Goal: Task Accomplishment & Management: Manage account settings

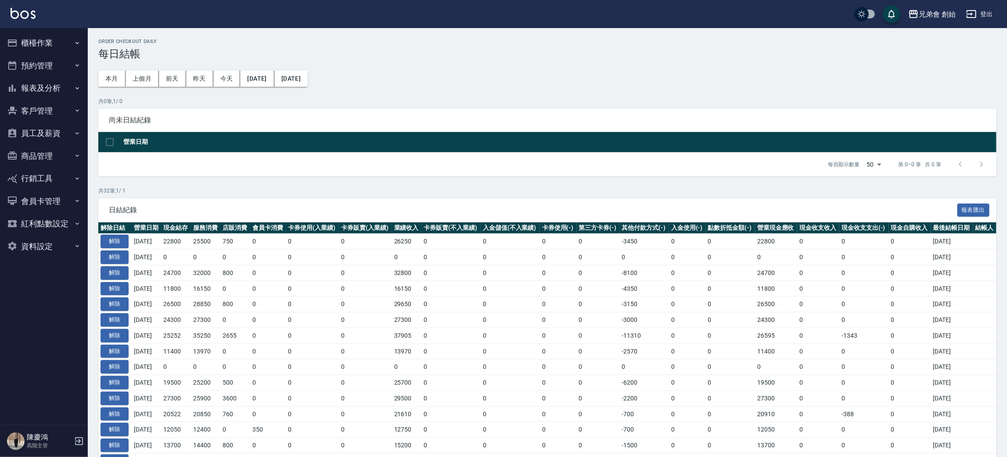
click at [216, 147] on th "營業日期" at bounding box center [558, 142] width 875 height 21
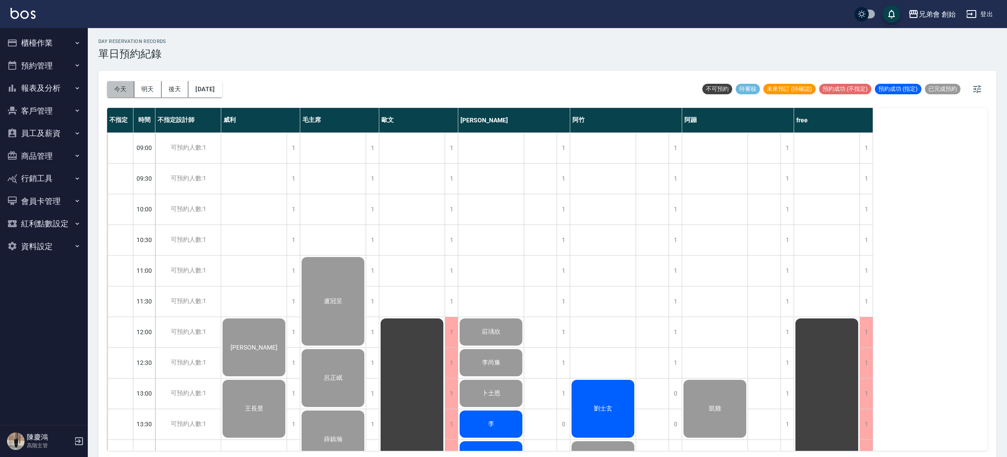
click at [112, 91] on button "今天" at bounding box center [120, 89] width 27 height 16
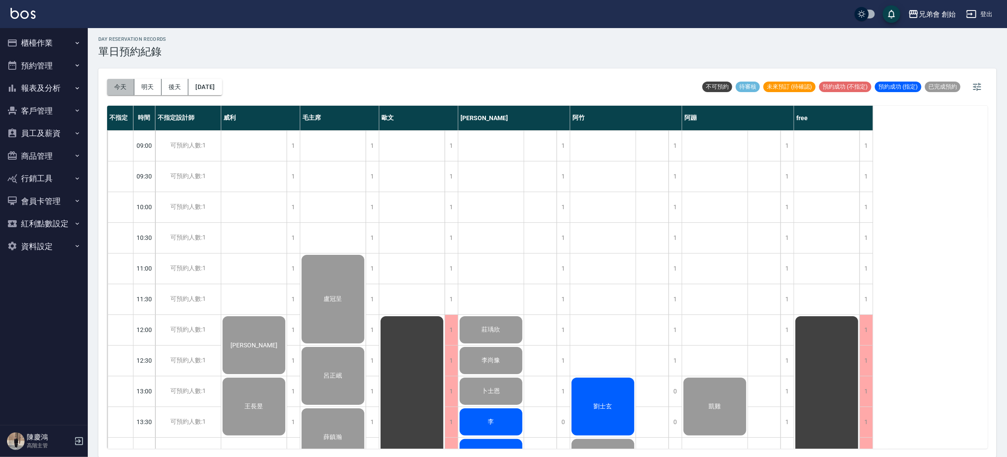
scroll to position [122, 0]
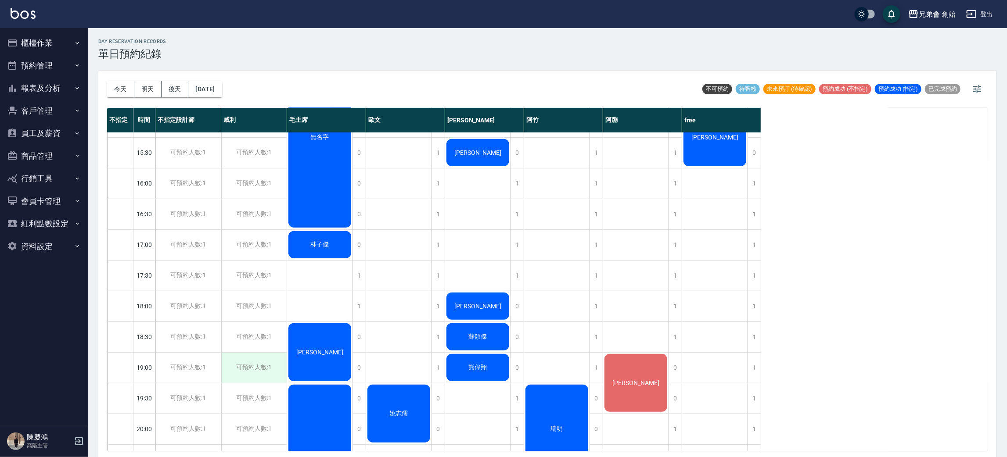
scroll to position [583, 0]
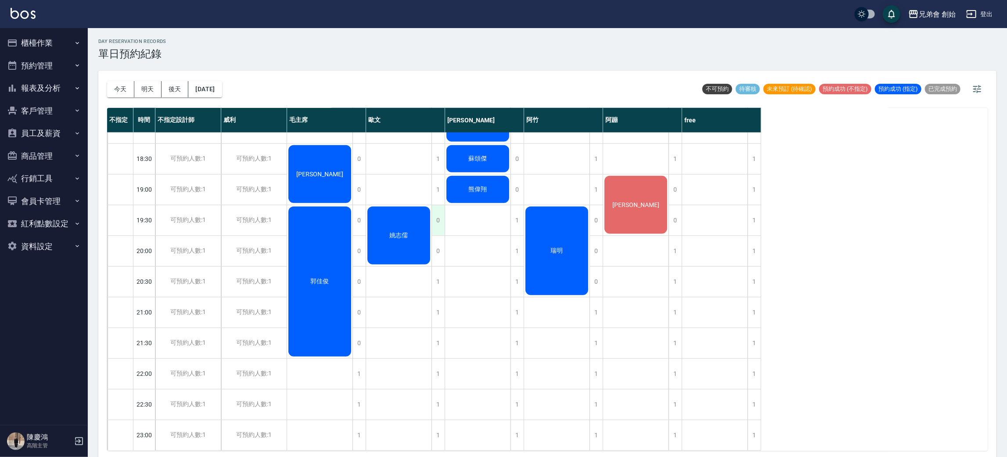
click at [441, 210] on div "0" at bounding box center [438, 220] width 13 height 30
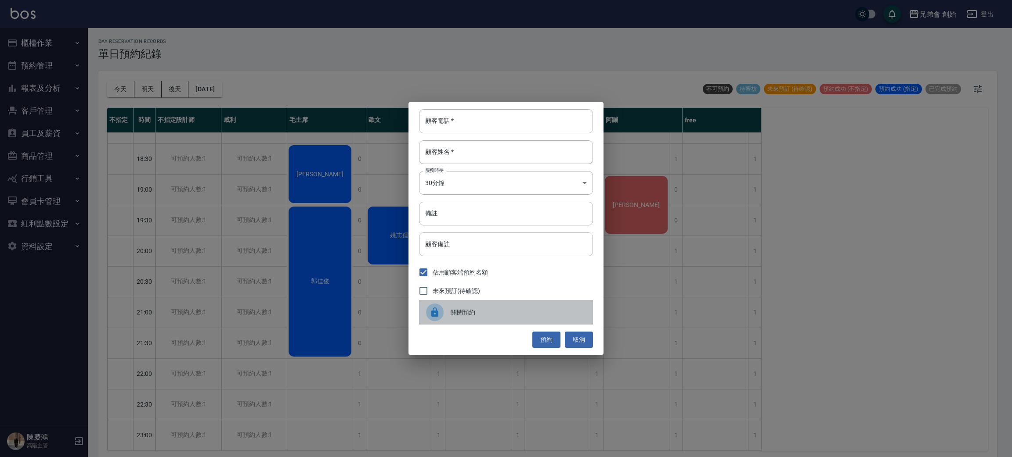
click at [445, 315] on div at bounding box center [438, 313] width 25 height 18
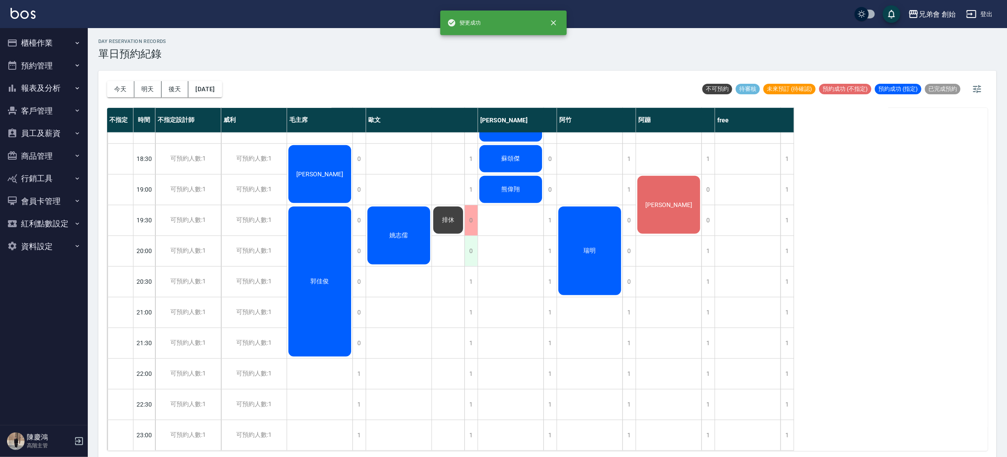
click at [471, 247] on div "0" at bounding box center [471, 251] width 13 height 30
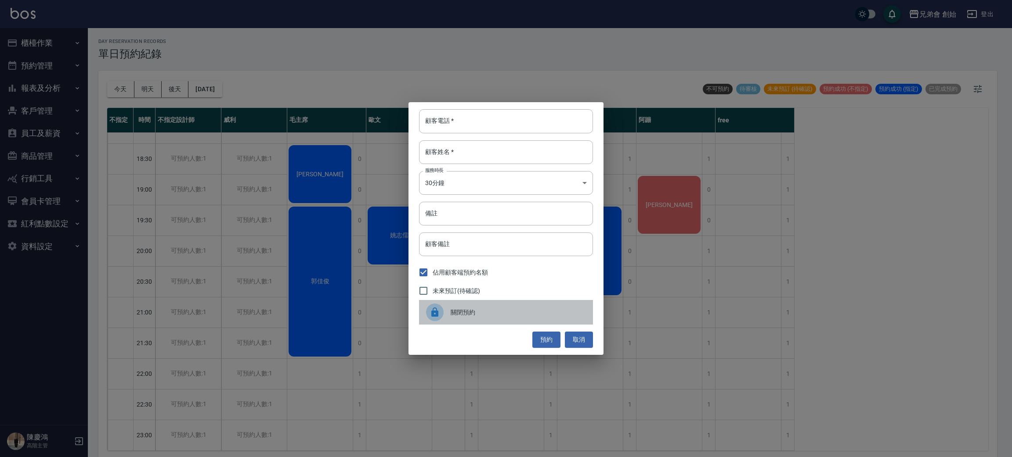
click at [460, 311] on span "關閉預約" at bounding box center [517, 312] width 135 height 9
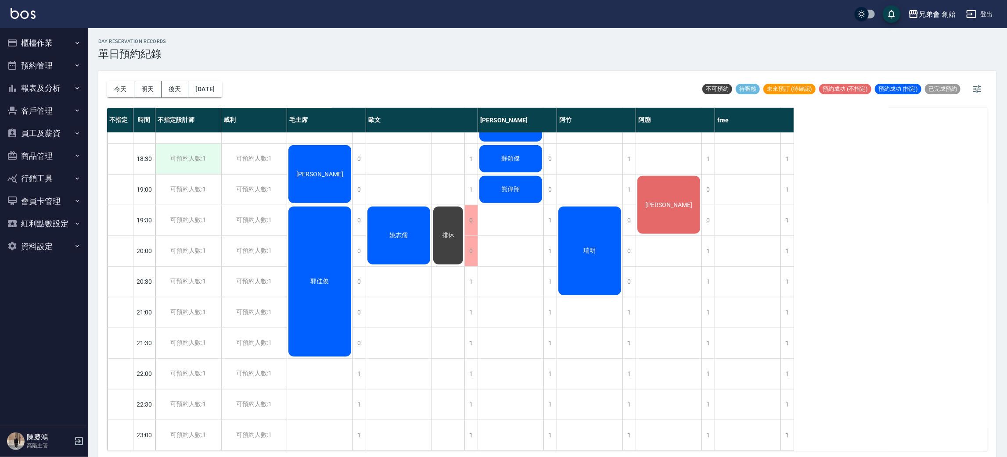
scroll to position [2, 0]
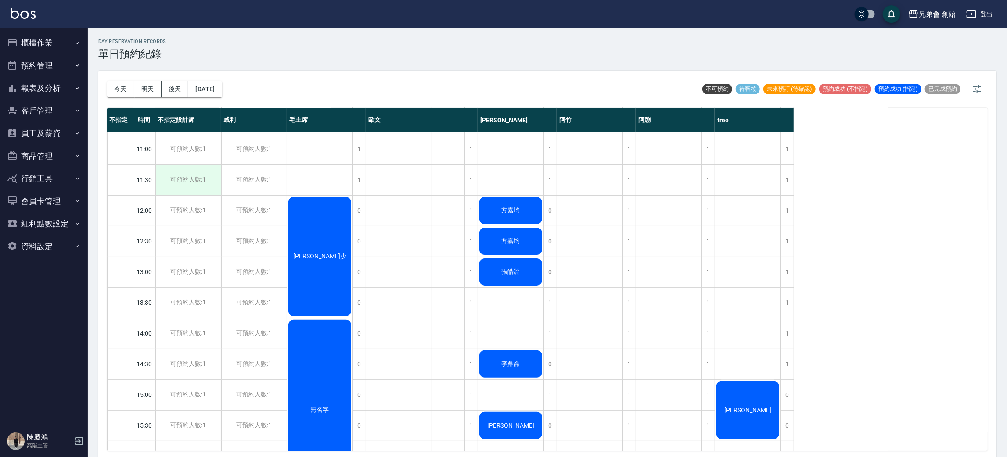
scroll to position [56, 0]
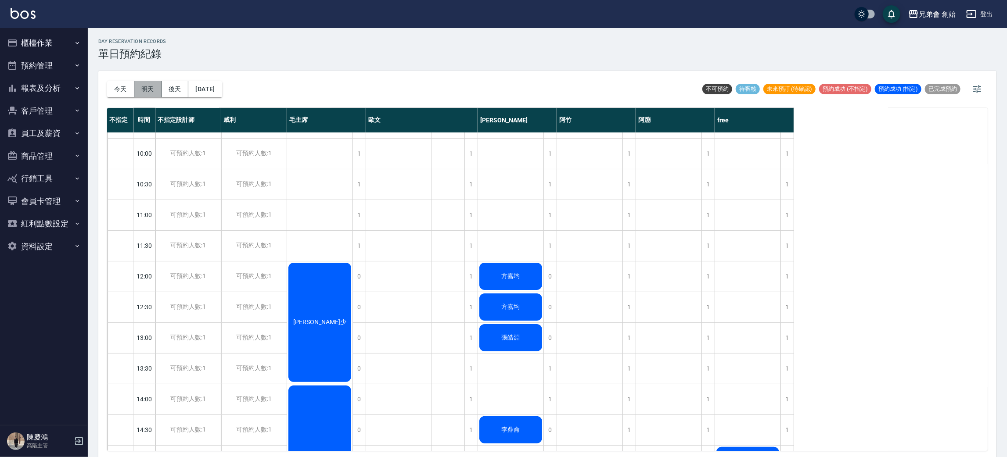
click at [154, 86] on button "明天" at bounding box center [147, 89] width 27 height 16
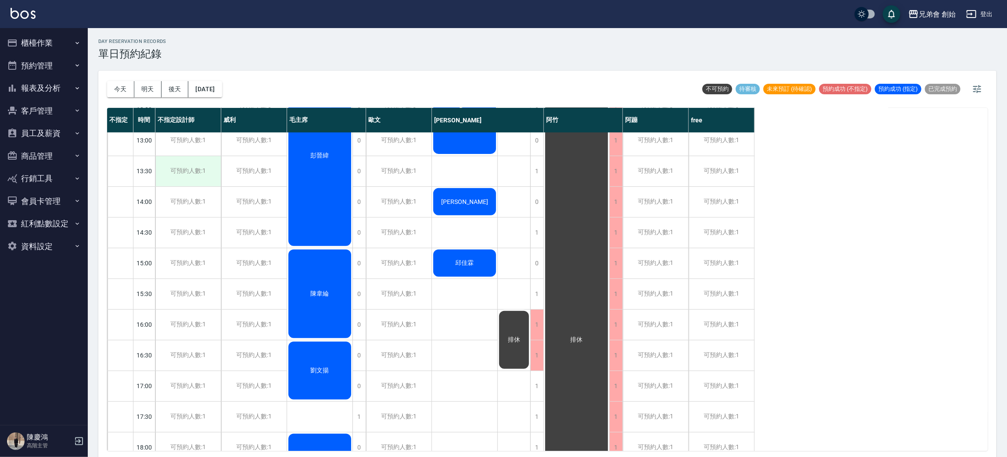
scroll to position [56, 0]
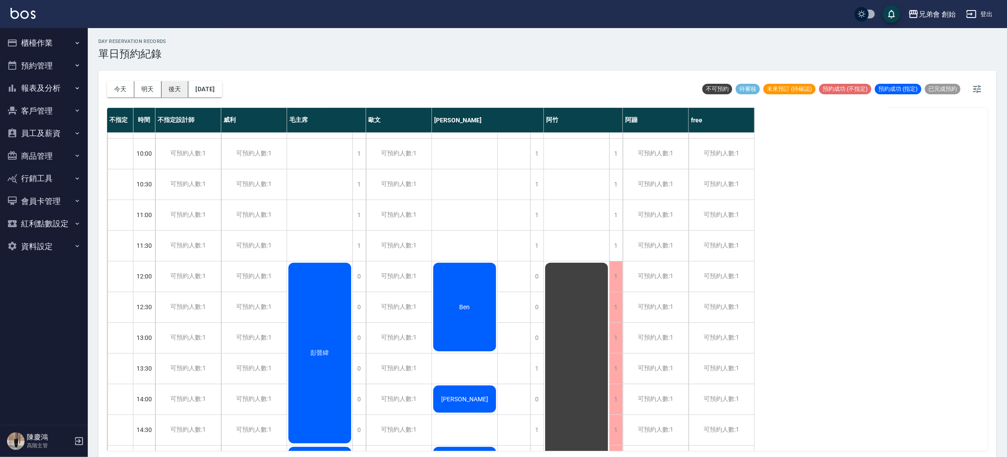
click at [183, 88] on button "後天" at bounding box center [175, 89] width 27 height 16
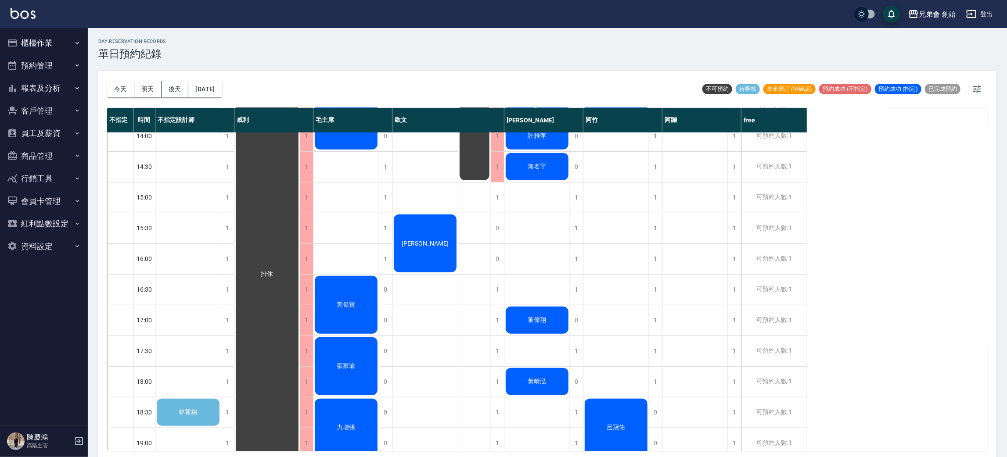
scroll to position [385, 0]
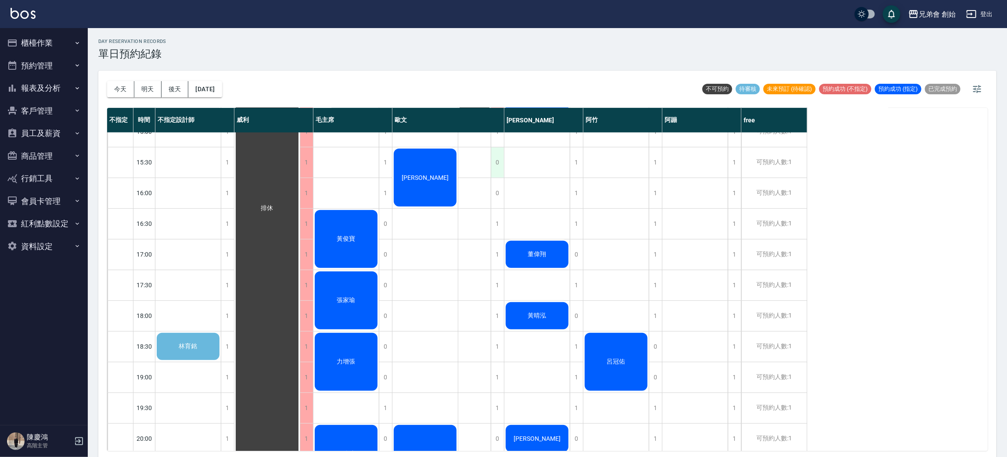
click at [497, 167] on div "0" at bounding box center [497, 163] width 13 height 30
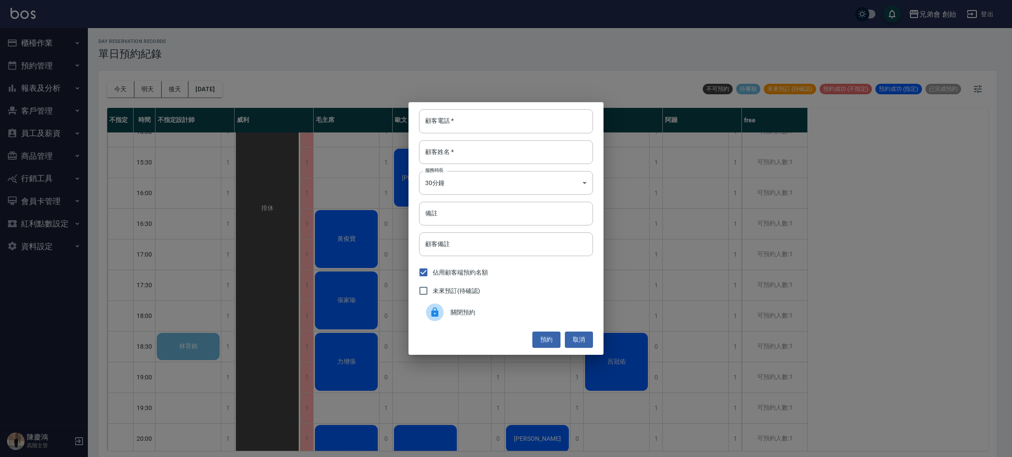
click at [471, 313] on span "關閉預約" at bounding box center [517, 312] width 135 height 9
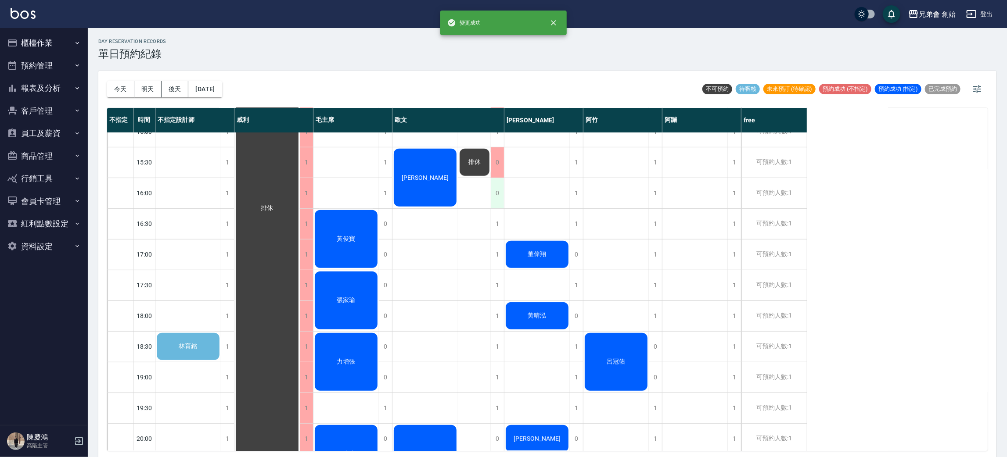
click at [497, 199] on div "0" at bounding box center [497, 193] width 13 height 30
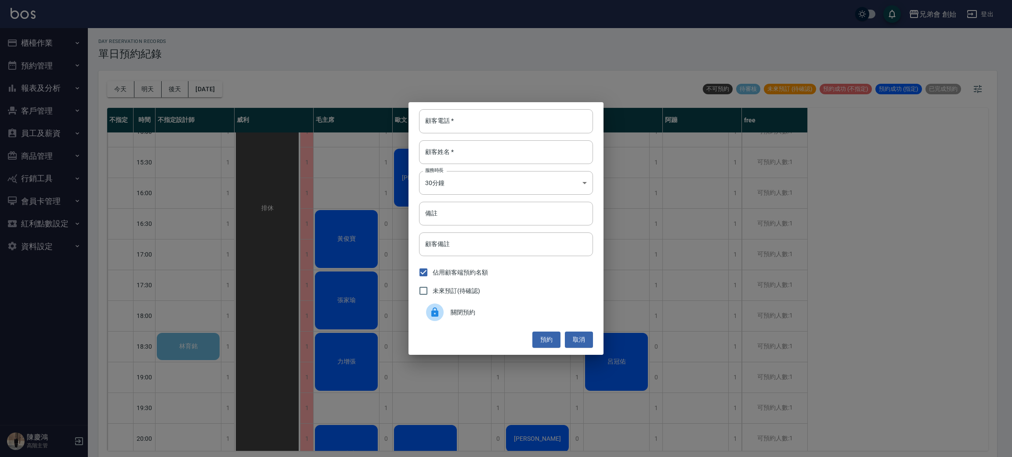
click at [483, 318] on div "關閉預約" at bounding box center [506, 312] width 174 height 25
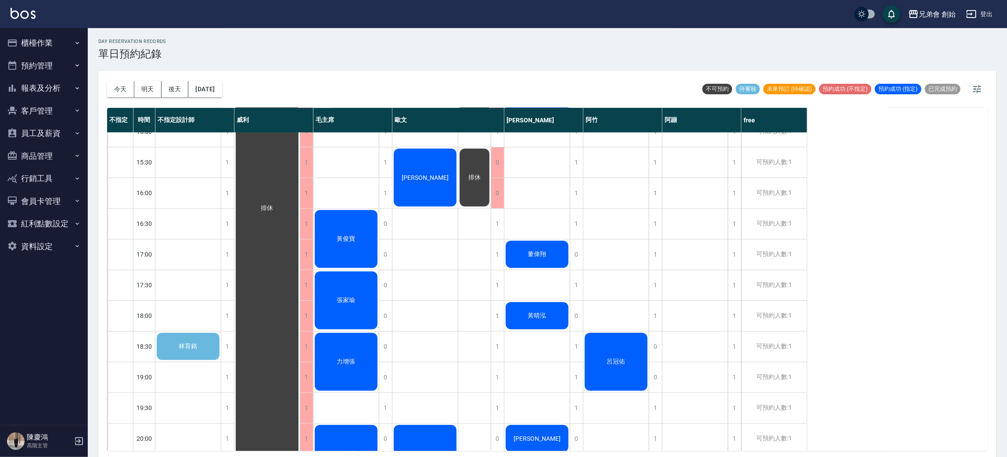
click at [430, 173] on div "[PERSON_NAME]" at bounding box center [424, 178] width 65 height 61
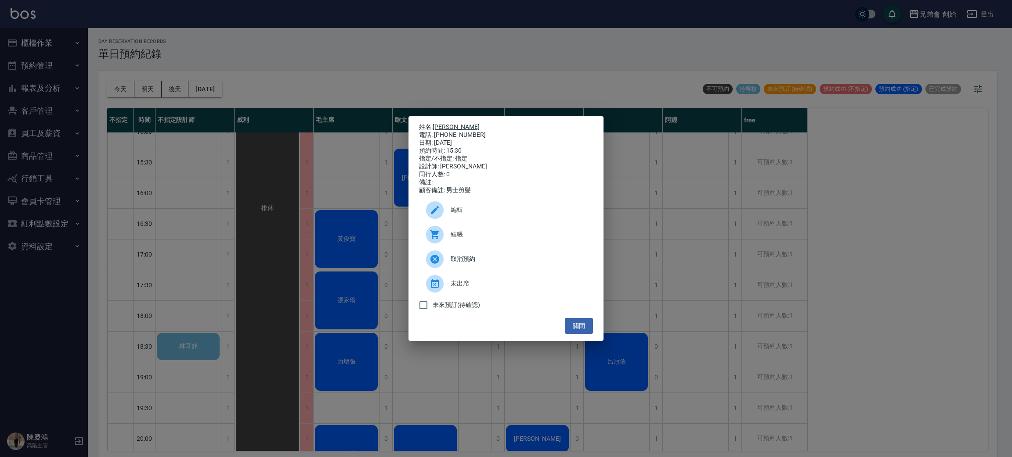
click at [444, 123] on link "[PERSON_NAME]" at bounding box center [455, 126] width 47 height 7
click at [318, 65] on div "姓名: ken 電話: 0968002838 日期: 2025/09/19 預約時間: 15:30 指定/不指定: 指定 設計師: 歐文 同行人數: 0 備註…" at bounding box center [506, 228] width 1012 height 457
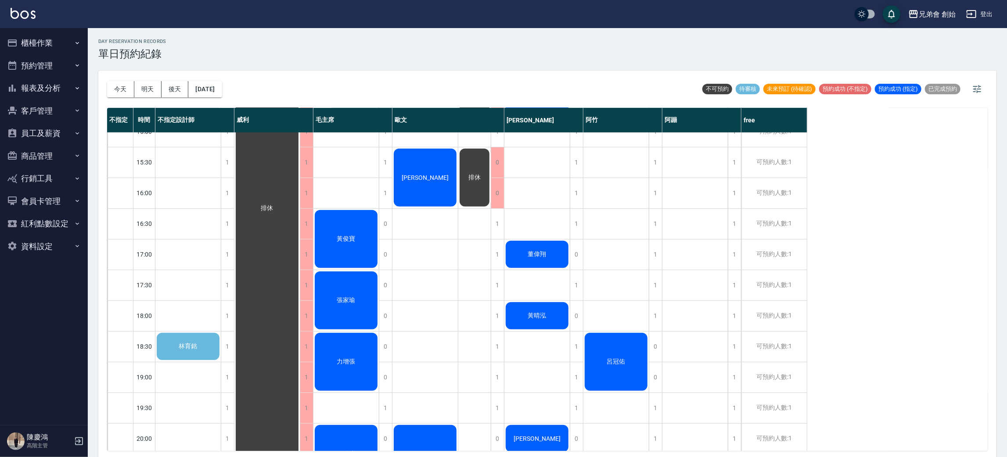
scroll to position [583, 0]
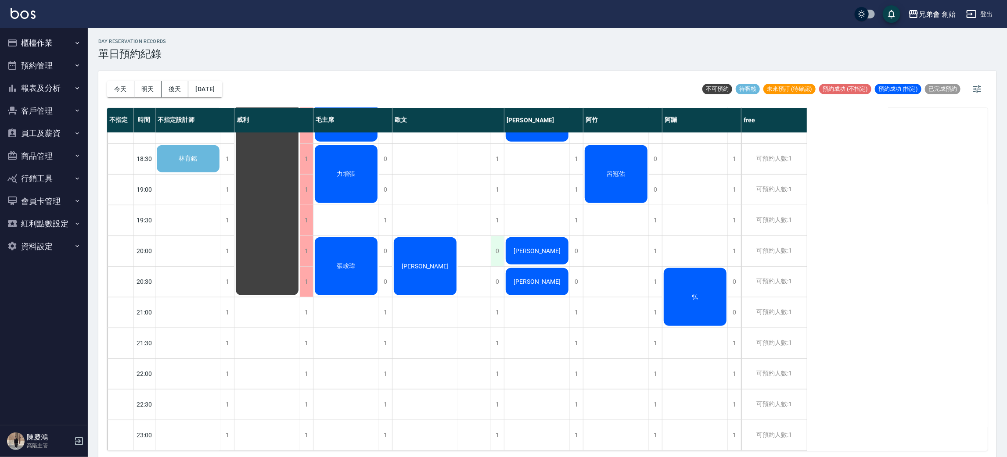
click at [499, 238] on div "0" at bounding box center [497, 251] width 13 height 30
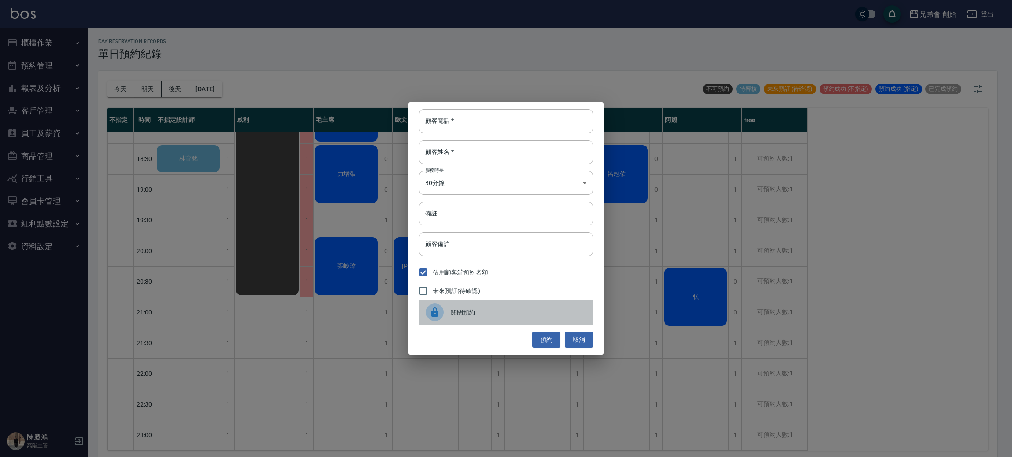
click at [459, 308] on span "關閉預約" at bounding box center [517, 312] width 135 height 9
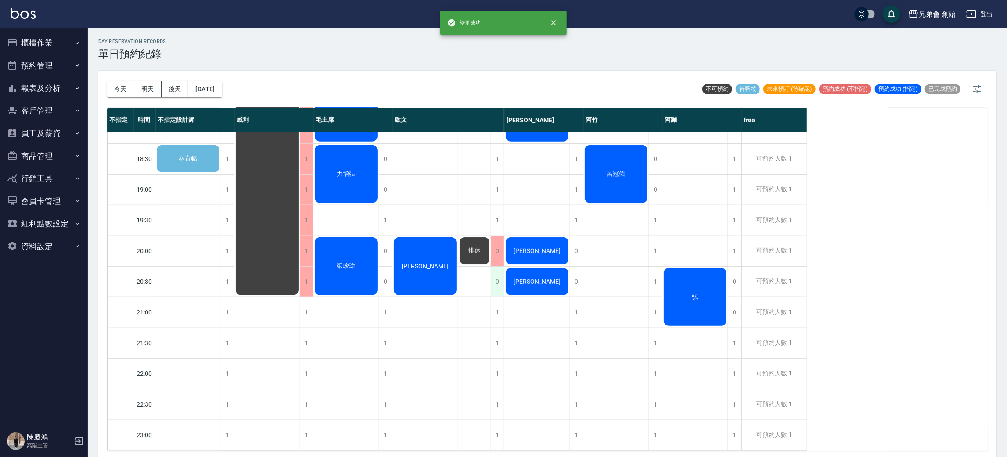
click at [496, 276] on div "0" at bounding box center [497, 282] width 13 height 30
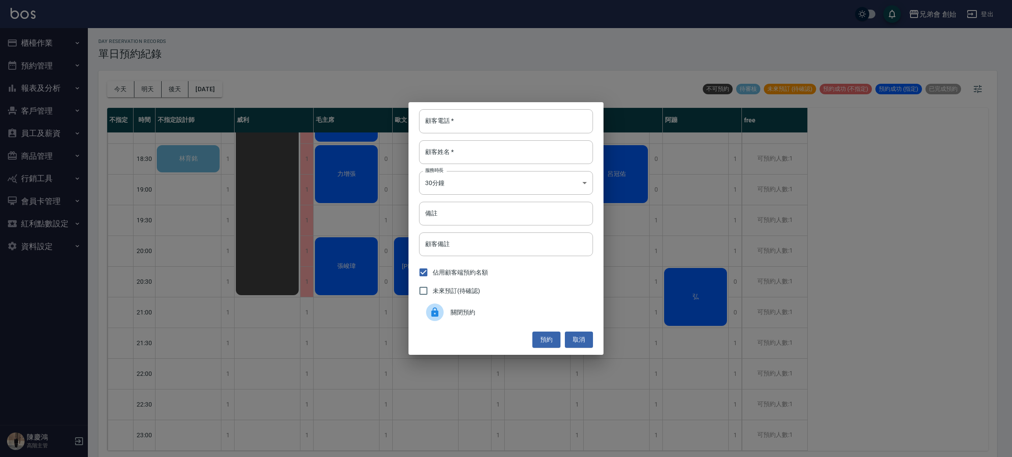
click at [459, 313] on span "關閉預約" at bounding box center [517, 312] width 135 height 9
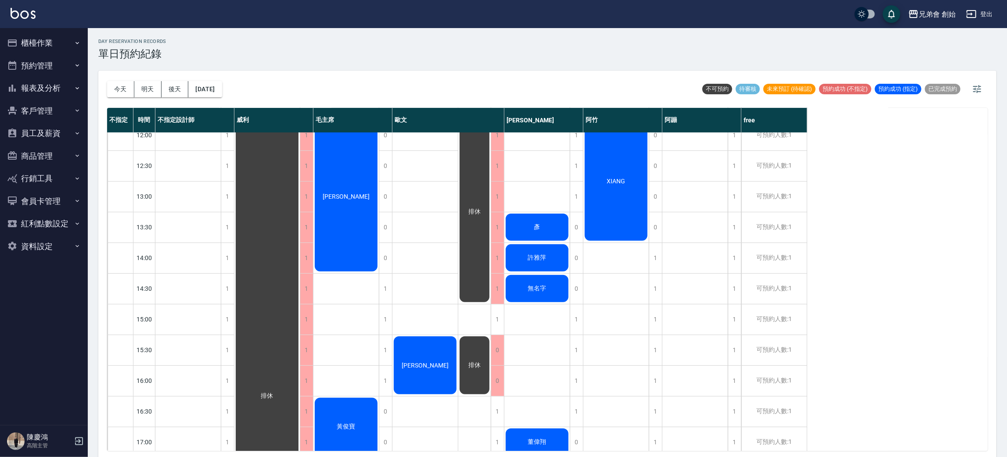
scroll to position [66, 0]
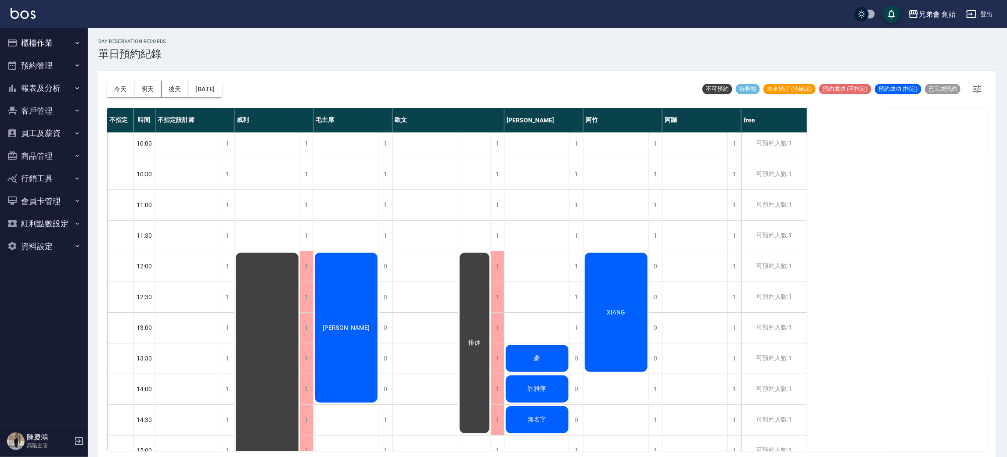
click at [479, 284] on div "排休" at bounding box center [474, 344] width 32 height 184
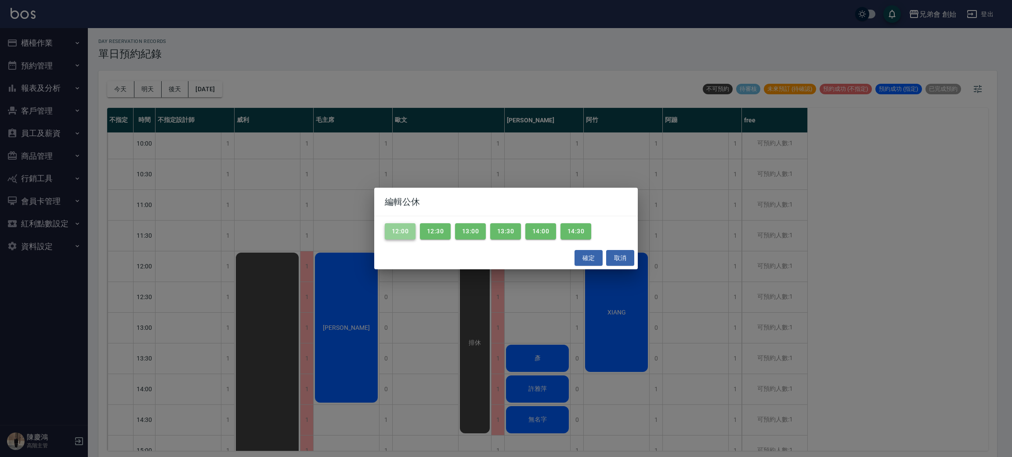
click at [407, 233] on button "12:00" at bounding box center [400, 231] width 31 height 16
click at [427, 232] on button "12:30" at bounding box center [435, 231] width 31 height 16
click at [481, 234] on button "13:00" at bounding box center [470, 231] width 31 height 16
click at [497, 231] on button "13:30" at bounding box center [505, 231] width 31 height 16
click at [534, 229] on button "14:00" at bounding box center [540, 231] width 31 height 16
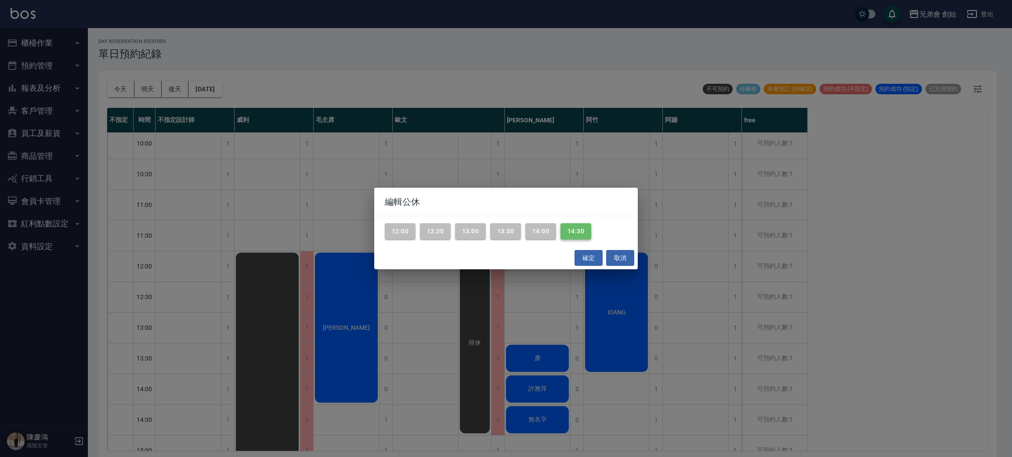
click at [570, 229] on button "14:30" at bounding box center [575, 231] width 31 height 16
click at [586, 262] on button "確定" at bounding box center [588, 258] width 28 height 16
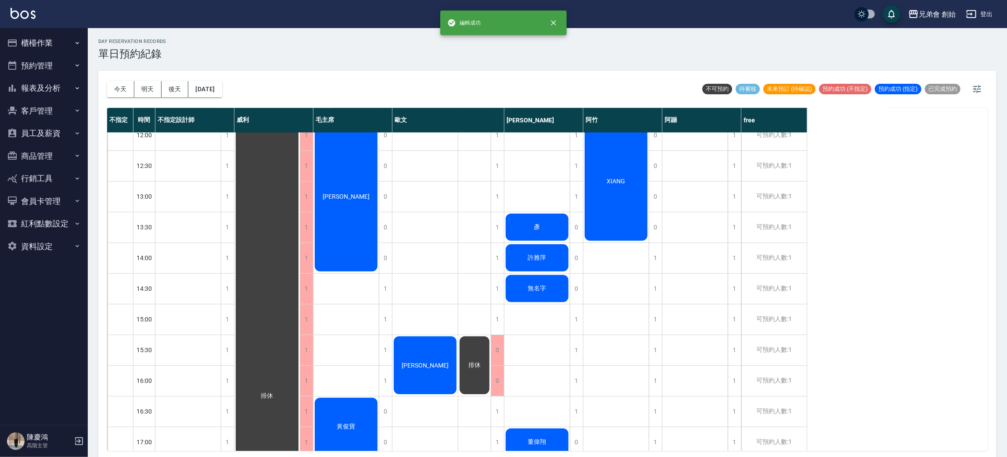
scroll to position [263, 0]
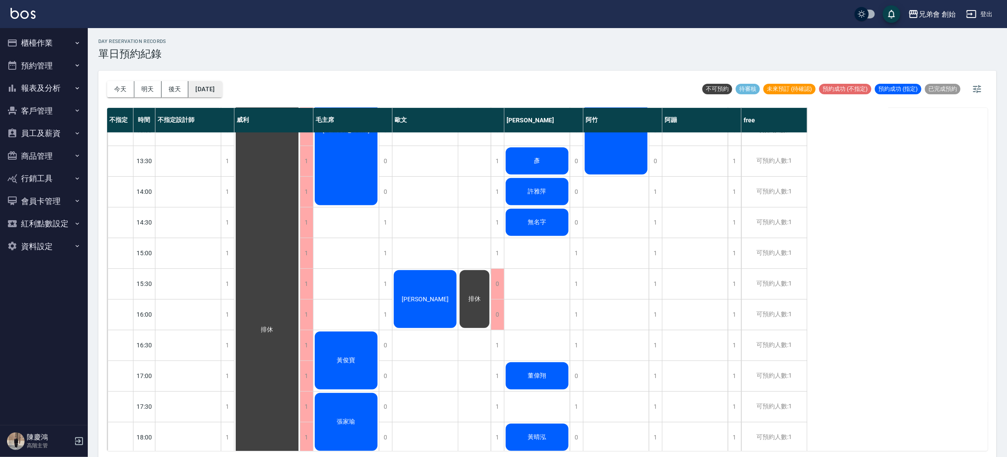
click at [210, 89] on button "[DATE]" at bounding box center [204, 89] width 33 height 16
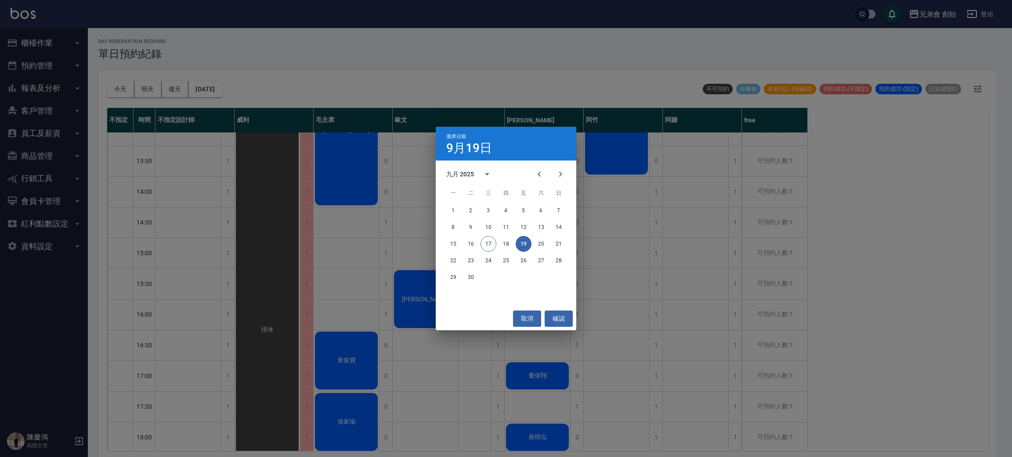
click at [235, 136] on div "選擇日期 9月19日 九月 2025 一 二 三 四 五 六 日 1 2 3 4 5 6 7 8 9 10 11 12 13 14 15 16 17 18 1…" at bounding box center [506, 228] width 1012 height 457
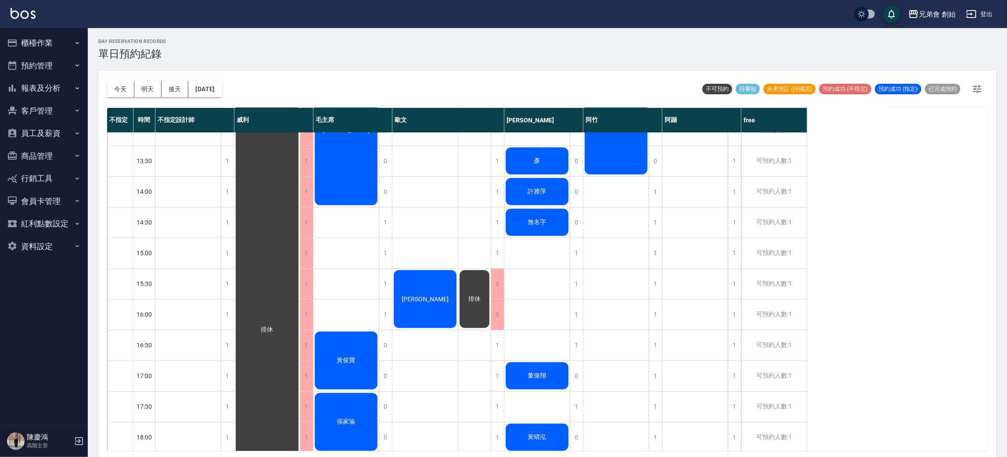
scroll to position [395, 0]
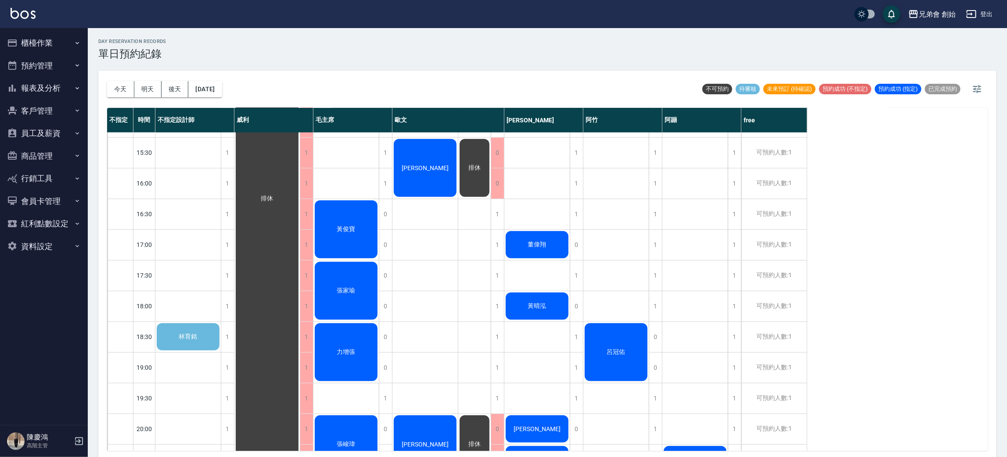
click at [194, 335] on span "林育銘" at bounding box center [188, 337] width 22 height 8
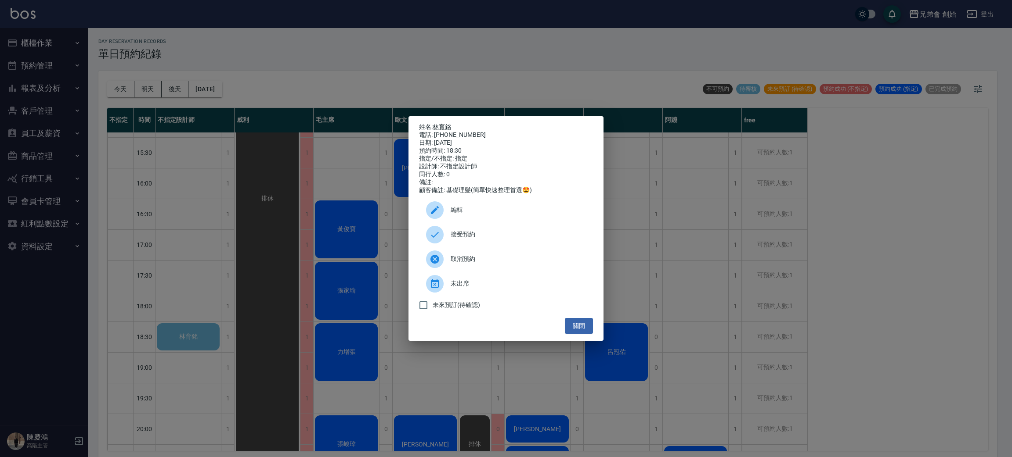
click at [442, 217] on div at bounding box center [435, 211] width 18 height 18
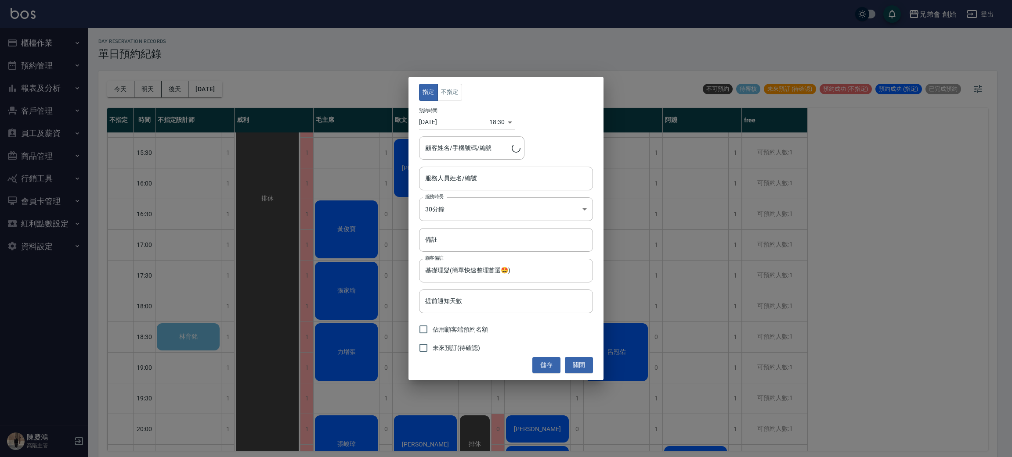
type input "不指定設計師(無代號)"
type input "[PERSON_NAME]/0982701924"
click at [451, 97] on button "不指定" at bounding box center [449, 92] width 25 height 17
click at [482, 198] on body "兄弟會 創始 登出 櫃檯作業 打帳單 帳單列表 掛單列表 座位開單 營業儀表板 現金收支登錄 高階收支登錄 材料自購登錄 每日結帳 排班表 現場電腦打卡 掃碼…" at bounding box center [506, 230] width 1012 height 460
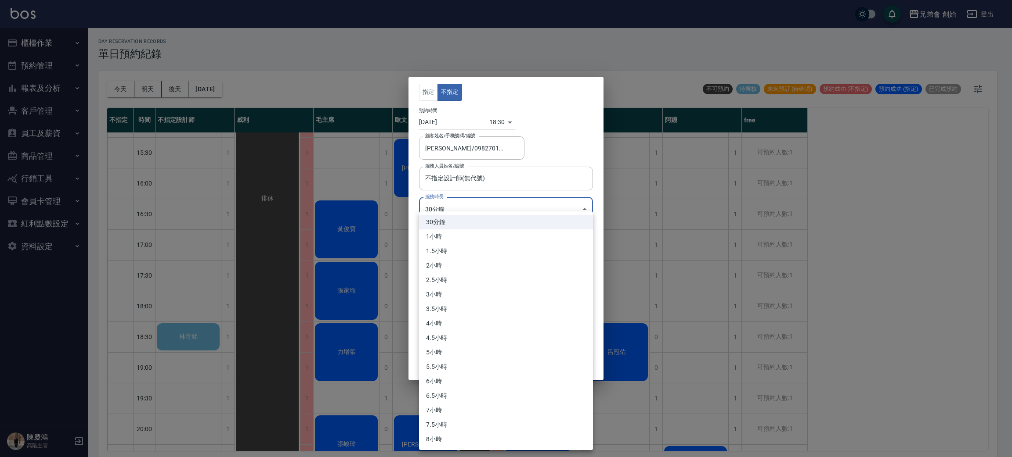
click at [482, 184] on div at bounding box center [506, 228] width 1012 height 457
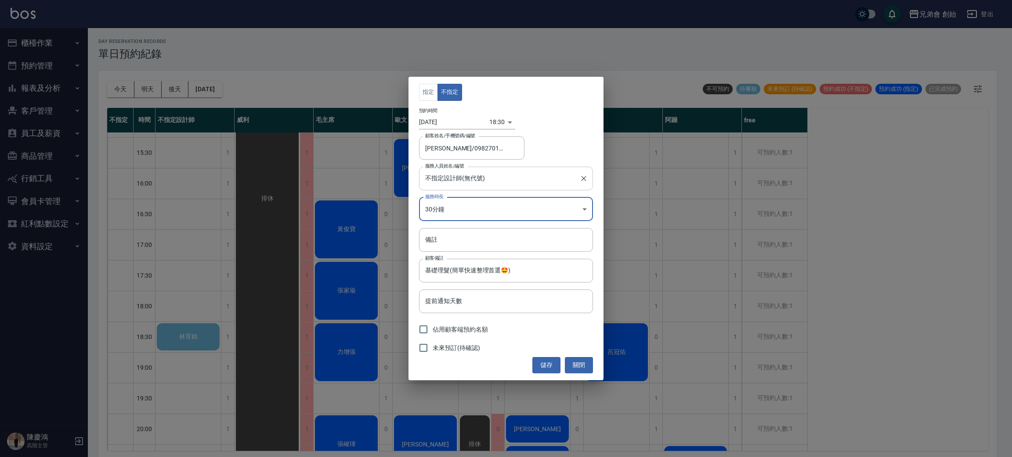
click at [483, 183] on input "不指定設計師(無代號)" at bounding box center [499, 178] width 153 height 15
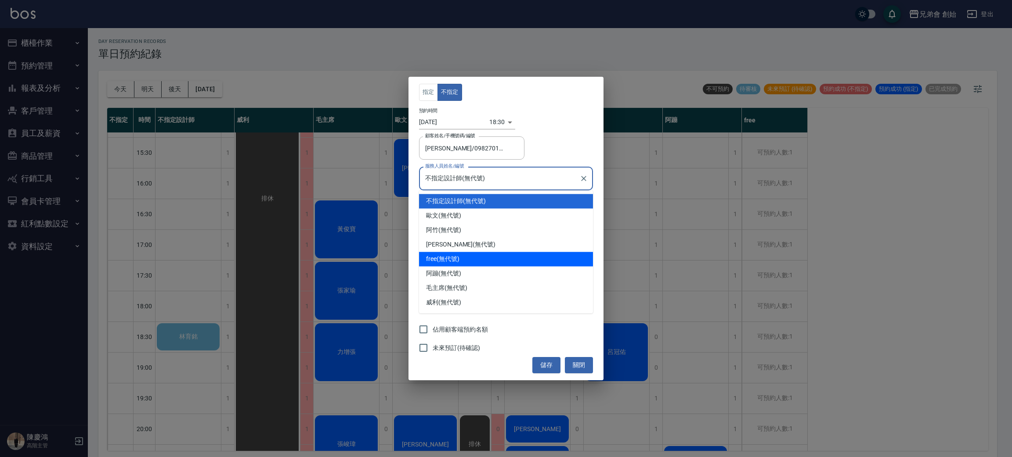
click at [476, 256] on div "free (無代號)" at bounding box center [506, 259] width 174 height 14
type input "free(無代號)"
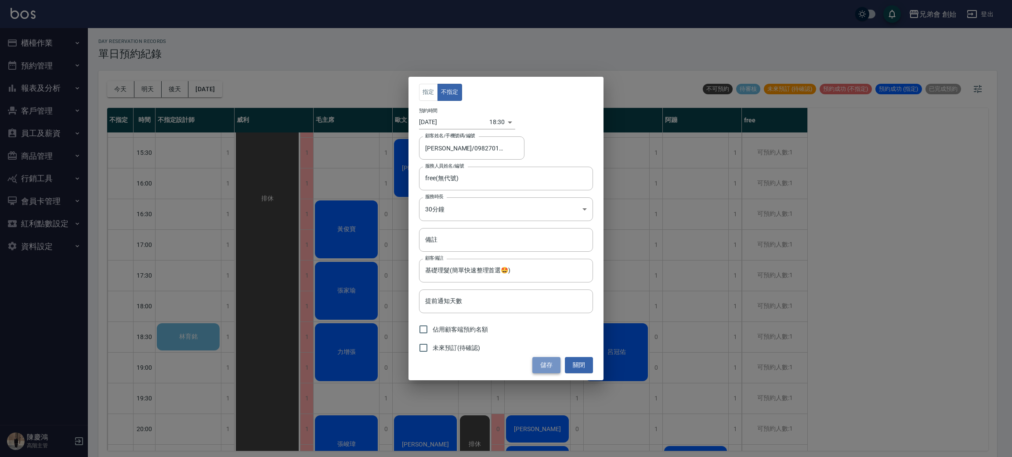
click at [535, 360] on button "儲存" at bounding box center [546, 365] width 28 height 16
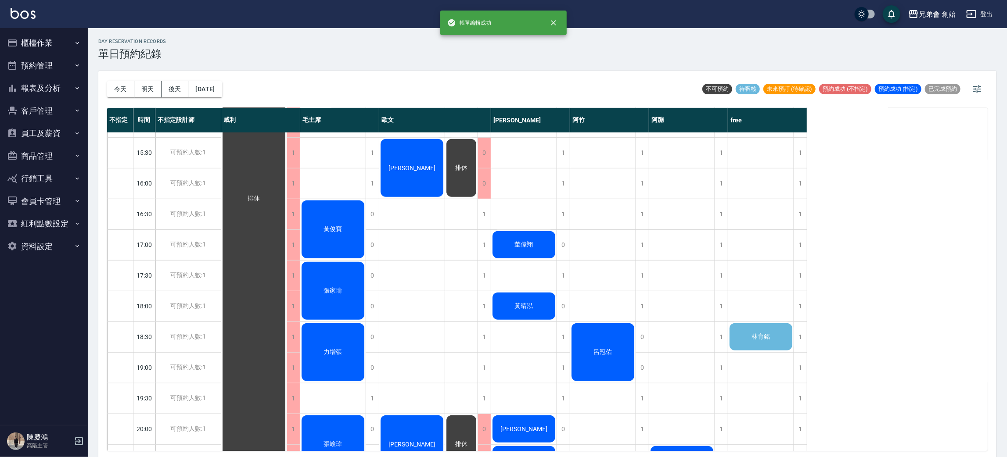
click at [760, 335] on span "林育銘" at bounding box center [761, 337] width 22 height 8
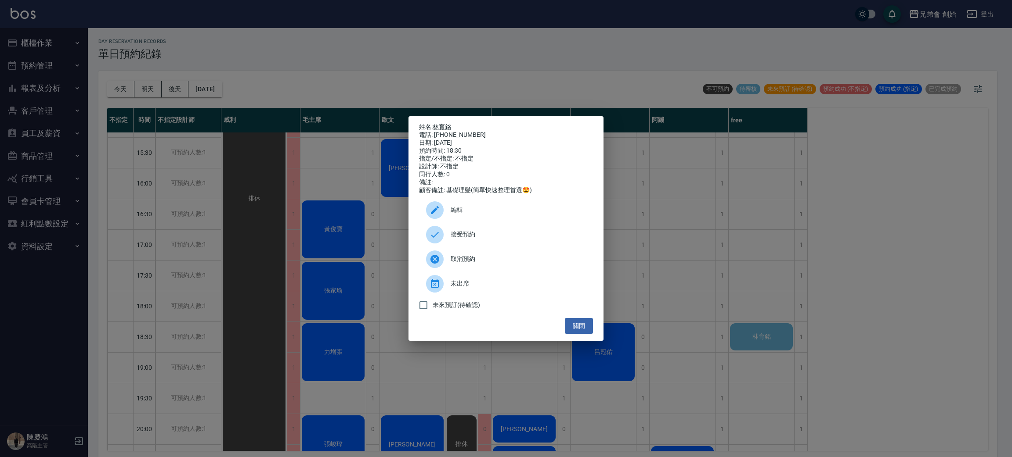
click at [452, 236] on span "接受預約" at bounding box center [517, 234] width 135 height 9
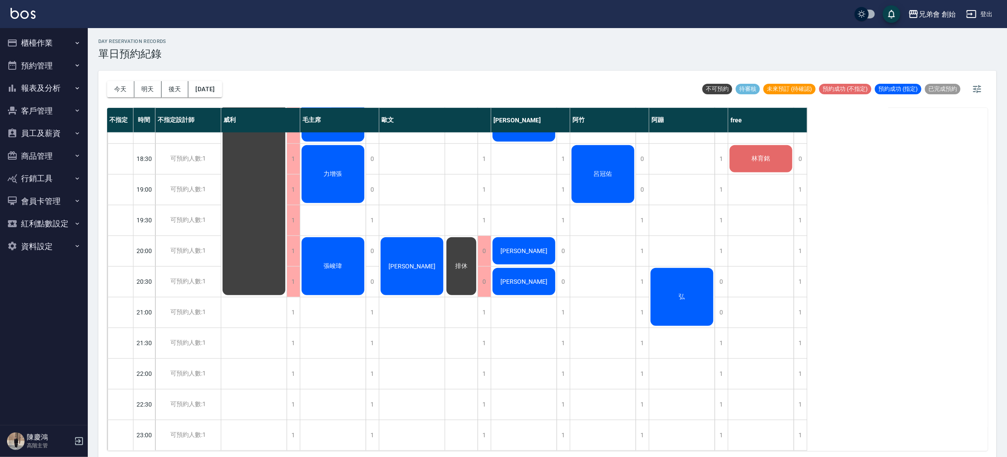
scroll to position [2, 0]
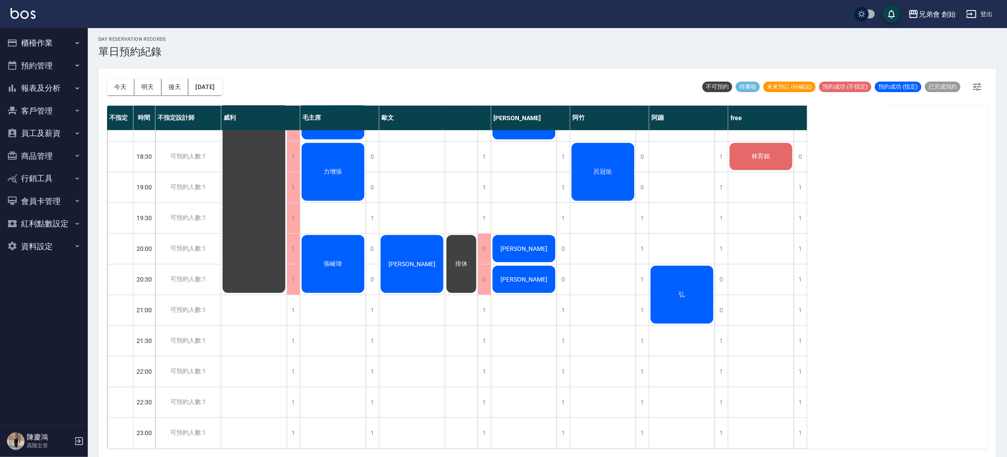
click at [220, 96] on div "今天 明天 後天 2025/09/19" at bounding box center [164, 86] width 115 height 37
click at [220, 90] on button "[DATE]" at bounding box center [204, 87] width 33 height 16
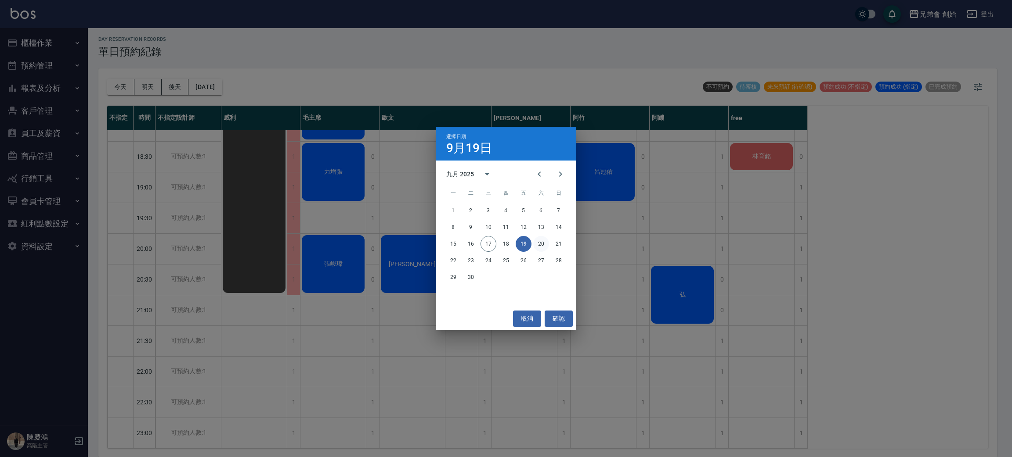
click at [542, 245] on button "20" at bounding box center [541, 244] width 16 height 16
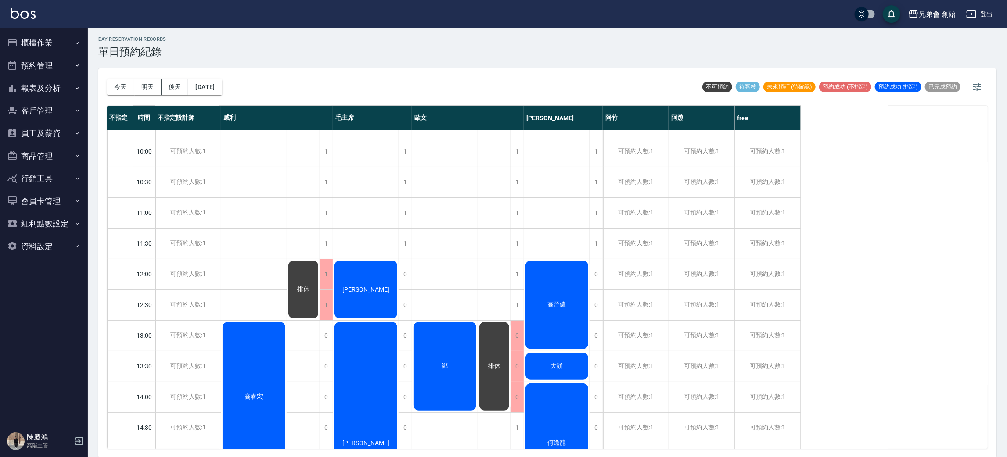
scroll to position [187, 0]
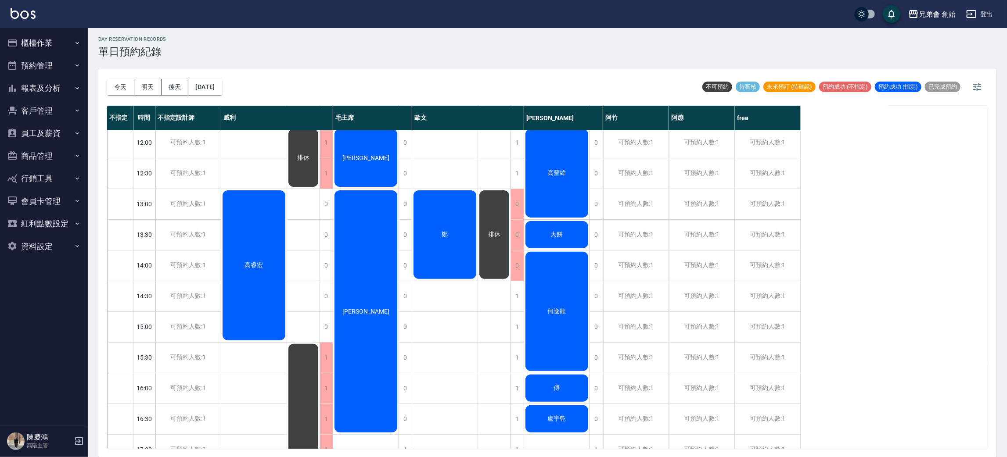
click at [437, 223] on div "鄭" at bounding box center [444, 234] width 65 height 91
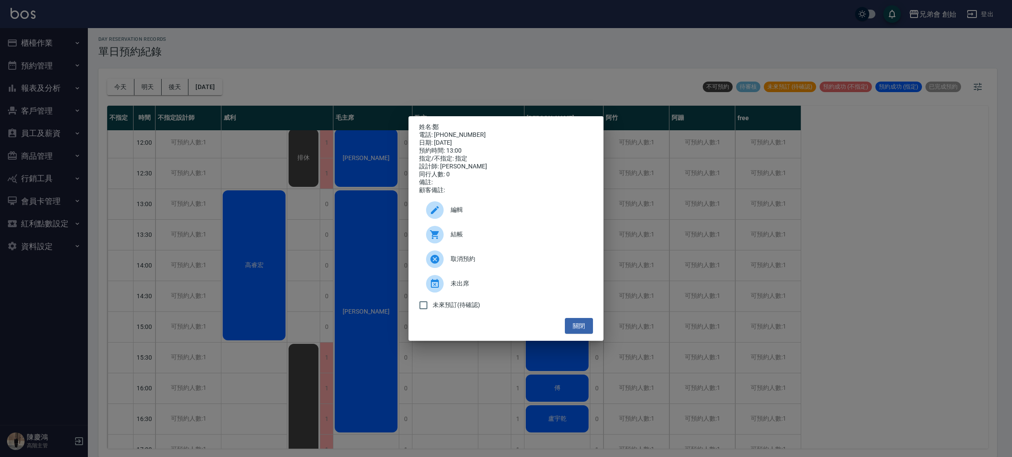
click at [232, 196] on div "姓名: 鄭 電話: 0926926127 日期: 2025/09/20 預約時間: 13:00 指定/不指定: 指定 設計師: 歐文 同行人數: 0 備註: …" at bounding box center [506, 228] width 1012 height 457
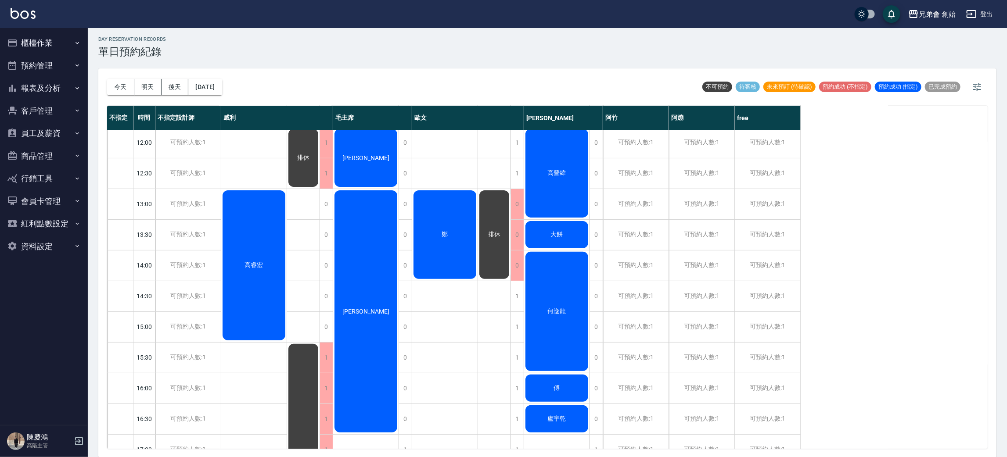
click at [439, 200] on div "鄭" at bounding box center [444, 234] width 65 height 91
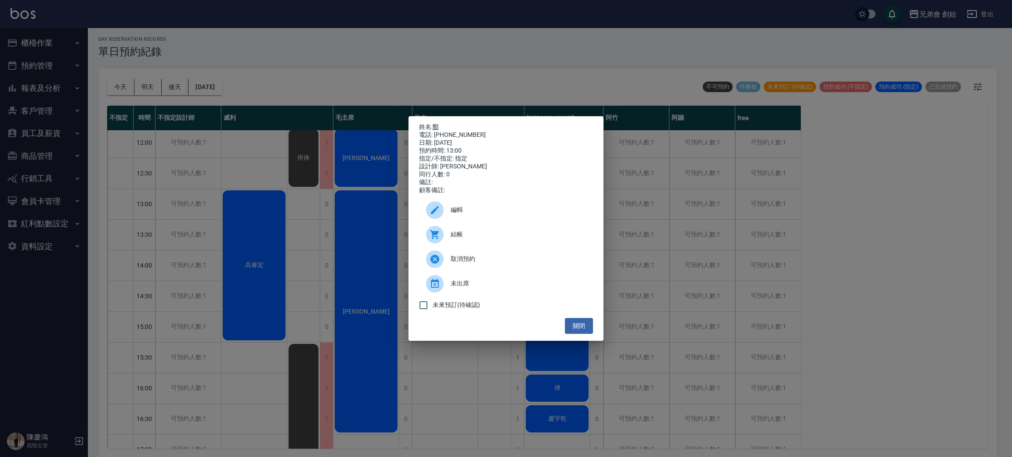
click at [439, 123] on link "鄭" at bounding box center [435, 126] width 6 height 7
click at [339, 80] on div "姓名: 鄭 電話: 0926926127 日期: 2025/09/20 預約時間: 13:00 指定/不指定: 指定 設計師: 歐文 同行人數: 0 備註: …" at bounding box center [506, 228] width 1012 height 457
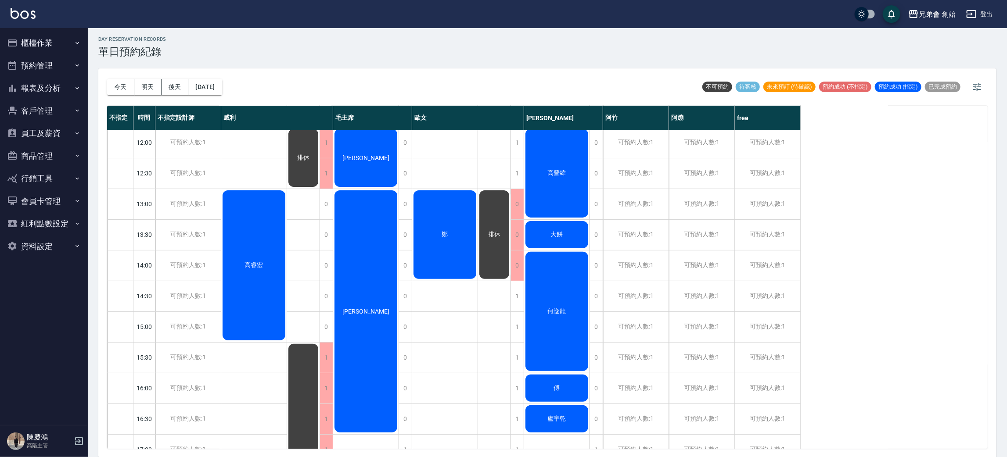
click at [446, 233] on span "鄭" at bounding box center [445, 235] width 10 height 8
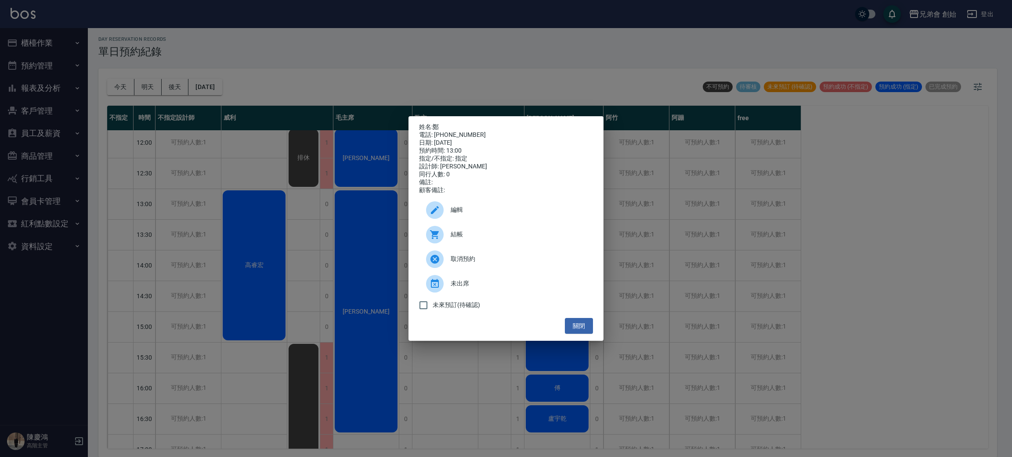
click at [312, 211] on div "姓名: 鄭 電話: 0926926127 日期: 2025/09/20 預約時間: 13:00 指定/不指定: 指定 設計師: 歐文 同行人數: 0 備註: …" at bounding box center [506, 228] width 1012 height 457
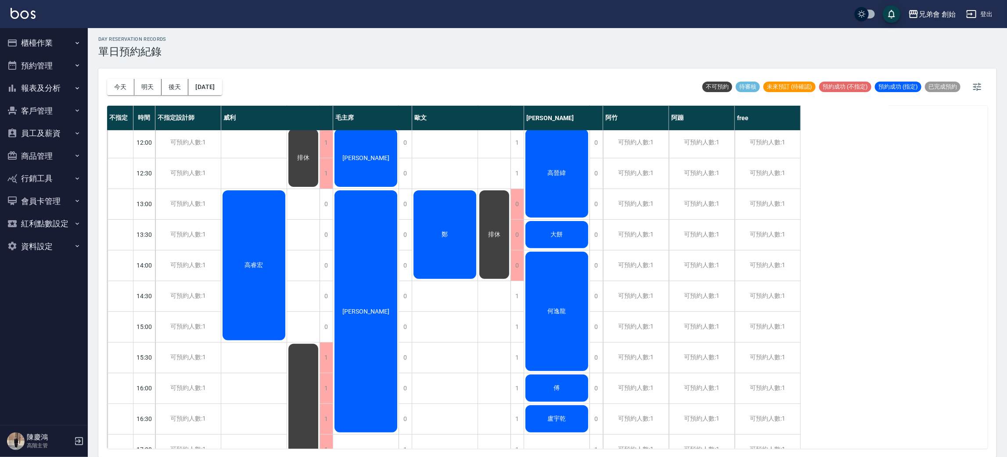
click at [524, 266] on div "何逸龍" at bounding box center [556, 312] width 65 height 122
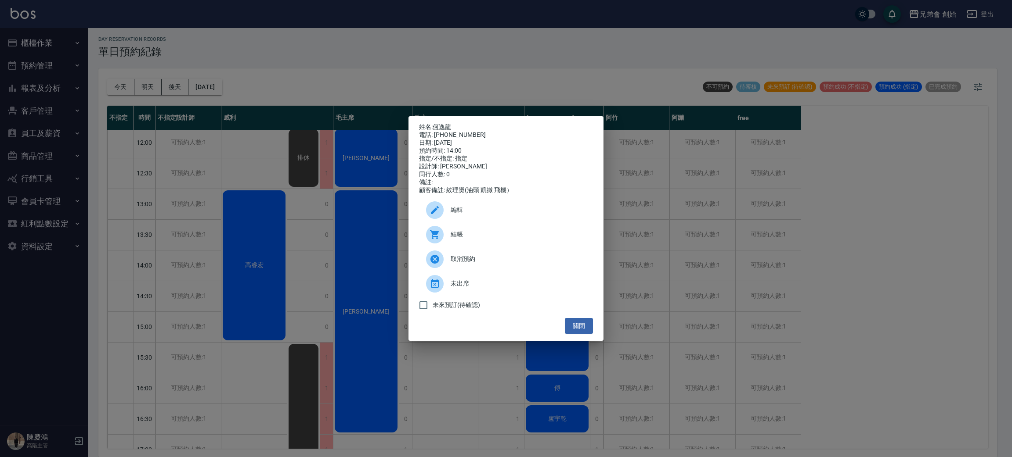
click at [267, 198] on div "姓名: 何逸龍 電話: 0976117917 日期: 2025/09/20 預約時間: 14:00 指定/不指定: 指定 設計師: 潘潘 同行人數: 0 備註…" at bounding box center [506, 228] width 1012 height 457
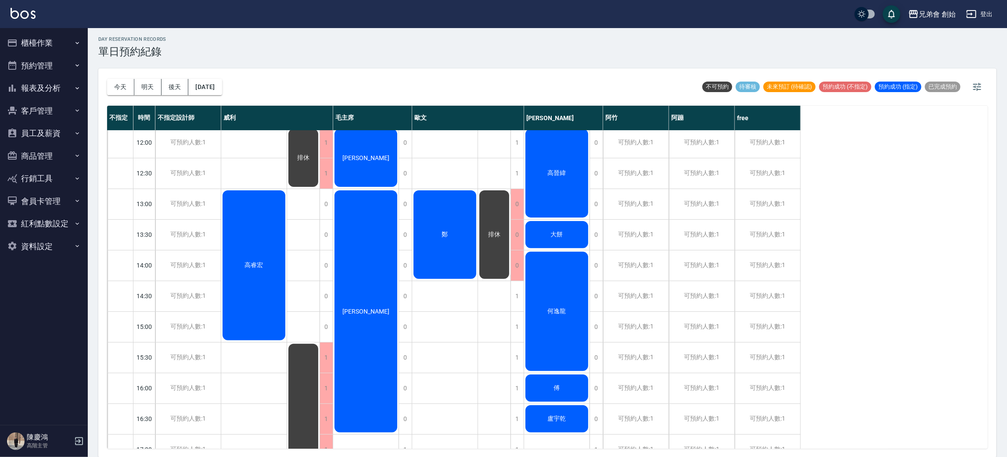
click at [450, 207] on div "鄭" at bounding box center [444, 234] width 65 height 91
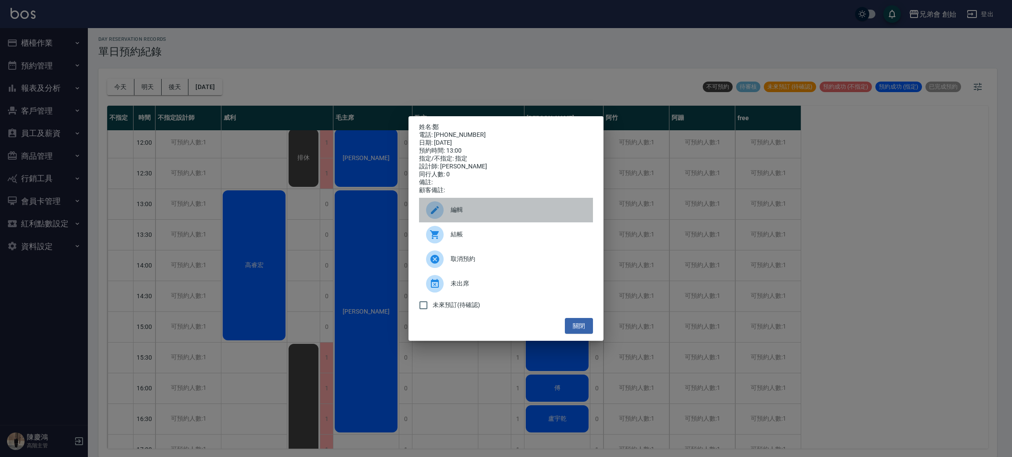
click at [450, 205] on div "編輯" at bounding box center [506, 210] width 174 height 25
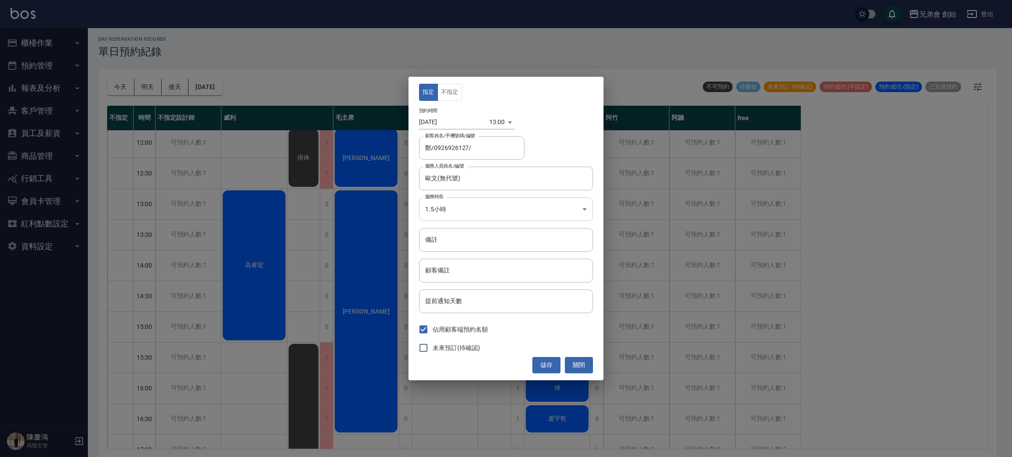
click at [477, 210] on body "兄弟會 創始 登出 櫃檯作業 打帳單 帳單列表 掛單列表 座位開單 營業儀表板 現金收支登錄 高階收支登錄 材料自購登錄 每日結帳 排班表 現場電腦打卡 掃碼…" at bounding box center [506, 228] width 1012 height 460
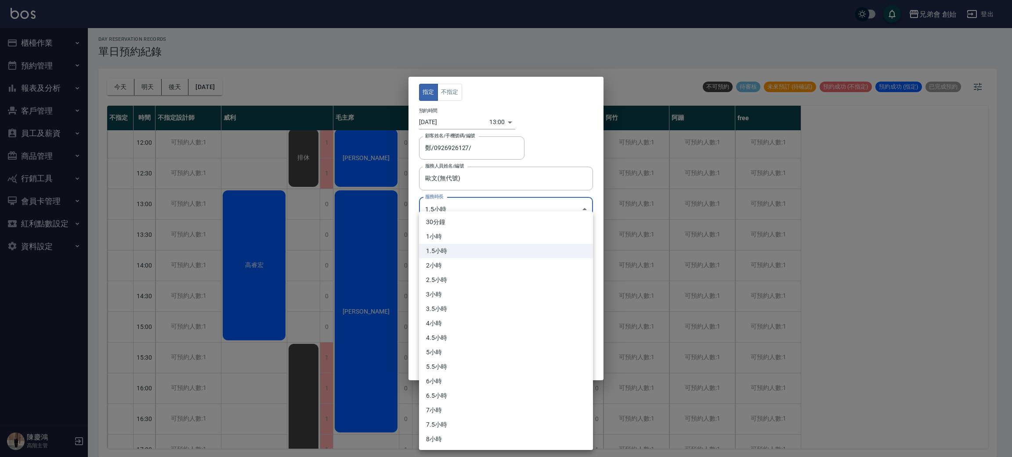
click at [463, 230] on li "1小時" at bounding box center [506, 237] width 174 height 14
type input "2"
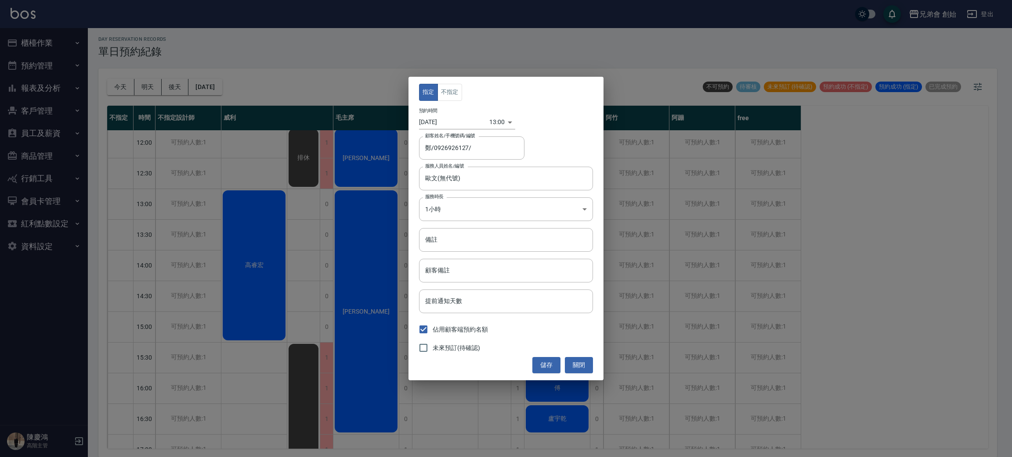
drag, startPoint x: 549, startPoint y: 346, endPoint x: 555, endPoint y: 354, distance: 10.0
click at [544, 370] on button "儲存" at bounding box center [546, 365] width 28 height 16
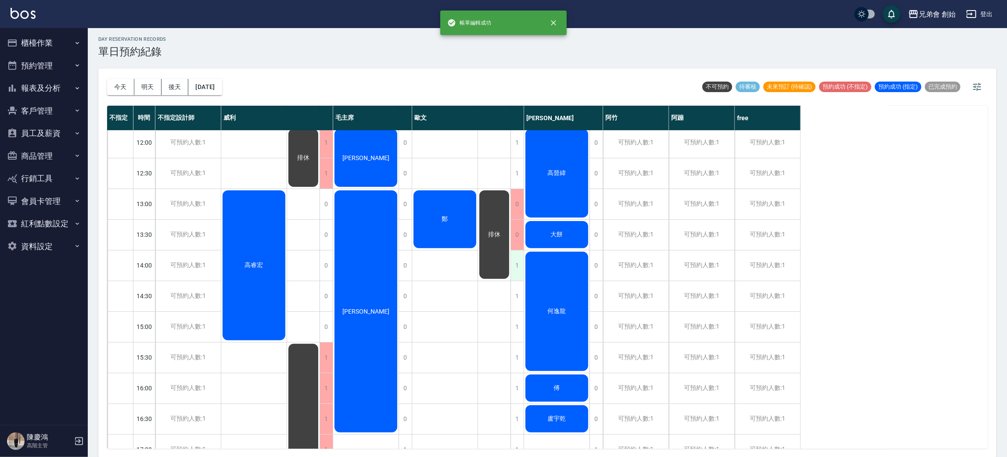
click at [519, 269] on div "1" at bounding box center [517, 266] width 13 height 30
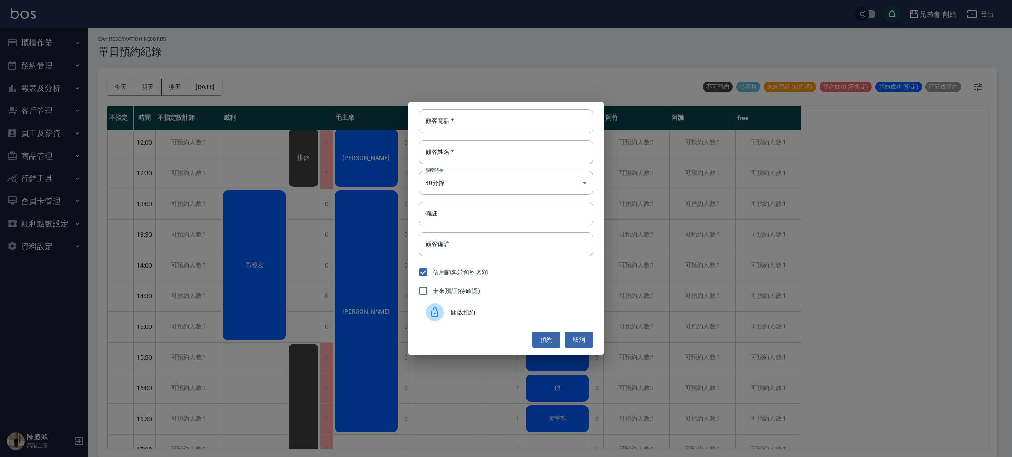
click at [459, 315] on span "開啟預約" at bounding box center [517, 312] width 135 height 9
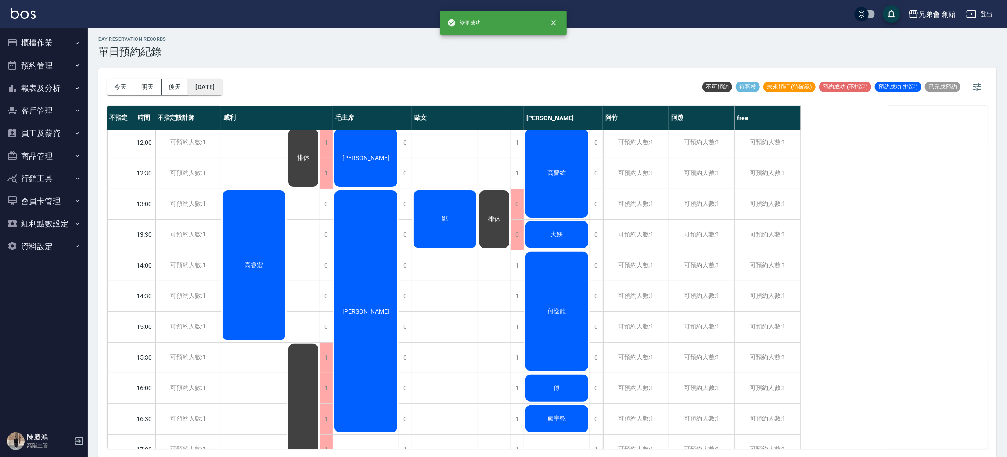
click at [212, 90] on button "2025/09/20" at bounding box center [204, 87] width 33 height 16
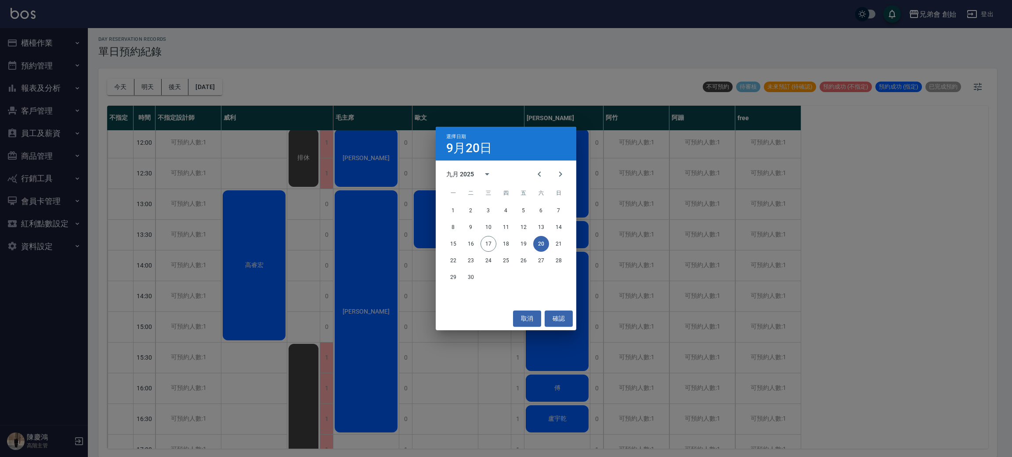
click at [550, 241] on div "15 16 17 18 19 20 21" at bounding box center [506, 244] width 140 height 16
click at [557, 242] on button "21" at bounding box center [559, 244] width 16 height 16
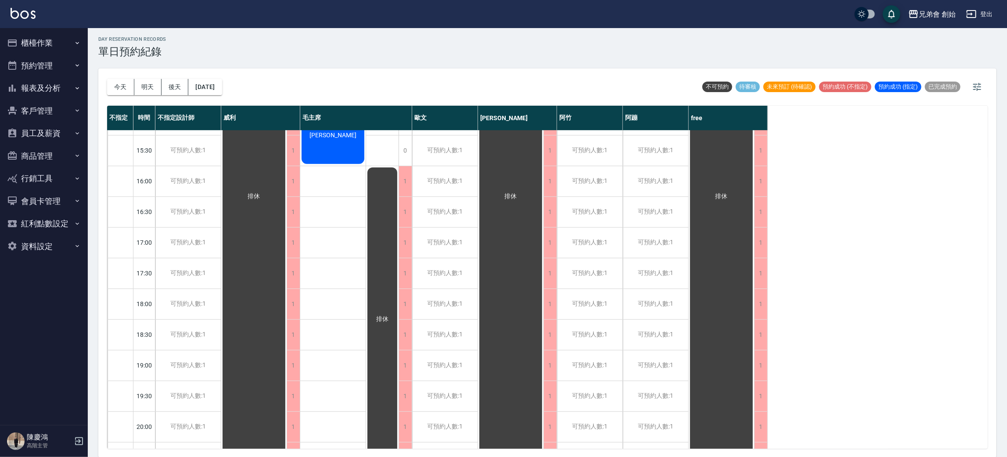
scroll to position [583, 0]
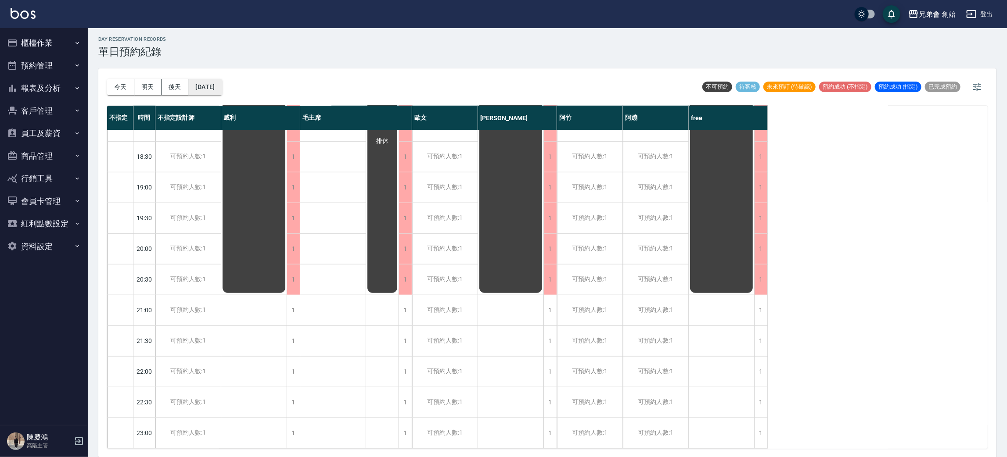
click at [204, 79] on button "2025/09/21" at bounding box center [204, 87] width 33 height 16
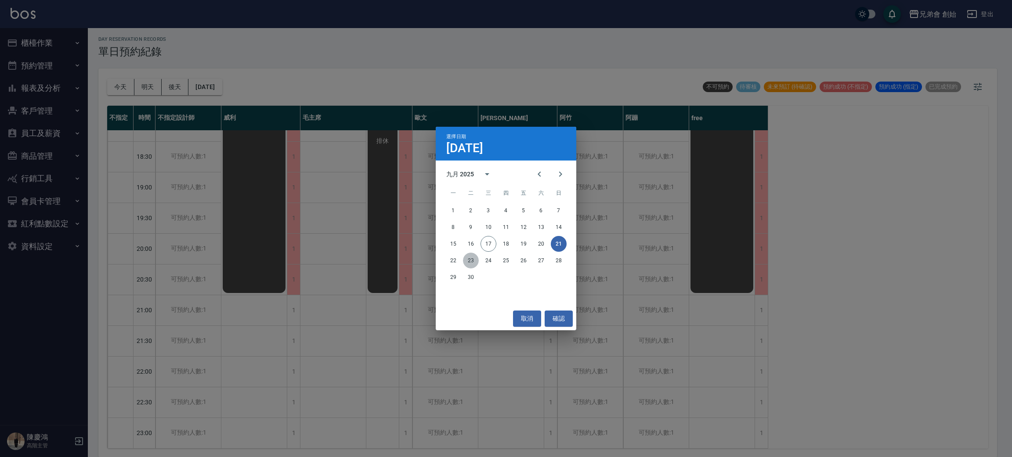
click at [467, 260] on button "23" at bounding box center [471, 261] width 16 height 16
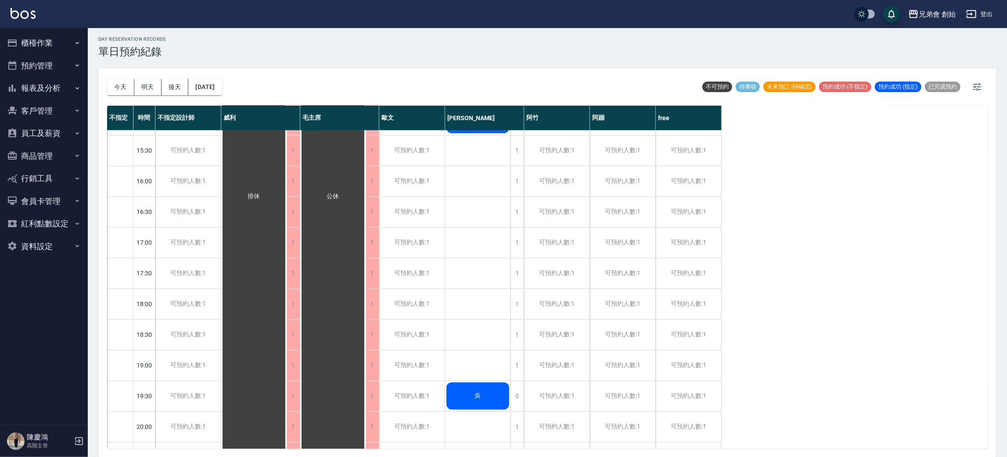
scroll to position [583, 0]
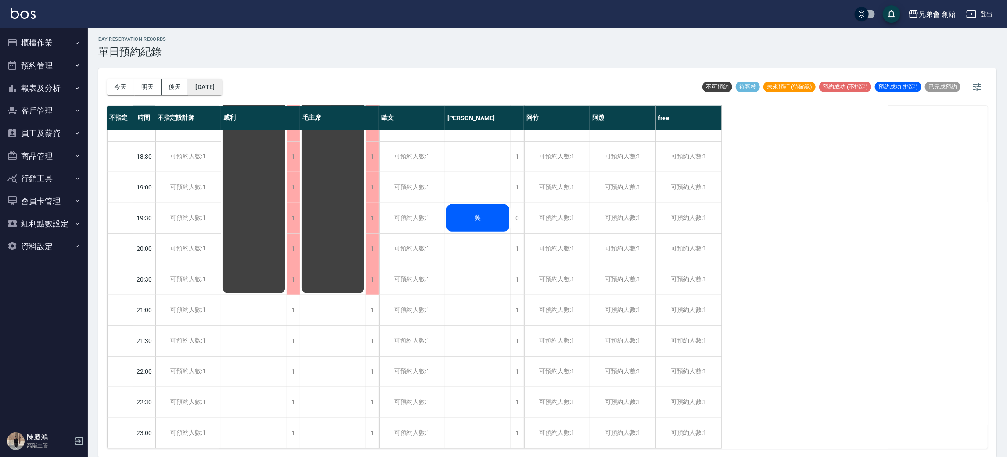
click at [216, 91] on button "2025/09/23" at bounding box center [204, 87] width 33 height 16
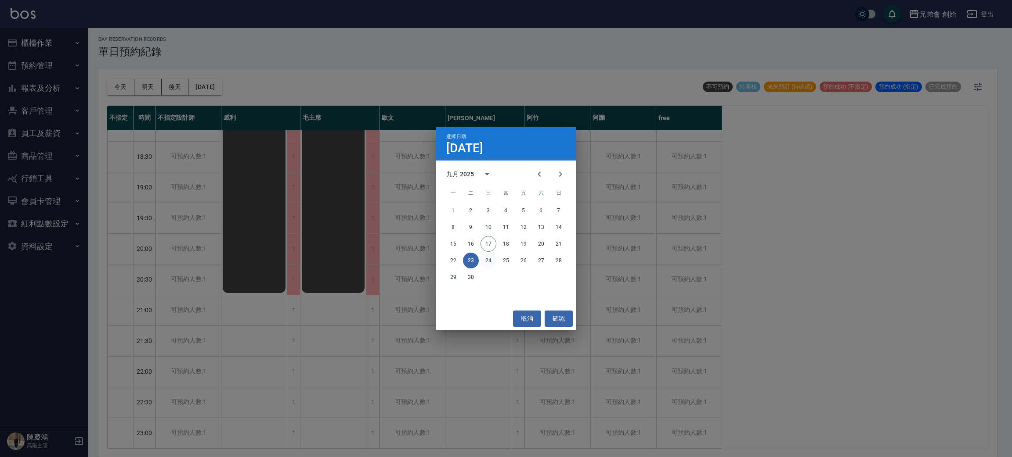
click at [493, 259] on button "24" at bounding box center [488, 261] width 16 height 16
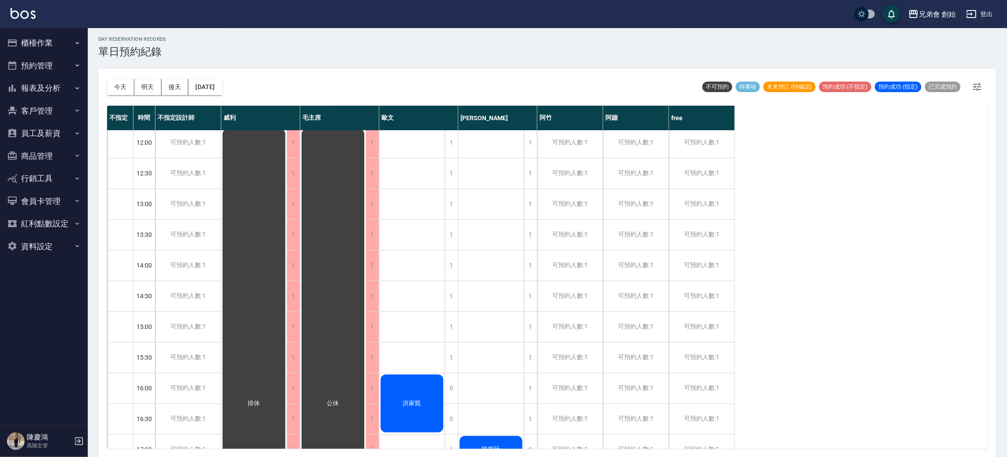
scroll to position [319, 0]
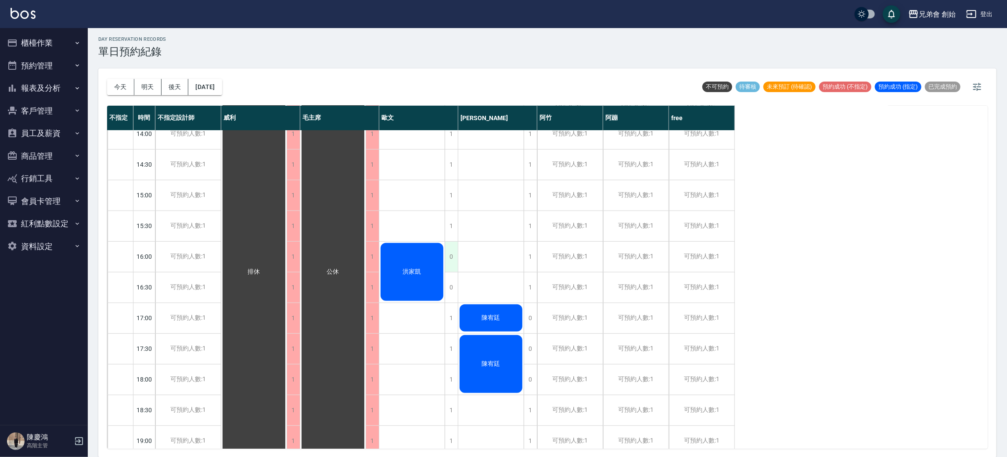
click at [452, 264] on div "0" at bounding box center [451, 257] width 13 height 30
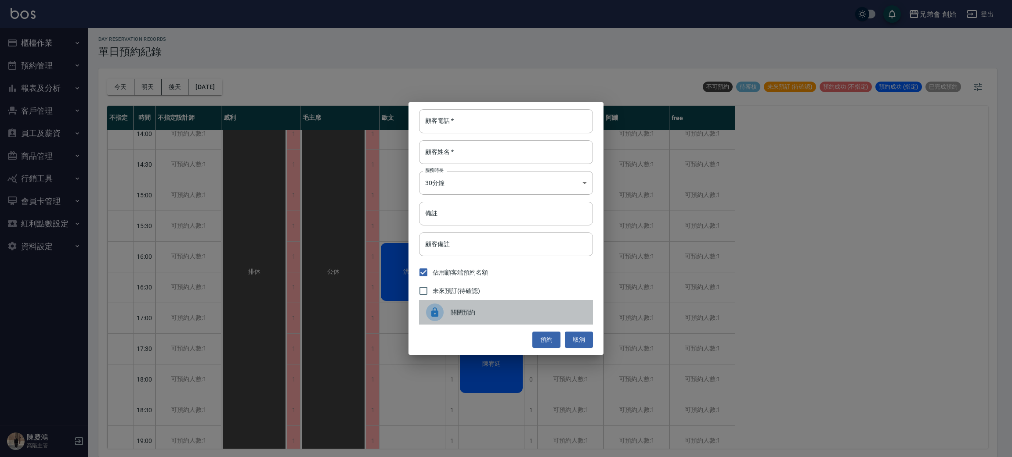
click at [459, 317] on div "關閉預約" at bounding box center [506, 312] width 174 height 25
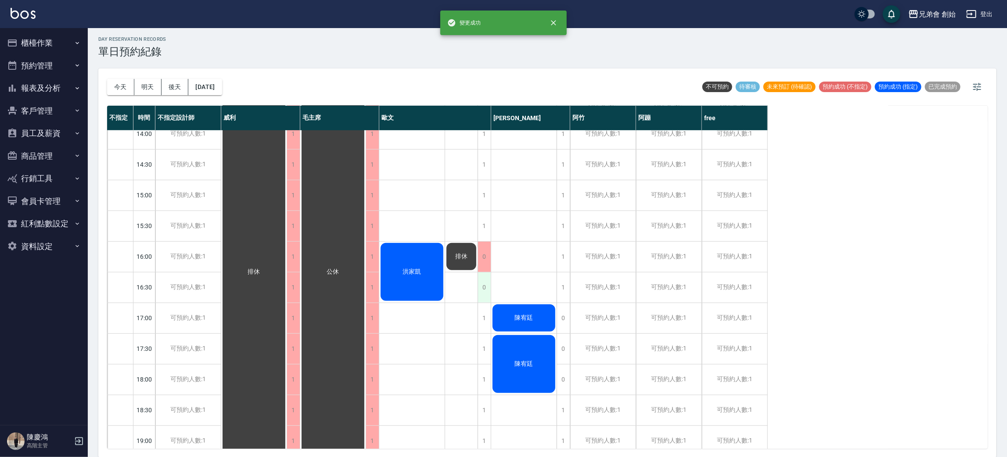
click at [483, 281] on div "0" at bounding box center [484, 288] width 13 height 30
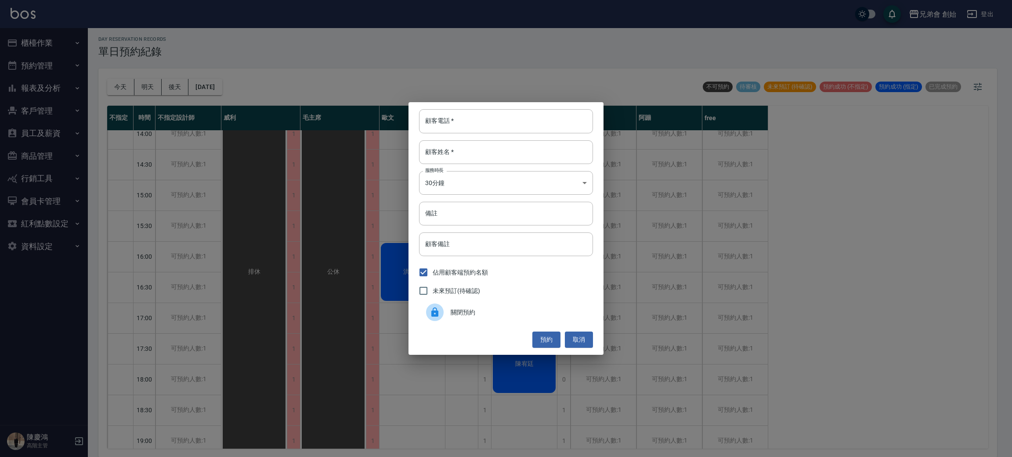
click at [476, 310] on span "關閉預約" at bounding box center [517, 312] width 135 height 9
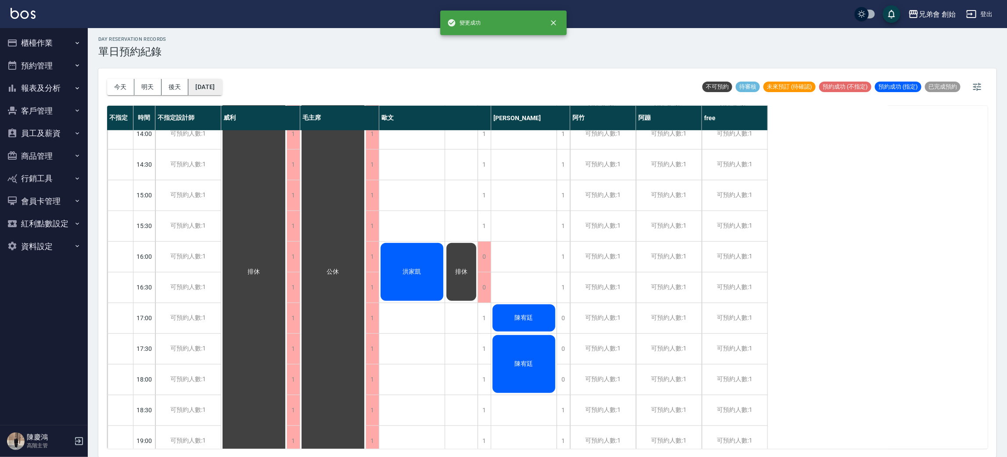
click at [222, 87] on button "2025/09/24" at bounding box center [204, 87] width 33 height 16
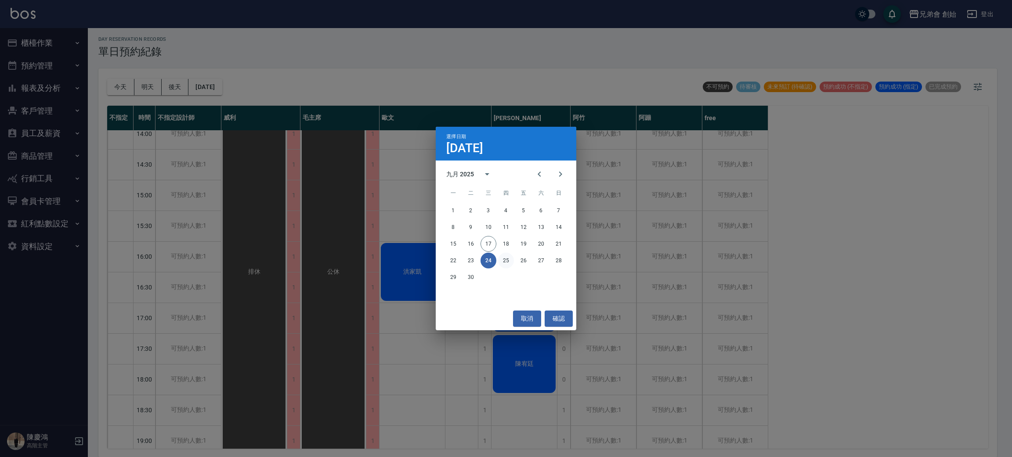
click at [505, 261] on button "25" at bounding box center [506, 261] width 16 height 16
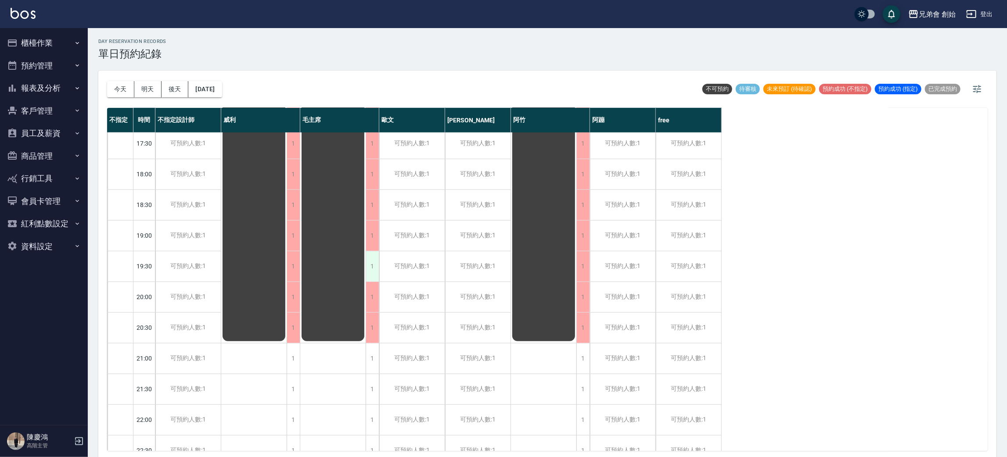
scroll to position [583, 0]
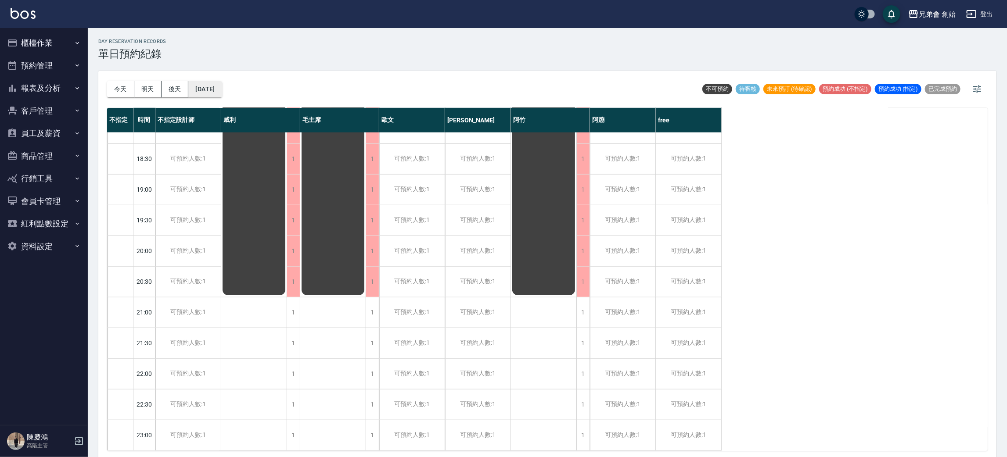
click at [222, 89] on button "2025/09/25" at bounding box center [204, 89] width 33 height 16
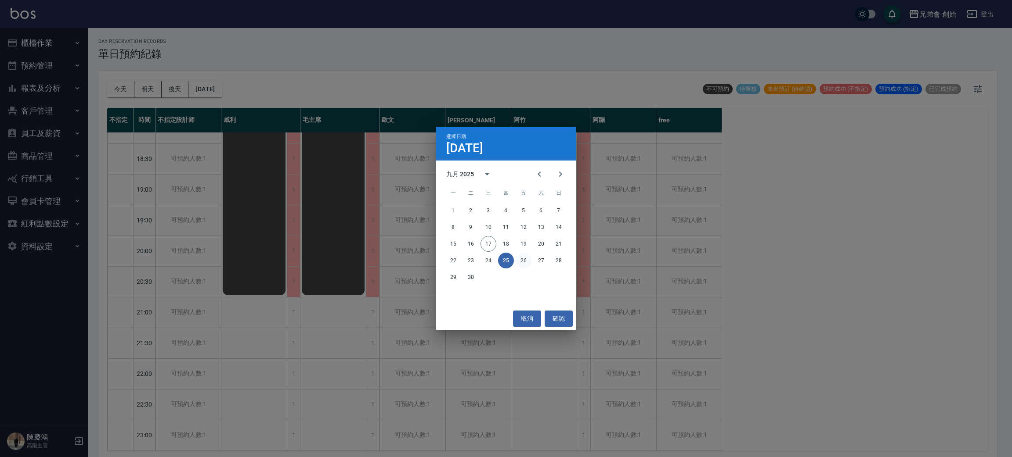
click at [517, 263] on button "26" at bounding box center [523, 261] width 16 height 16
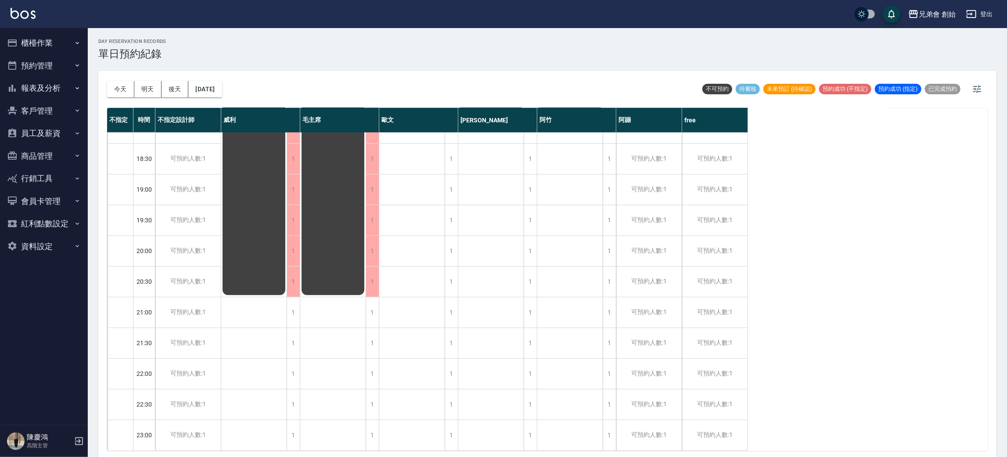
scroll to position [122, 0]
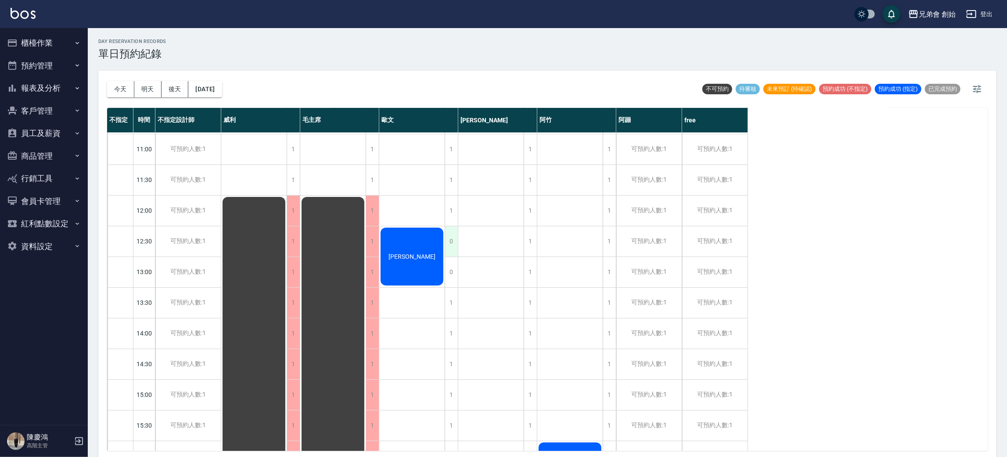
click at [454, 243] on div "0" at bounding box center [451, 242] width 13 height 30
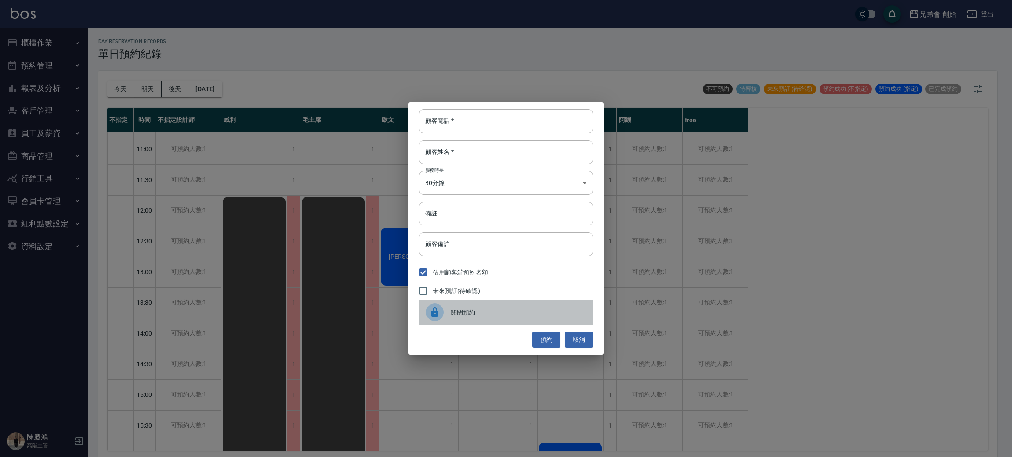
click at [470, 307] on div "關閉預約" at bounding box center [506, 312] width 174 height 25
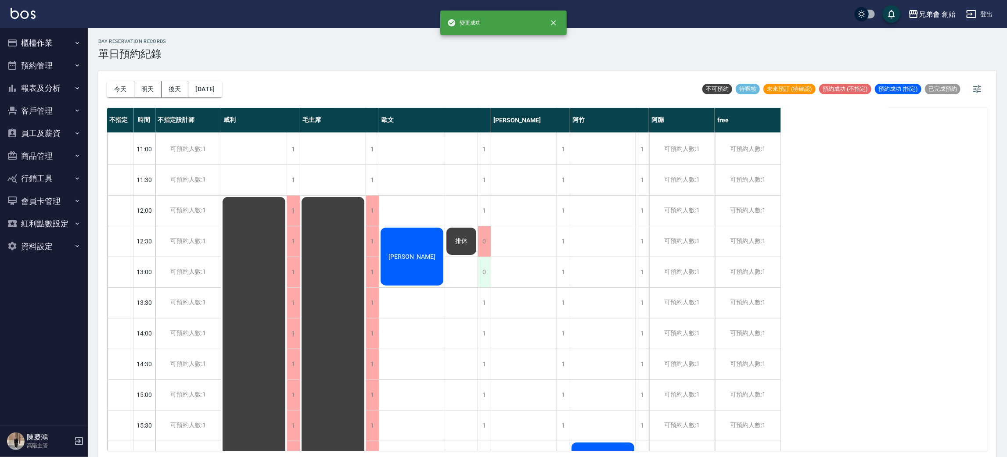
click at [482, 270] on div "0" at bounding box center [484, 272] width 13 height 30
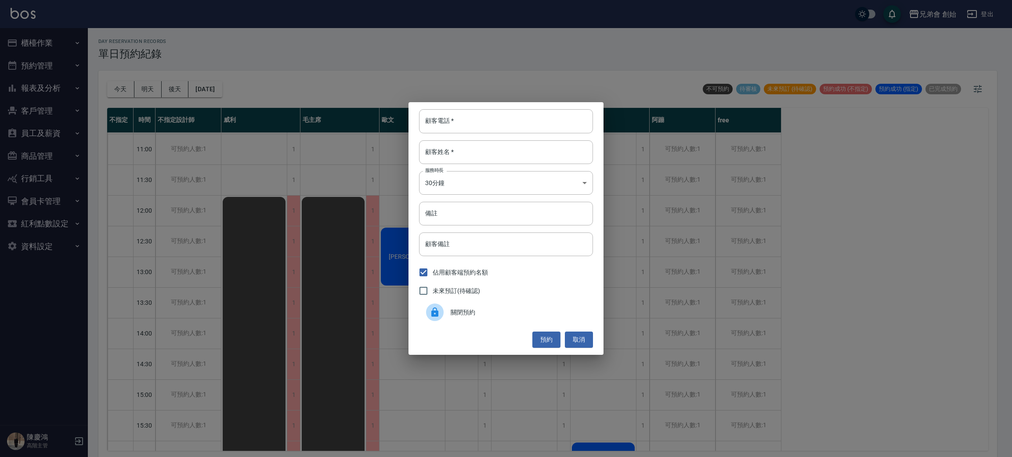
click at [473, 313] on span "關閉預約" at bounding box center [517, 312] width 135 height 9
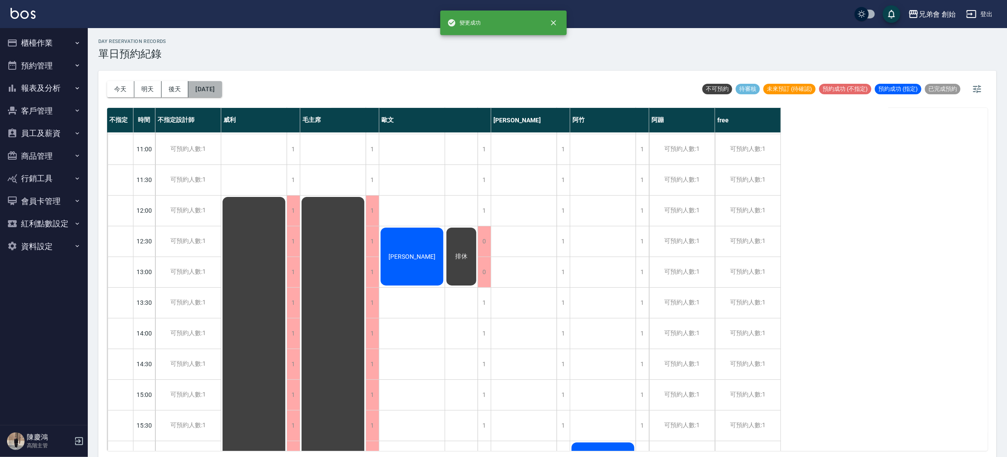
click at [216, 92] on button "2025/09/26" at bounding box center [204, 89] width 33 height 16
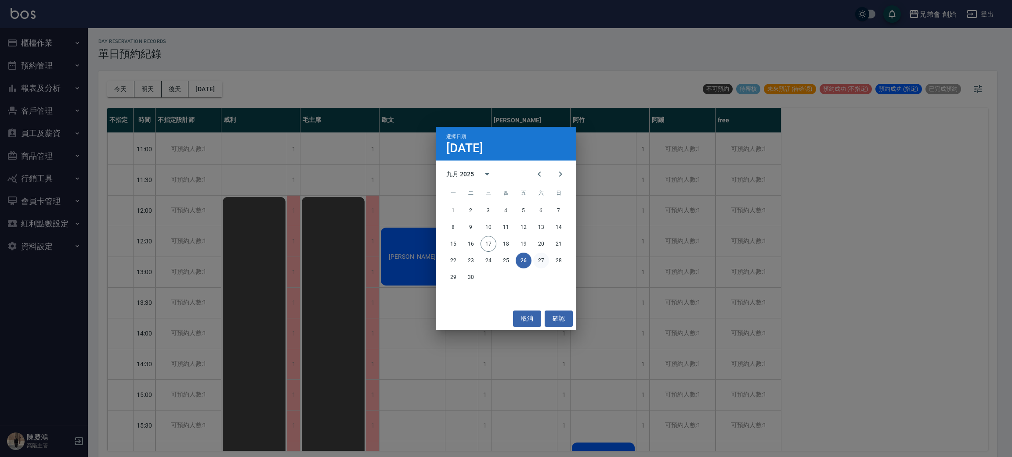
click at [544, 258] on button "27" at bounding box center [541, 261] width 16 height 16
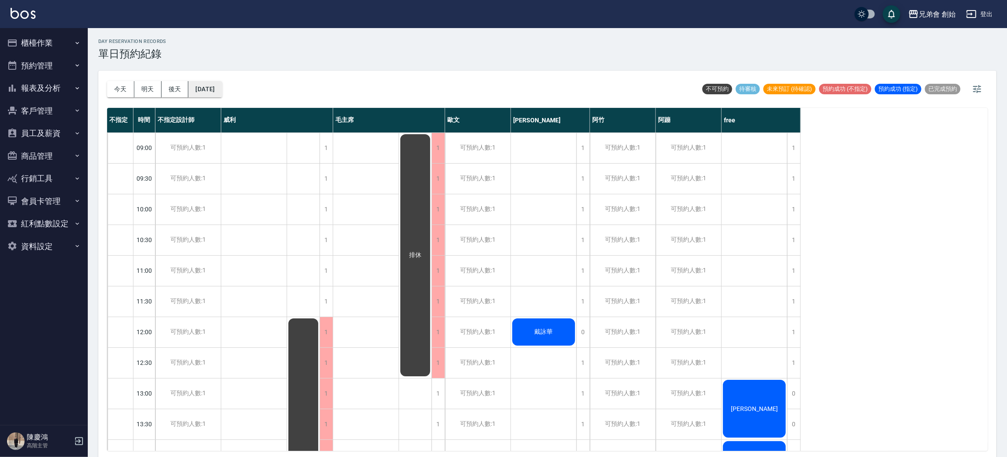
click at [217, 85] on button "2025/09/27" at bounding box center [204, 89] width 33 height 16
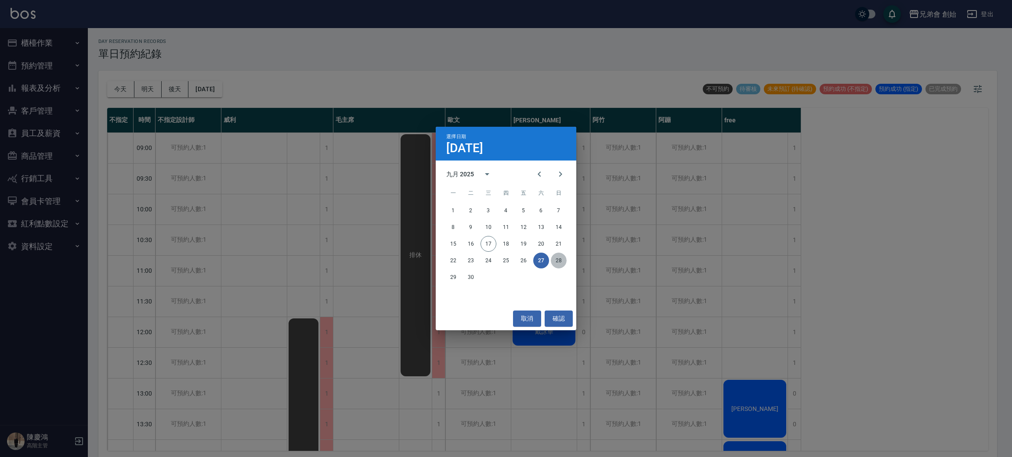
click at [560, 258] on button "28" at bounding box center [559, 261] width 16 height 16
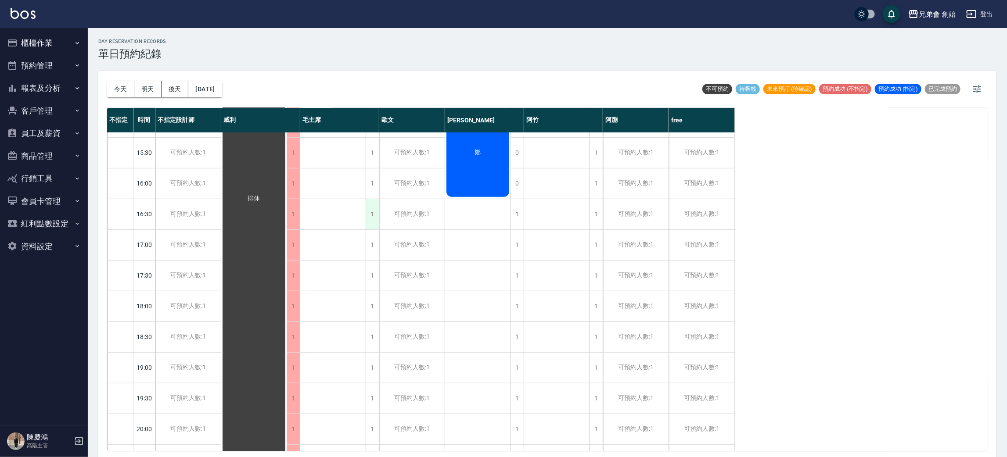
scroll to position [583, 0]
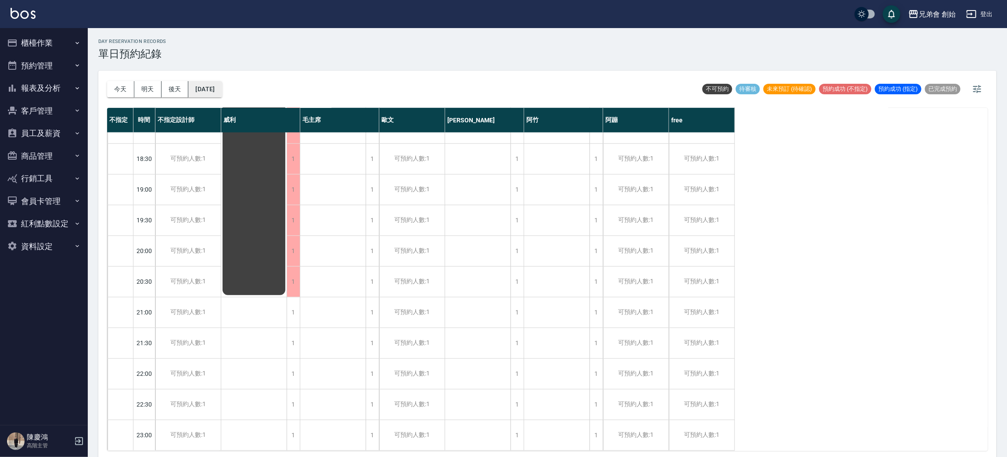
click at [217, 91] on button "2025/09/28" at bounding box center [204, 89] width 33 height 16
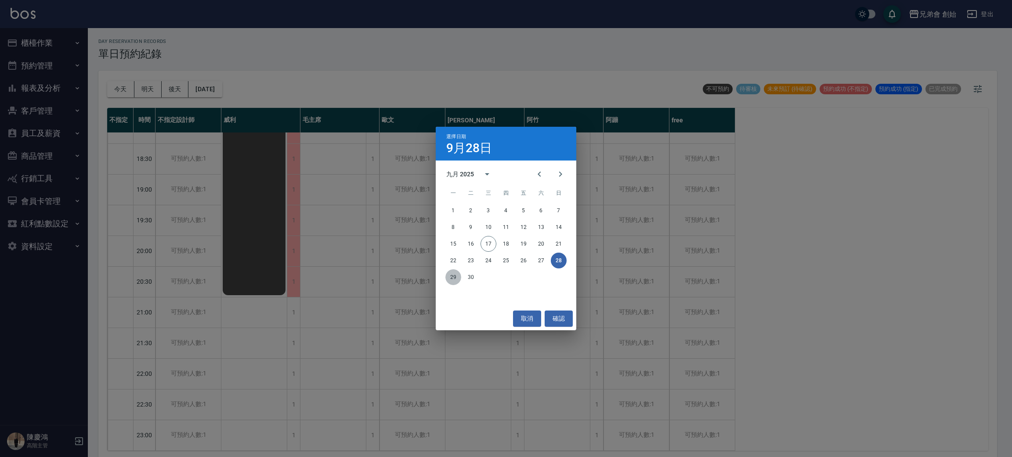
click at [447, 277] on button "29" at bounding box center [453, 278] width 16 height 16
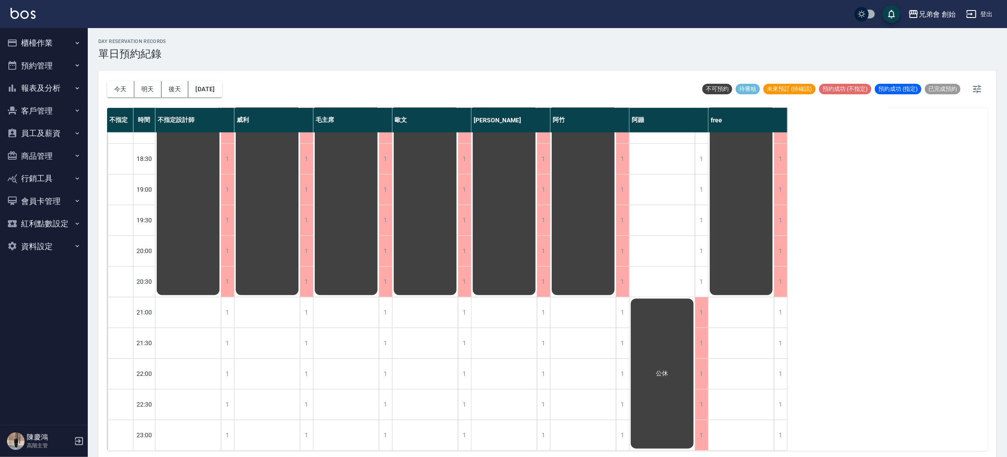
scroll to position [187, 0]
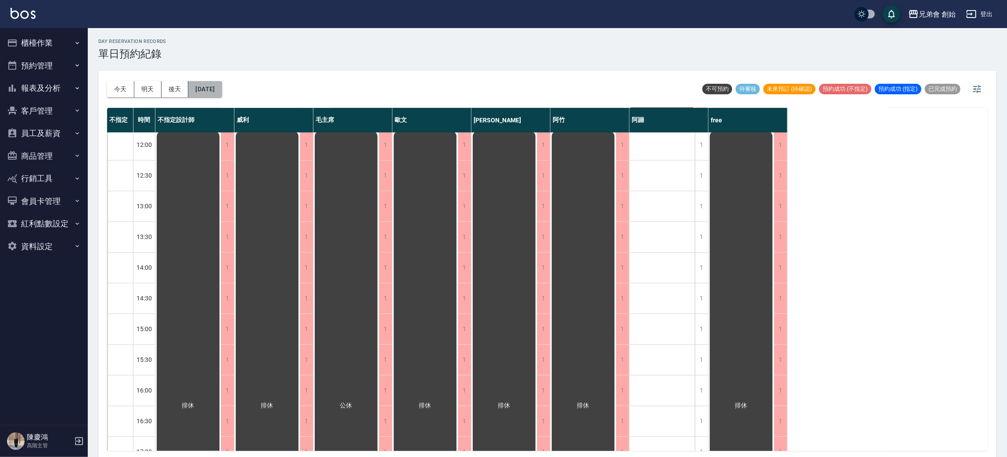
click at [200, 93] on button "2025/09/29" at bounding box center [204, 89] width 33 height 16
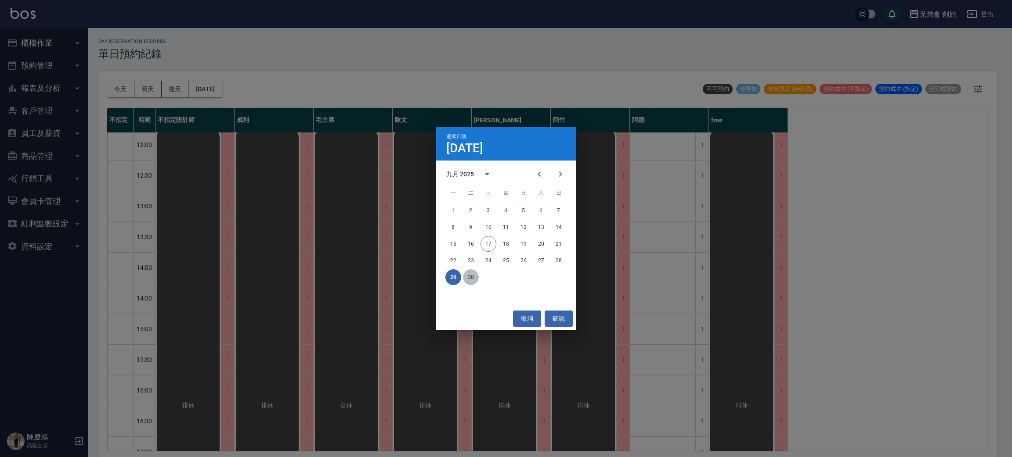
click at [471, 273] on button "30" at bounding box center [471, 278] width 16 height 16
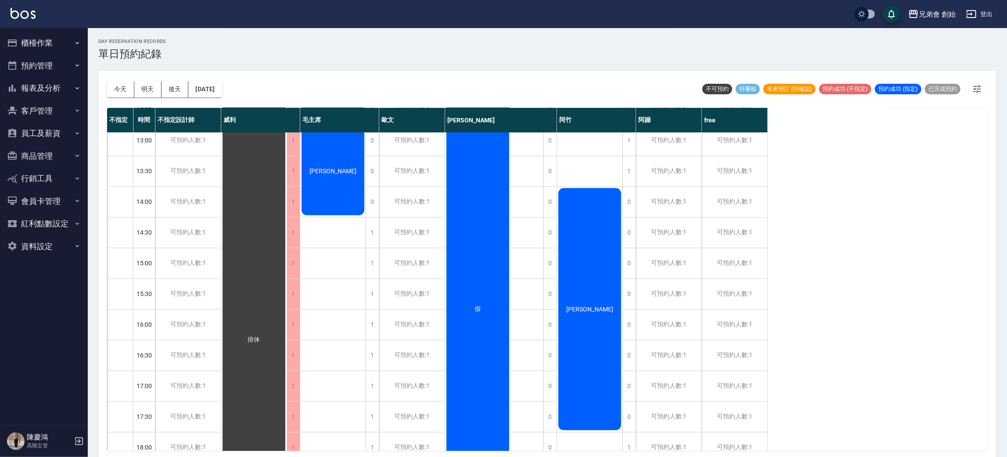
scroll to position [187, 0]
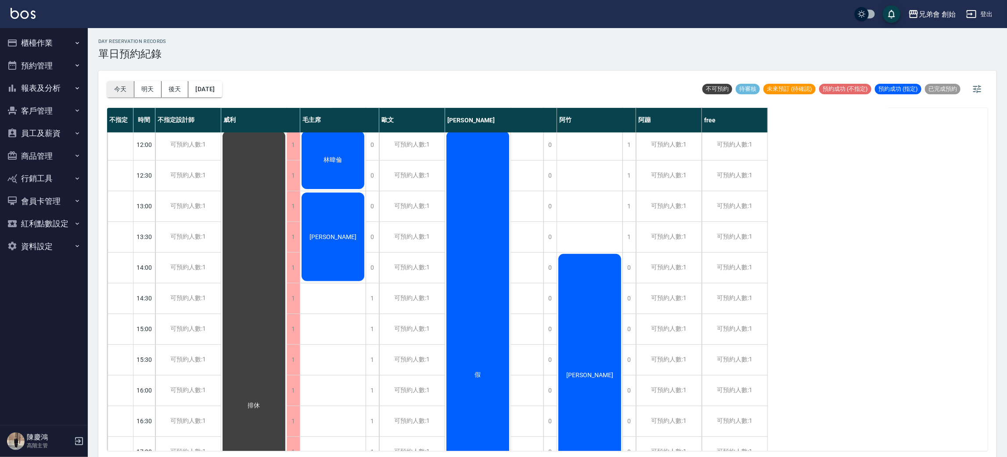
click at [120, 86] on button "今天" at bounding box center [120, 89] width 27 height 16
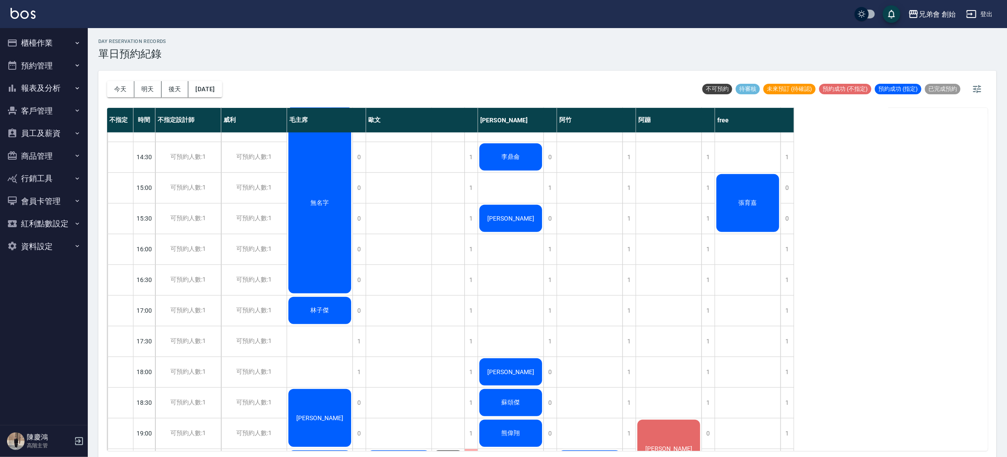
scroll to position [132, 0]
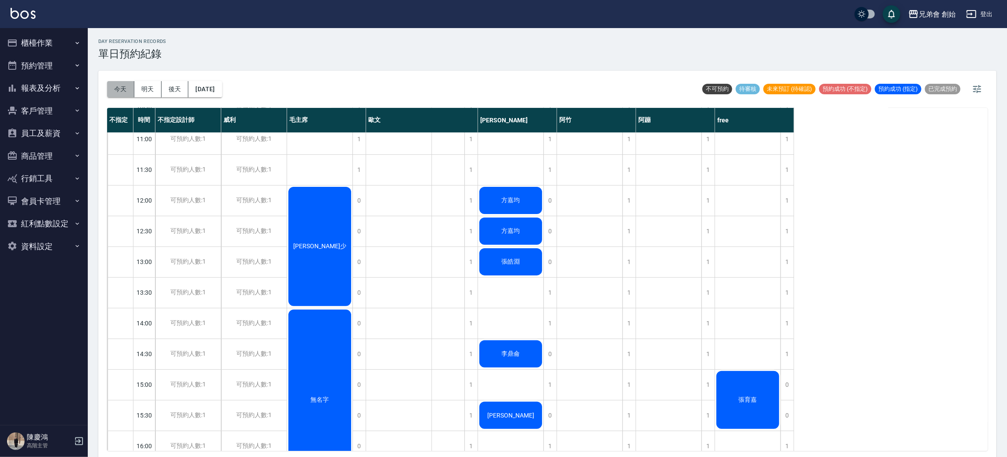
click at [128, 94] on button "今天" at bounding box center [120, 89] width 27 height 16
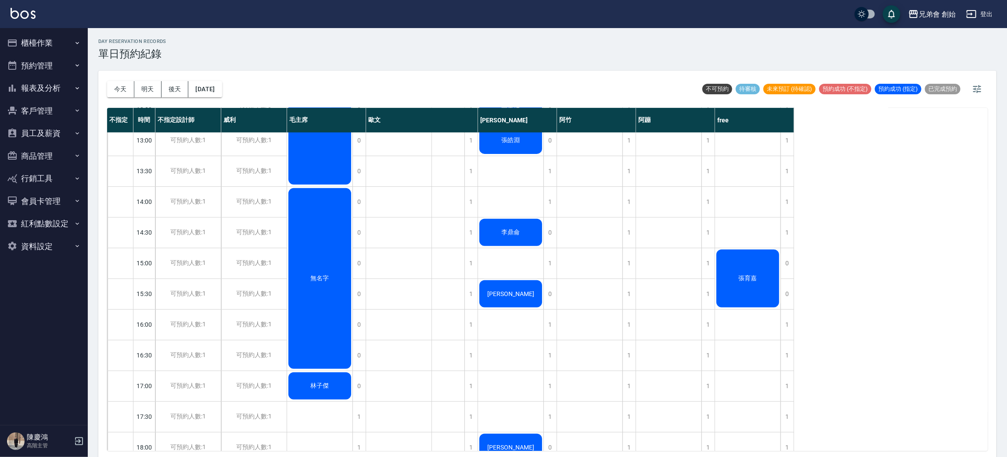
scroll to position [385, 0]
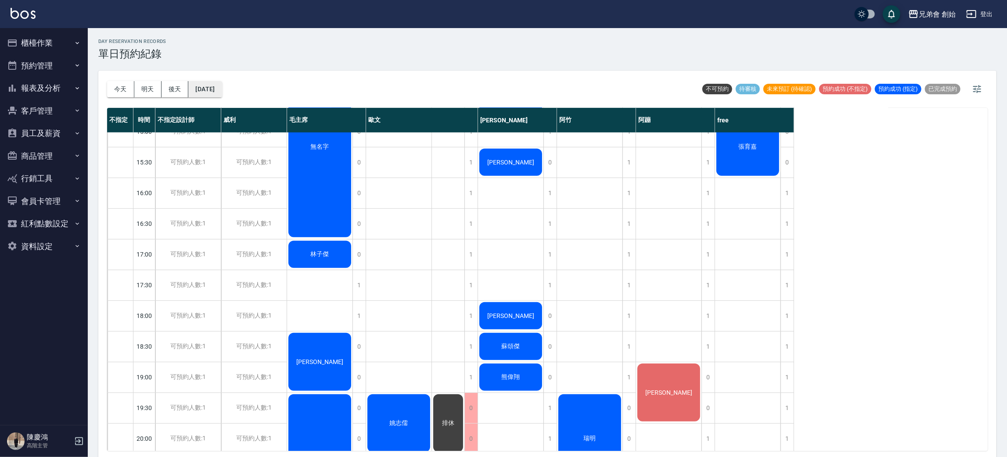
click at [216, 90] on button "[DATE]" at bounding box center [204, 89] width 33 height 16
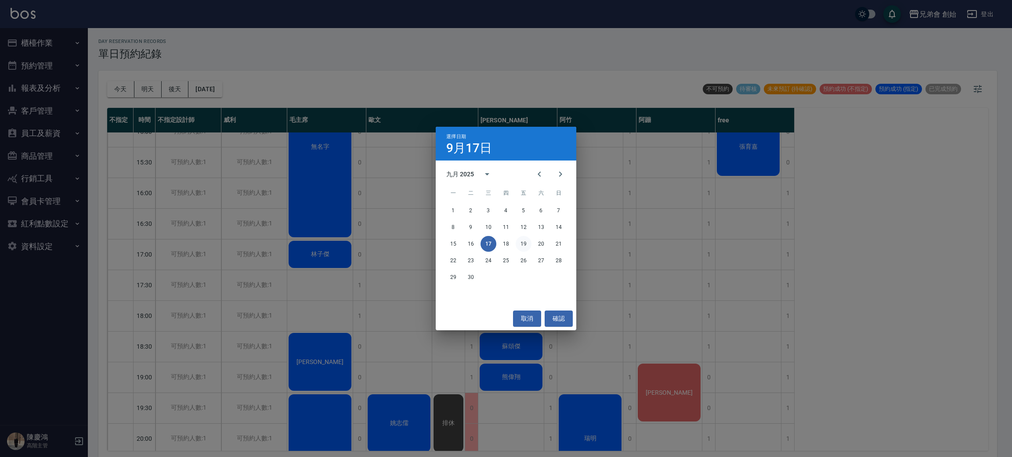
click at [526, 247] on button "19" at bounding box center [523, 244] width 16 height 16
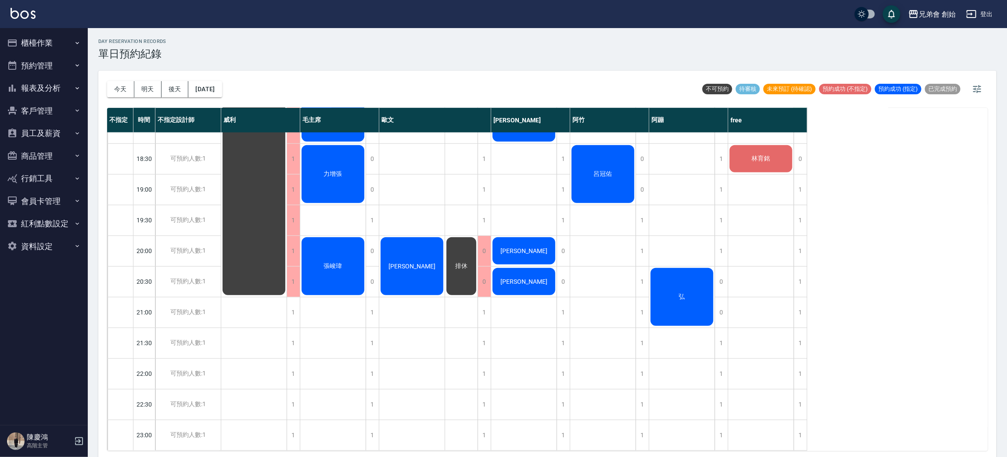
scroll to position [451, 0]
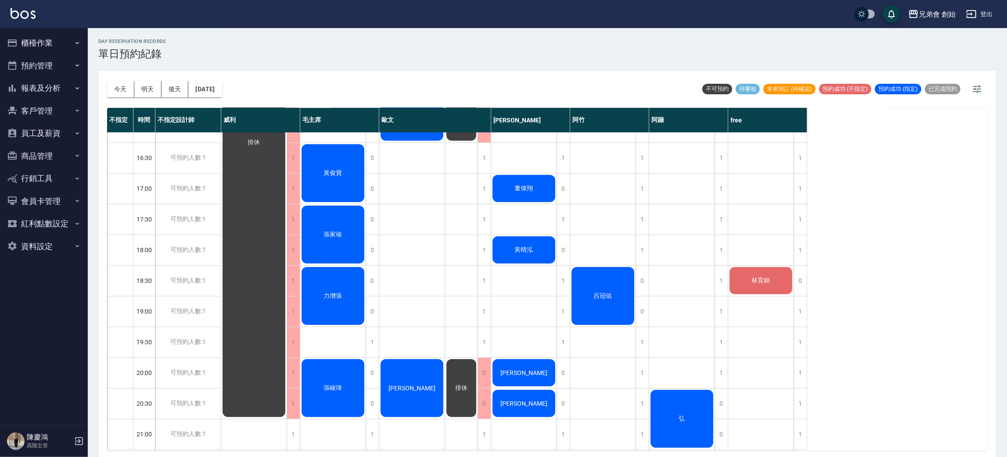
click at [767, 277] on span "林育銘" at bounding box center [761, 281] width 22 height 8
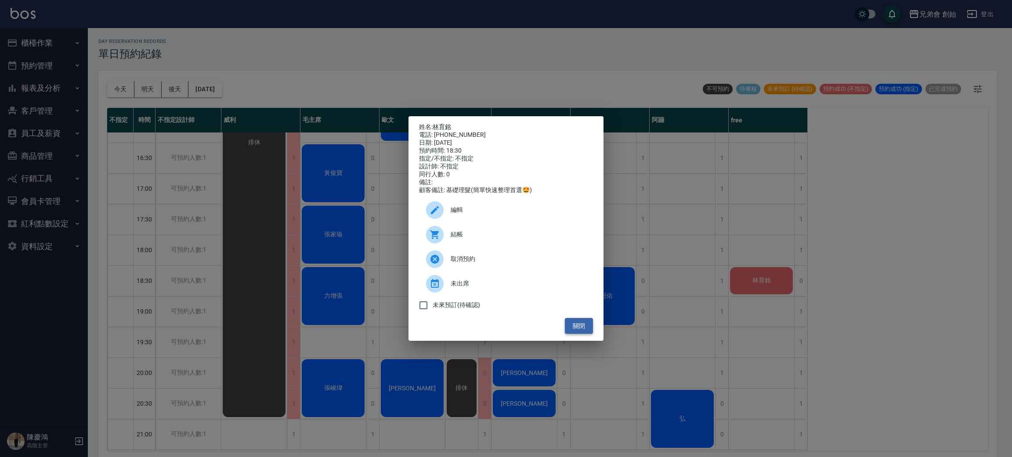
click at [579, 328] on button "關閉" at bounding box center [579, 326] width 28 height 16
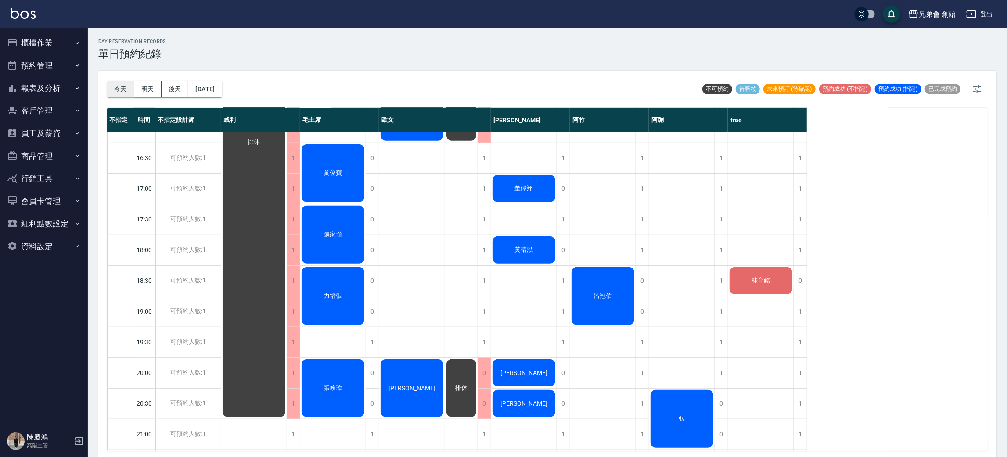
click at [115, 94] on button "今天" at bounding box center [120, 89] width 27 height 16
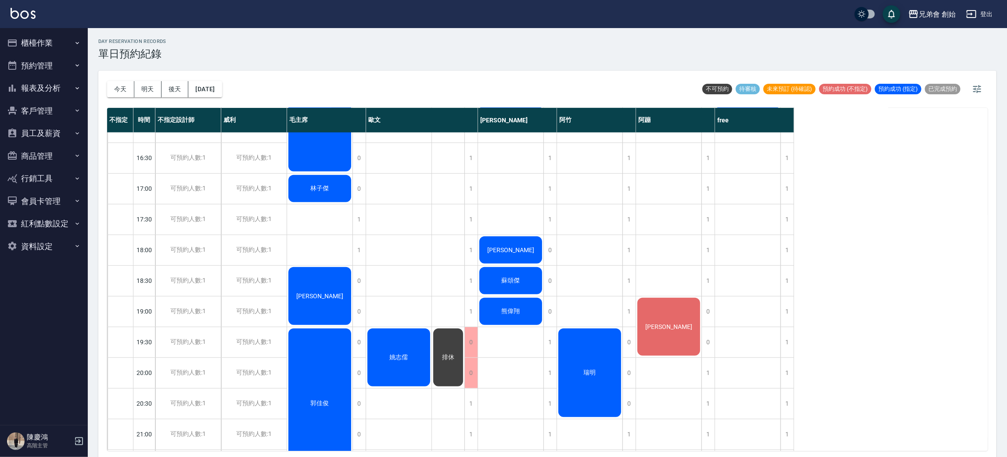
drag, startPoint x: 560, startPoint y: 55, endPoint x: 687, endPoint y: 134, distance: 149.7
click at [560, 54] on div "day Reservation records 單日預約紀錄" at bounding box center [547, 50] width 898 height 22
click at [119, 88] on button "今天" at bounding box center [120, 89] width 27 height 16
click at [139, 90] on button "明天" at bounding box center [147, 89] width 27 height 16
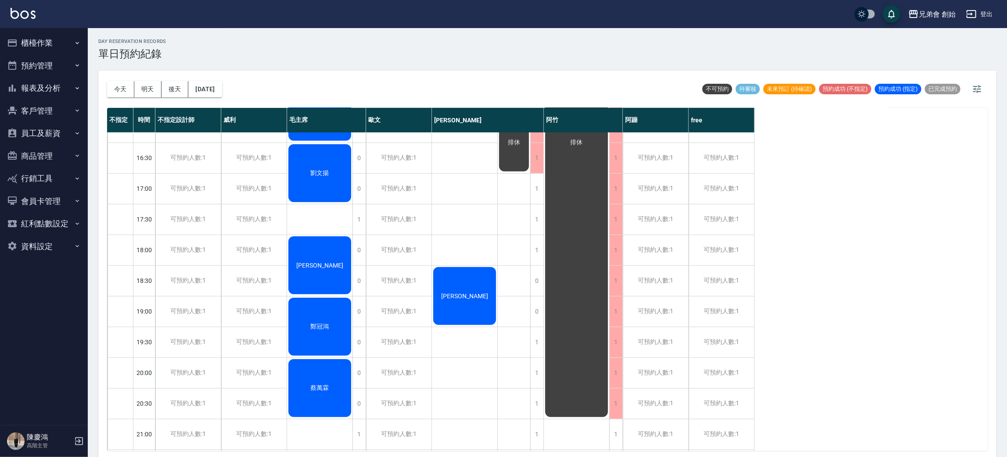
click at [179, 72] on div "[DATE] [DATE] [DATE] [DATE]" at bounding box center [164, 89] width 115 height 37
click at [175, 83] on button "後天" at bounding box center [175, 89] width 27 height 16
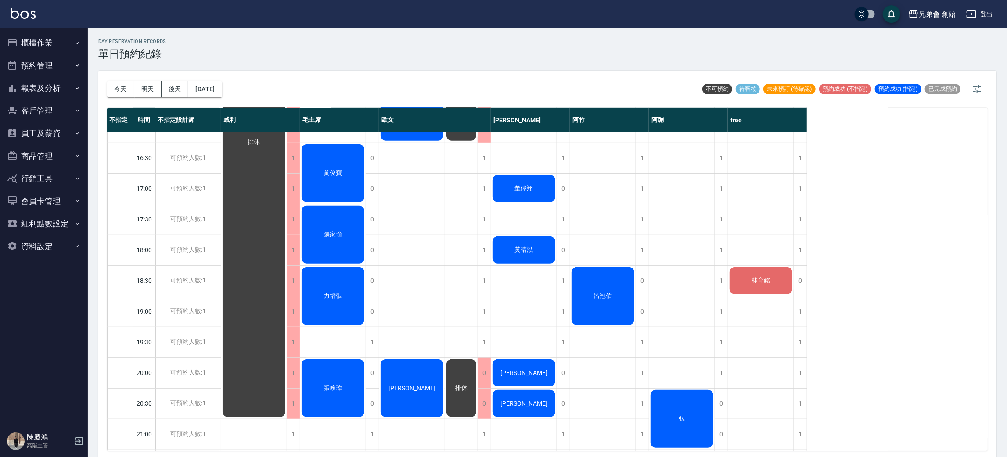
click at [763, 271] on div "林育銘" at bounding box center [760, 281] width 65 height 30
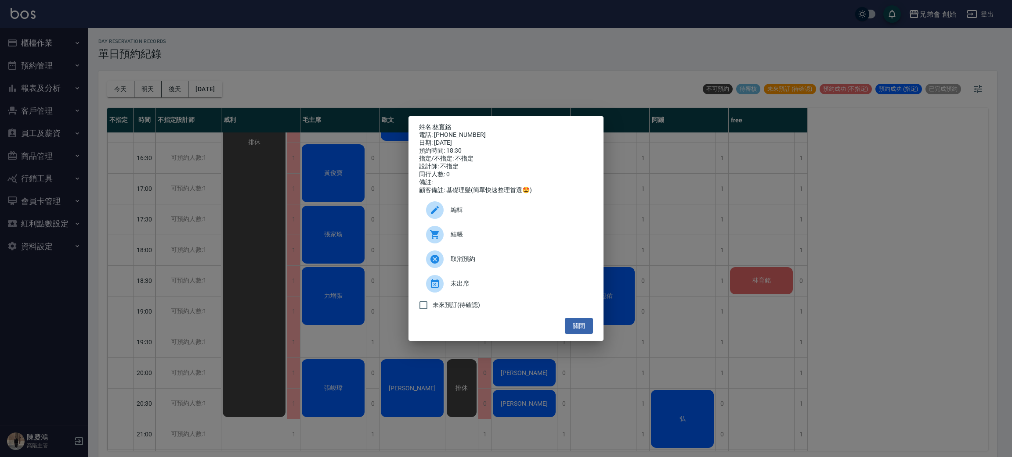
click at [436, 216] on icon at bounding box center [434, 210] width 11 height 11
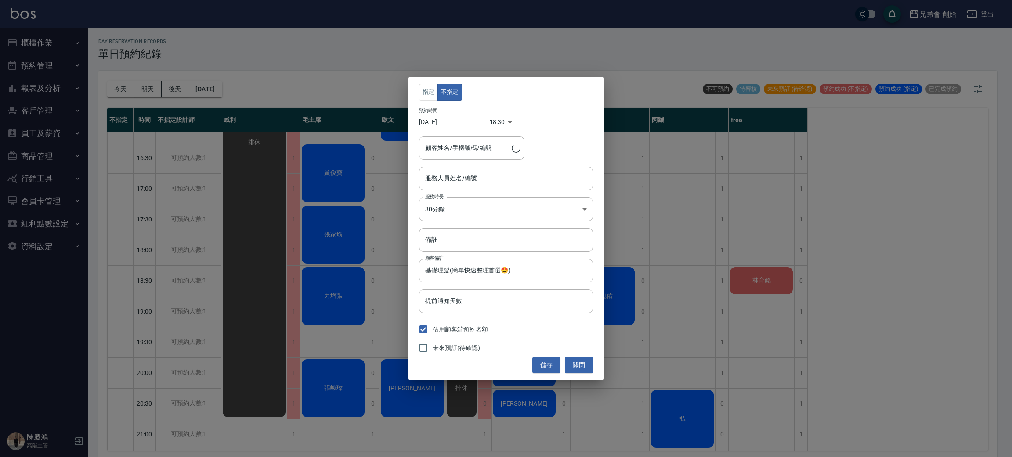
type input "[PERSON_NAME]/0982701924"
type input "free(無代號)"
click at [744, 220] on div "指定 不指定 預約時間 [DATE] 18:30 1758277800000 顧客姓名/手機號碼/編號 [PERSON_NAME]/0982701924 顧客…" at bounding box center [506, 228] width 1012 height 457
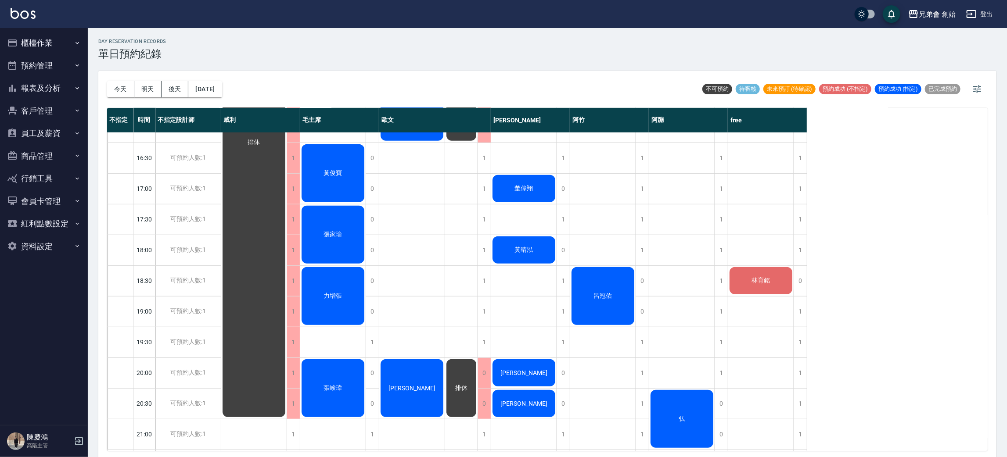
click at [763, 287] on div "林育銘" at bounding box center [760, 281] width 65 height 30
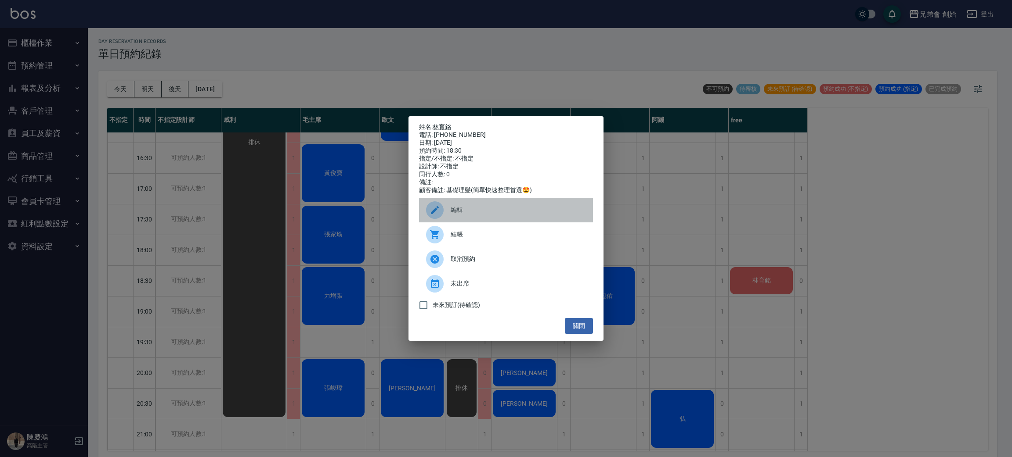
click at [504, 215] on span "編輯" at bounding box center [517, 209] width 135 height 9
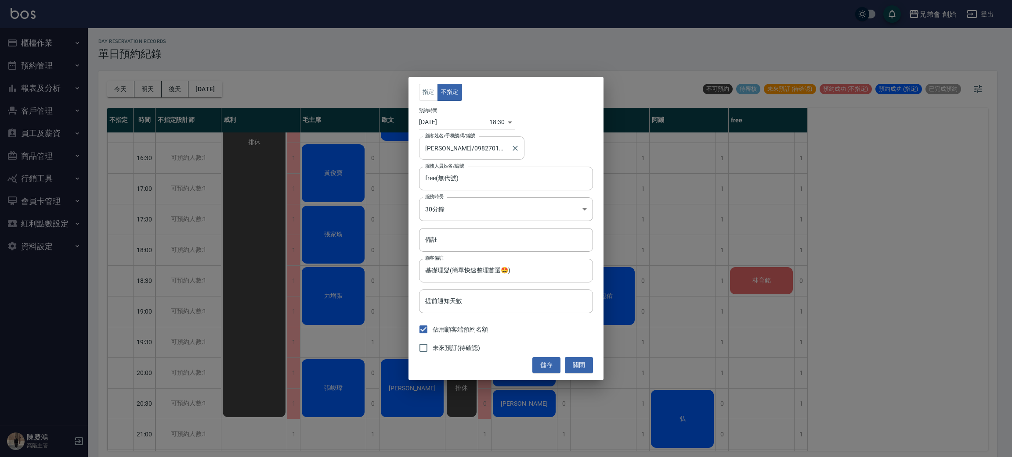
click at [451, 157] on div "[PERSON_NAME]/0982701924 顧客姓名/手機號碼/編號" at bounding box center [471, 148] width 105 height 23
drag, startPoint x: 490, startPoint y: 153, endPoint x: 493, endPoint y: 157, distance: 4.7
click at [493, 155] on input "[PERSON_NAME]/0982701924" at bounding box center [465, 147] width 84 height 15
click at [857, 199] on div "指定 不指定 預約時間 [DATE] 18:30 1758277800000 顧客姓名/手機號碼/編號 [PERSON_NAME]/0982701924 顧客…" at bounding box center [506, 228] width 1012 height 457
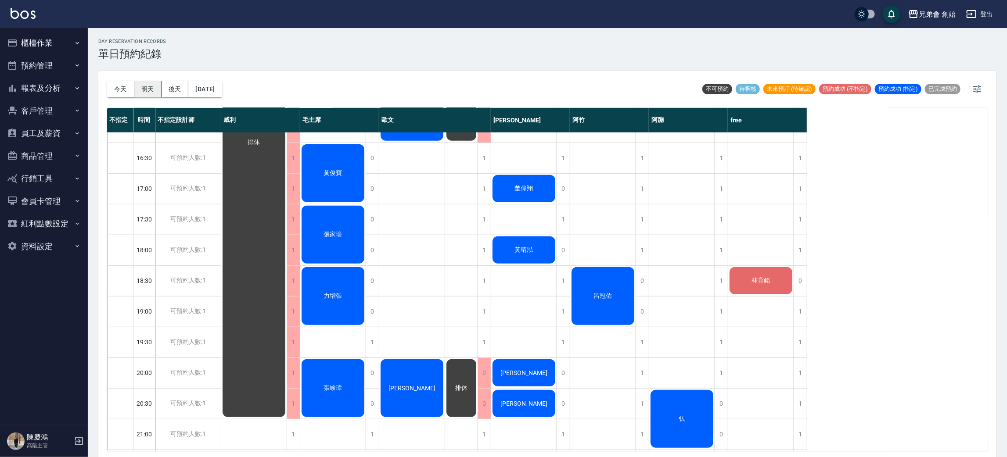
click at [144, 94] on button "明天" at bounding box center [147, 89] width 27 height 16
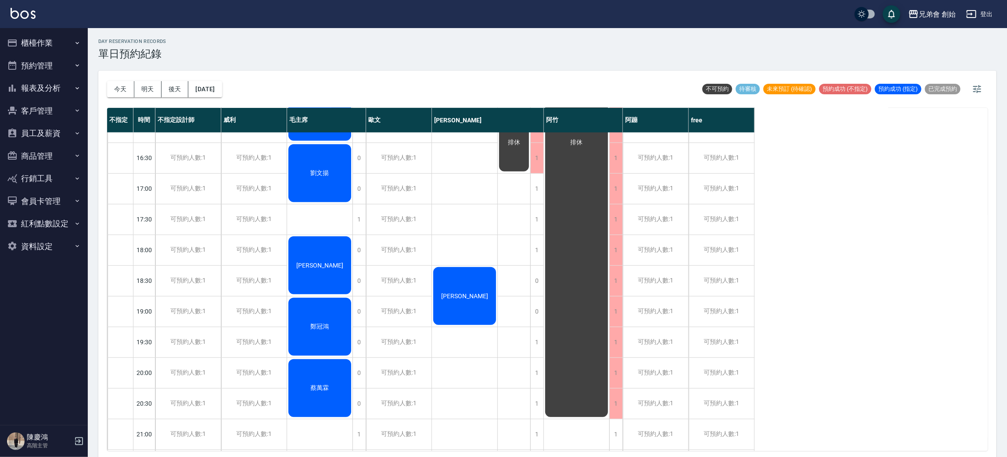
scroll to position [253, 0]
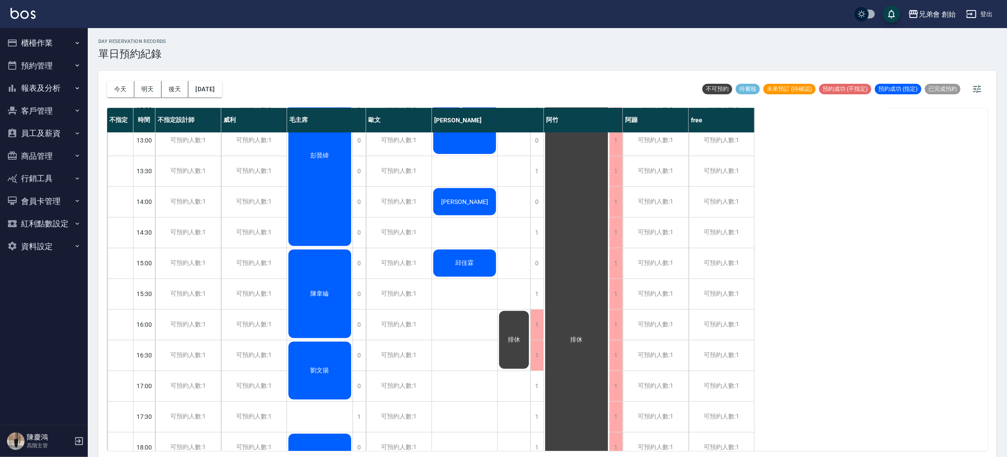
click at [104, 76] on div "[DATE] [DATE] [DATE] [DATE] 不可預約 待審核 未來預訂 (待確認) 預約成功 (不指定) 預約成功 (指定) 已完成預約 不指定 …" at bounding box center [547, 265] width 898 height 389
click at [115, 90] on button "今天" at bounding box center [120, 89] width 27 height 16
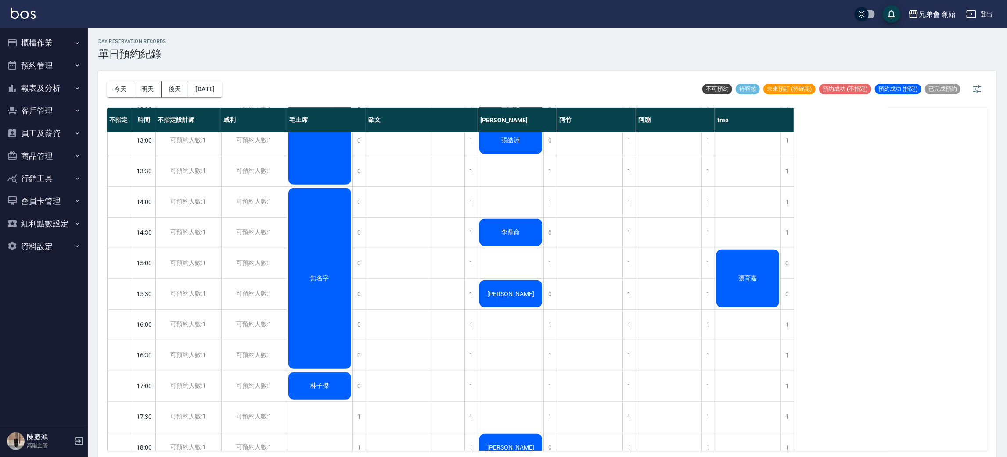
click at [921, 173] on div "不指定 時間 不指定設計師 [PERSON_NAME] 毛主席 [PERSON_NAME] 潘[PERSON_NAME] 阿蹦 free 09:00 09:3…" at bounding box center [547, 279] width 881 height 343
click at [120, 89] on button "今天" at bounding box center [120, 89] width 27 height 16
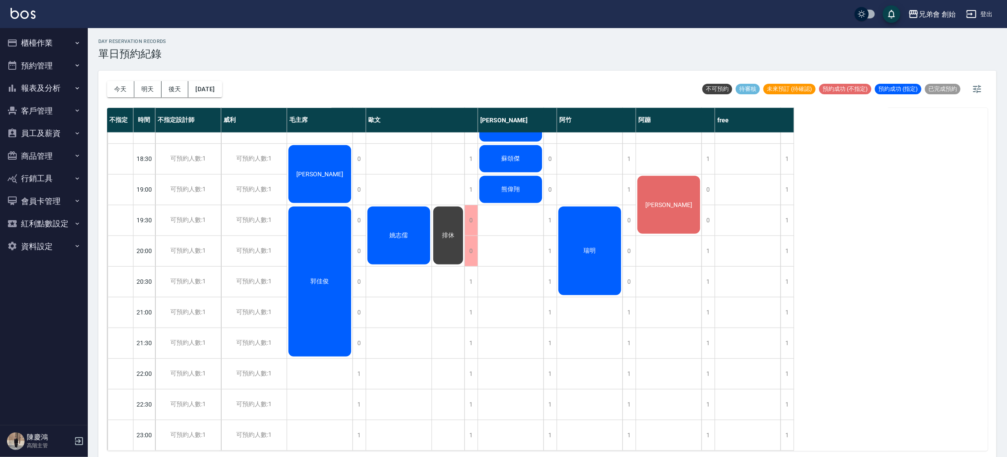
scroll to position [2, 0]
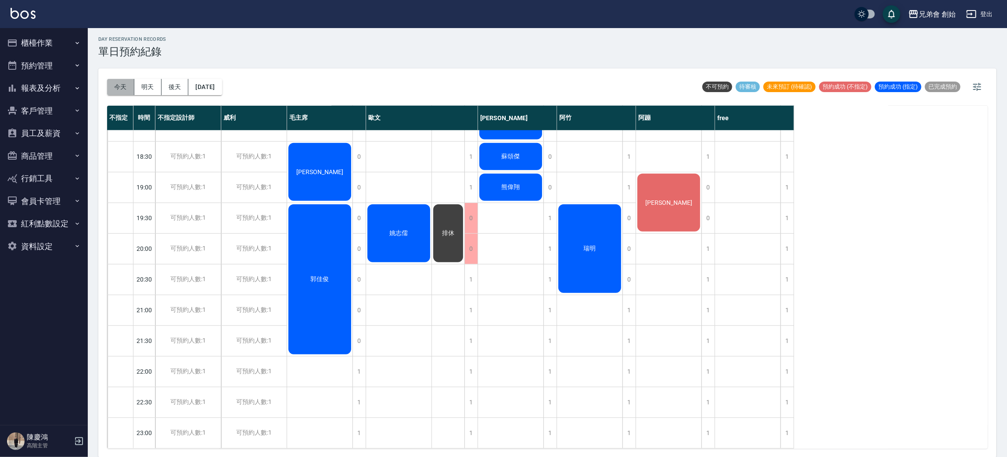
click at [131, 92] on button "今天" at bounding box center [120, 87] width 27 height 16
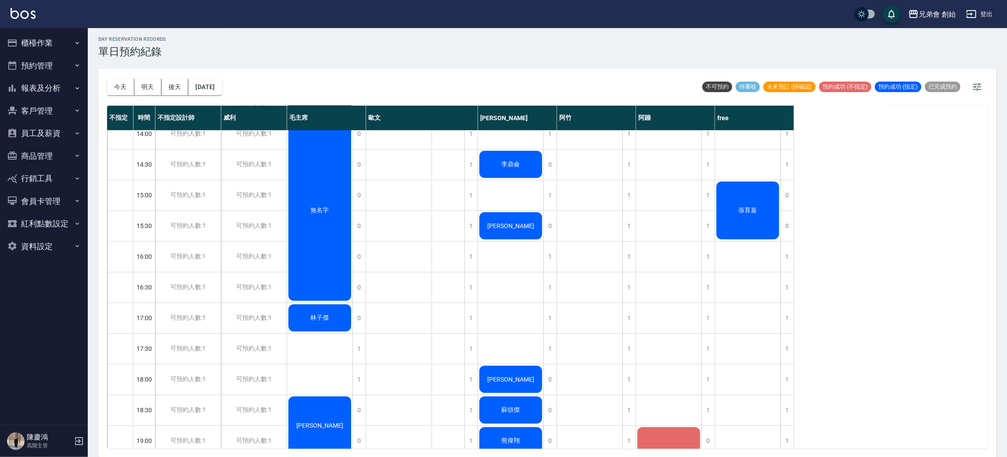
scroll to position [122, 0]
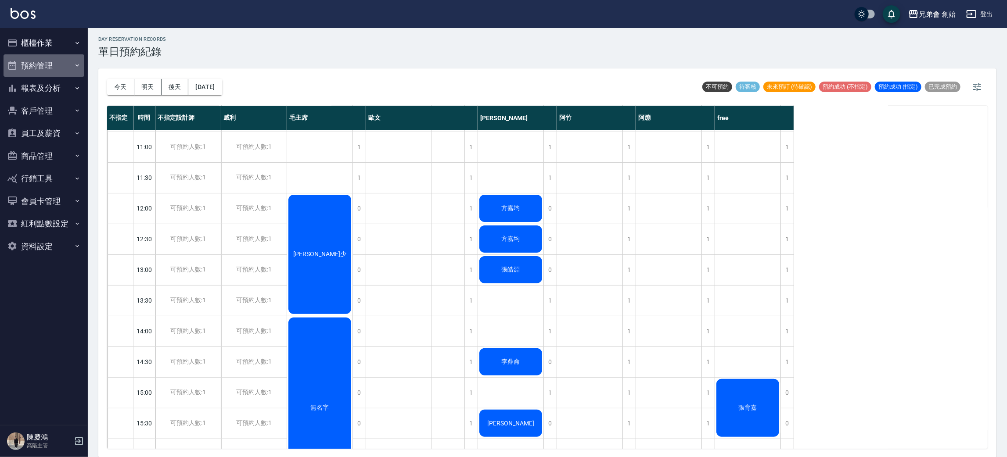
click at [72, 62] on button "預約管理" at bounding box center [44, 65] width 81 height 23
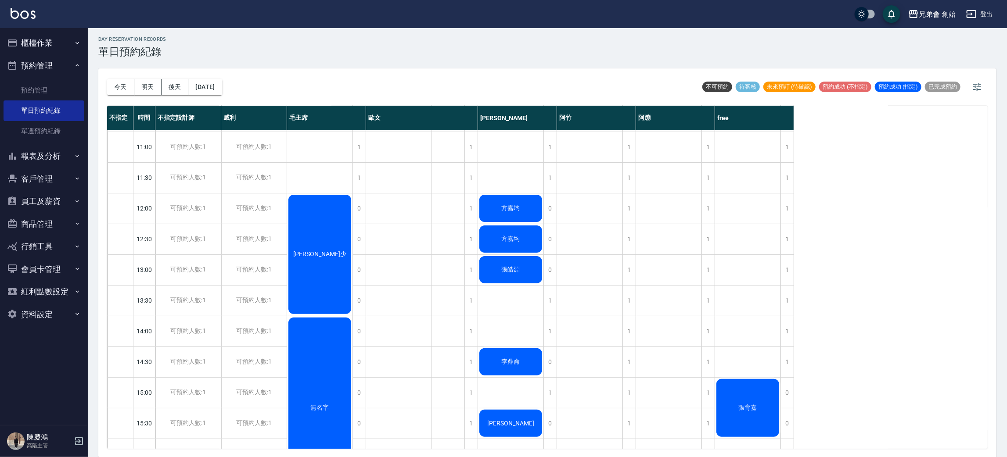
click at [72, 62] on button "預約管理" at bounding box center [44, 65] width 81 height 23
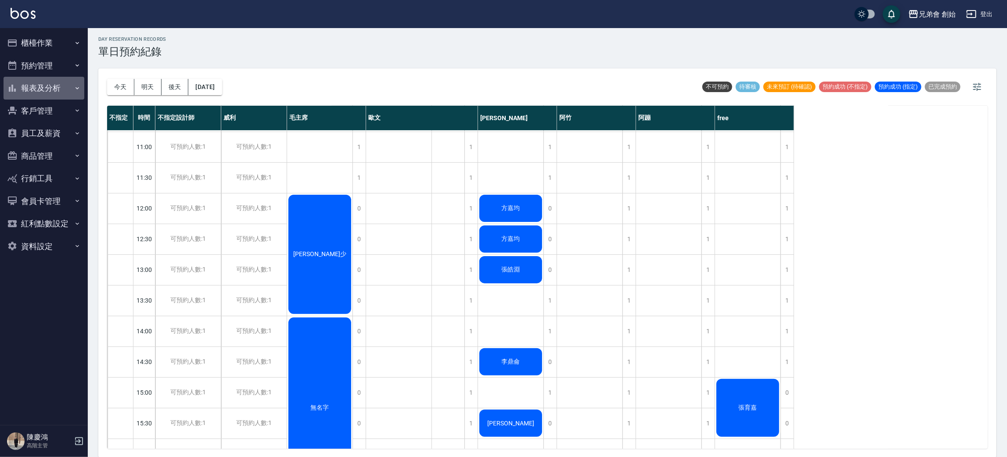
click at [73, 83] on button "報表及分析" at bounding box center [44, 88] width 81 height 23
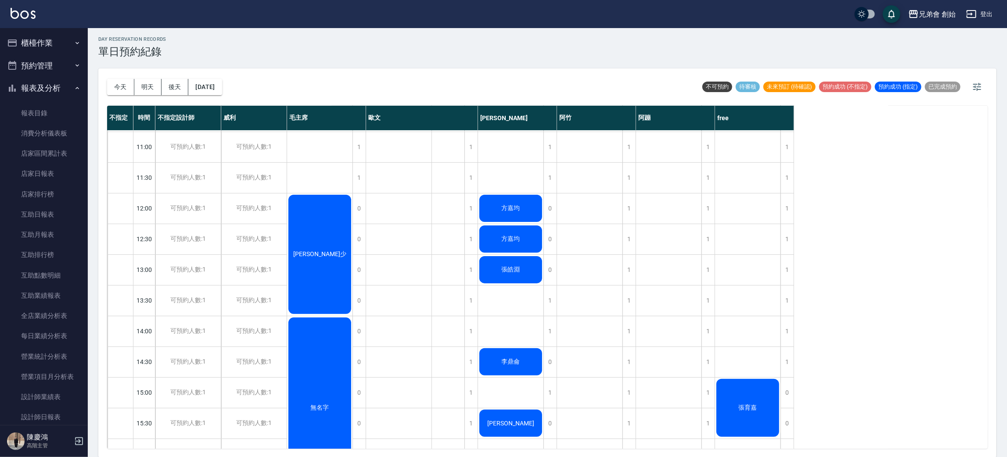
click at [74, 85] on icon "button" at bounding box center [77, 88] width 7 height 7
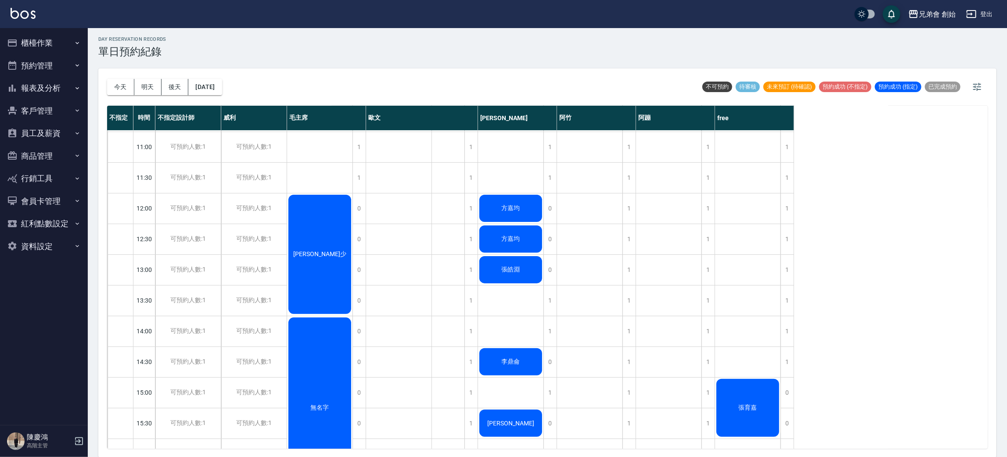
click at [75, 46] on icon "button" at bounding box center [77, 43] width 7 height 7
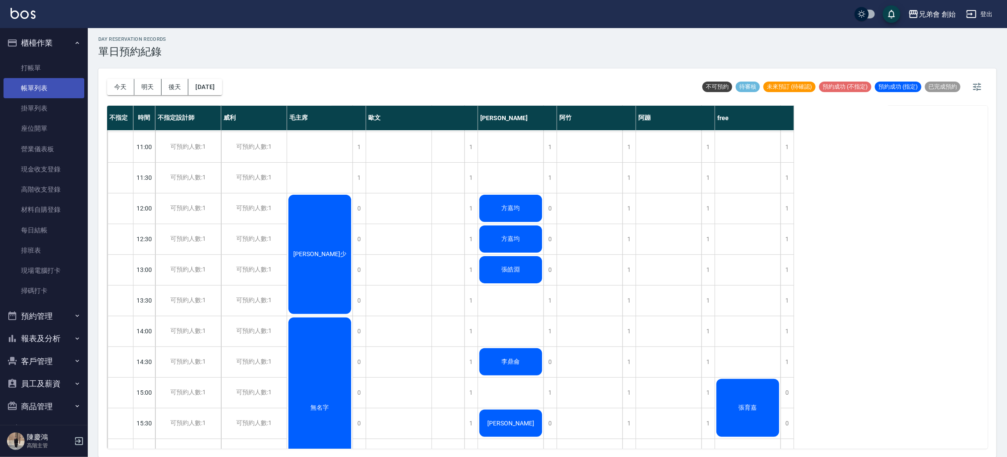
click at [70, 86] on link "帳單列表" at bounding box center [44, 88] width 81 height 20
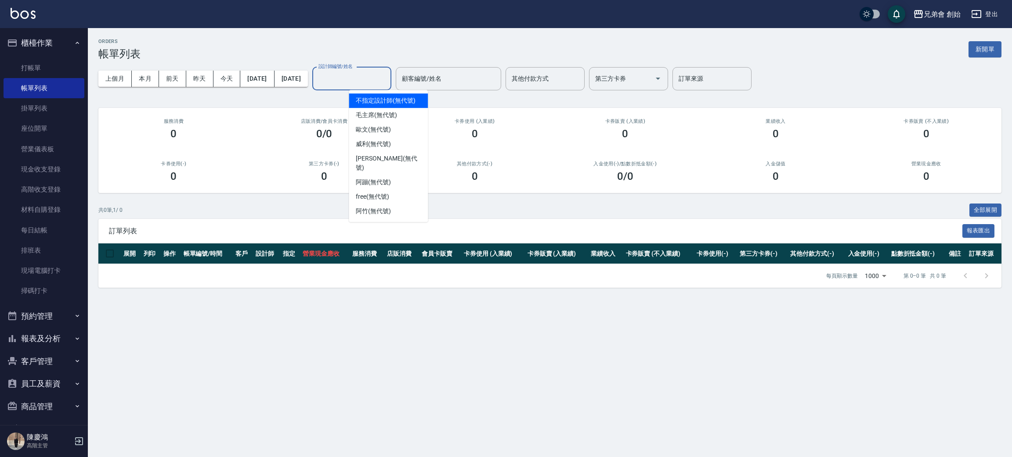
click at [386, 74] on div "設計師編號/姓名 設計師編號/姓名" at bounding box center [351, 78] width 79 height 23
click at [384, 192] on span "free (無代號)" at bounding box center [372, 196] width 33 height 9
type input "free(無代號)"
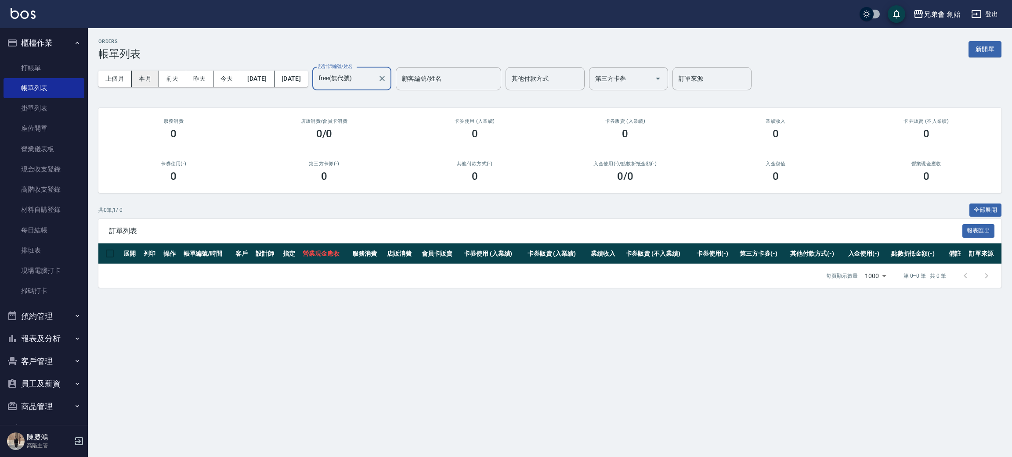
click at [141, 73] on button "本月" at bounding box center [145, 79] width 27 height 16
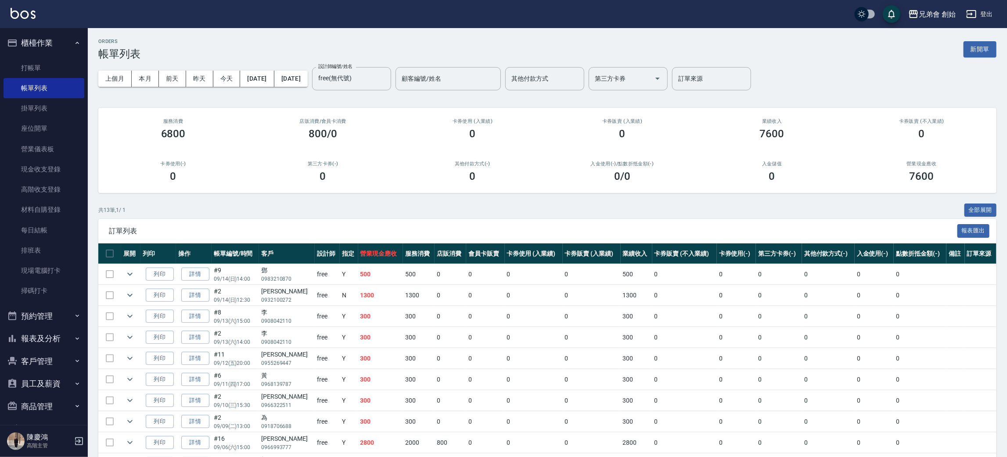
click at [55, 315] on button "預約管理" at bounding box center [44, 316] width 81 height 23
click at [52, 360] on link "單日預約紀錄" at bounding box center [44, 361] width 81 height 20
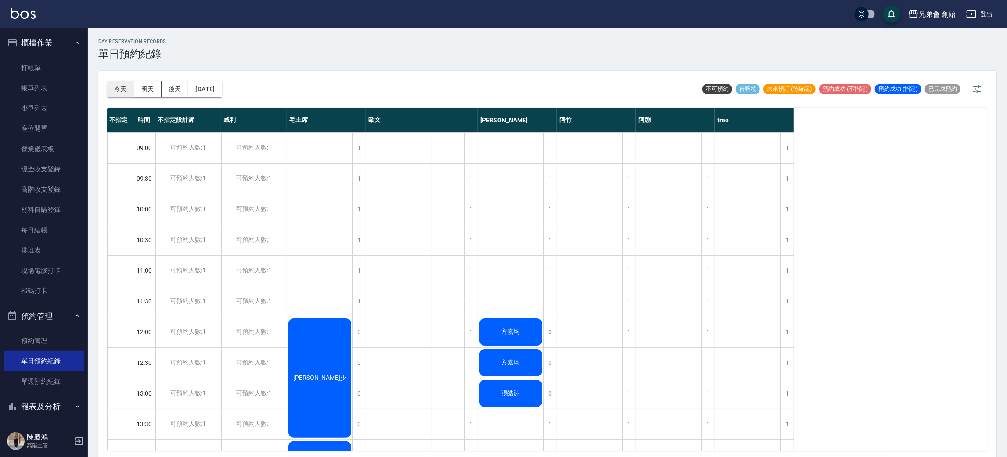
click at [110, 84] on button "今天" at bounding box center [120, 89] width 27 height 16
drag, startPoint x: 609, startPoint y: 56, endPoint x: 597, endPoint y: 52, distance: 13.3
click at [609, 56] on div "day Reservation records 單日預約紀錄" at bounding box center [547, 50] width 898 height 22
click at [645, 61] on div "day Reservation records 單日預約紀錄 [DATE] [DATE] [DATE] [DATE] 不可預約 待審核 未來預訂 (待確認) …" at bounding box center [547, 244] width 919 height 432
drag, startPoint x: 1002, startPoint y: 166, endPoint x: 950, endPoint y: 171, distance: 52.5
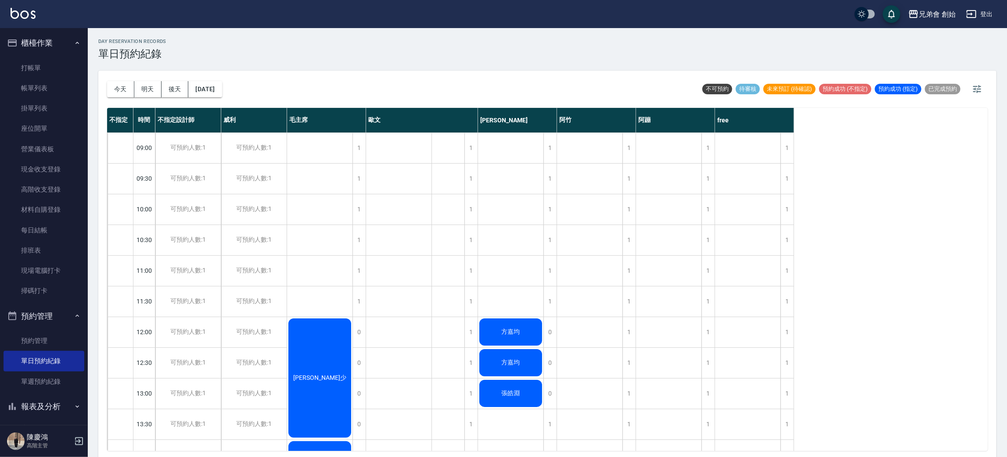
click at [987, 171] on div "day Reservation records 單日預約紀錄 [DATE] [DATE] [DATE] [DATE] 不可預約 待審核 未來預訂 (待確認) …" at bounding box center [547, 244] width 919 height 432
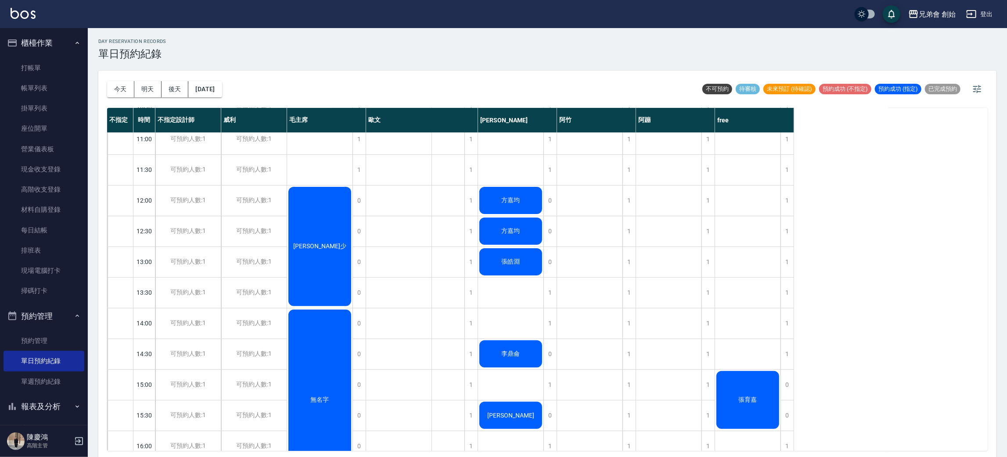
click at [328, 220] on div "[PERSON_NAME]少" at bounding box center [319, 247] width 65 height 122
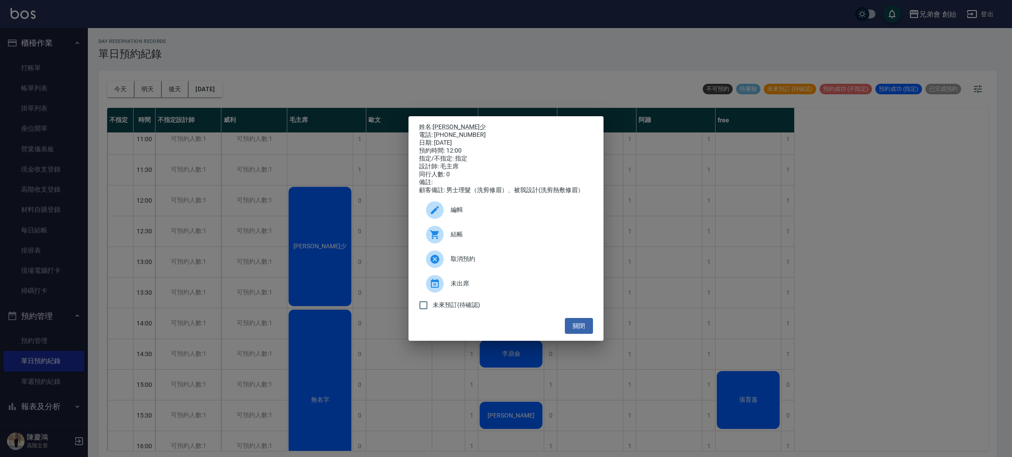
click at [514, 40] on div "姓名: [PERSON_NAME]少 電話: [PHONE_NUMBER] 日期: [DATE] 預約時間: 12:00 指定/不指定: 指定 設計師: 毛主…" at bounding box center [506, 228] width 1012 height 457
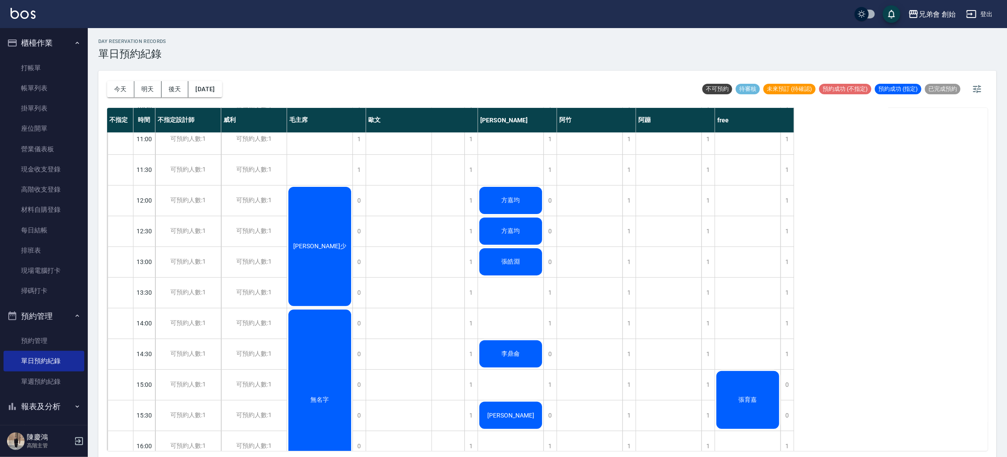
click at [333, 237] on div "[PERSON_NAME]少" at bounding box center [319, 247] width 65 height 122
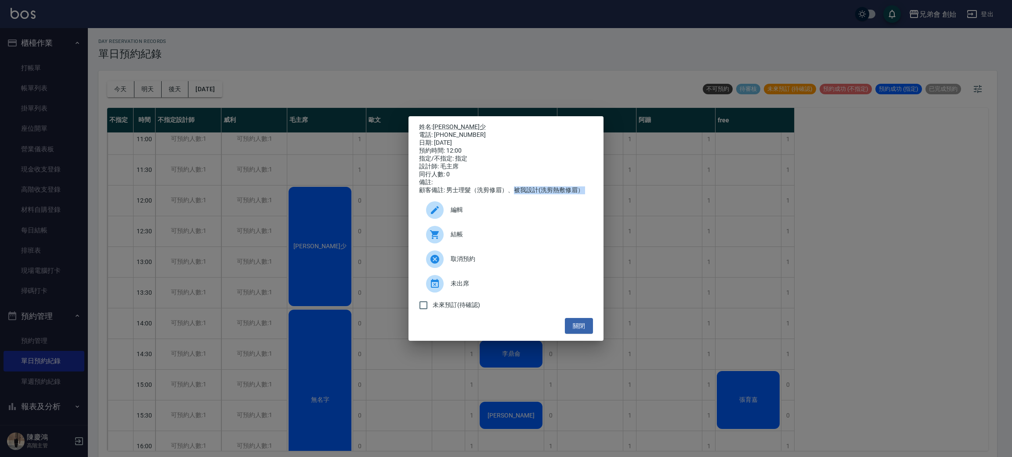
drag, startPoint x: 515, startPoint y: 196, endPoint x: 583, endPoint y: 198, distance: 67.2
click at [588, 200] on div "姓名: [PERSON_NAME]少 電話: [PHONE_NUMBER] 日期: [DATE] 預約時間: 12:00 指定/不指定: 指定 設計師: 毛主…" at bounding box center [505, 228] width 195 height 225
click at [468, 65] on div "姓名: [PERSON_NAME]少 電話: [PHONE_NUMBER] 日期: [DATE] 預約時間: 12:00 指定/不指定: 指定 設計師: 毛主…" at bounding box center [506, 228] width 1012 height 457
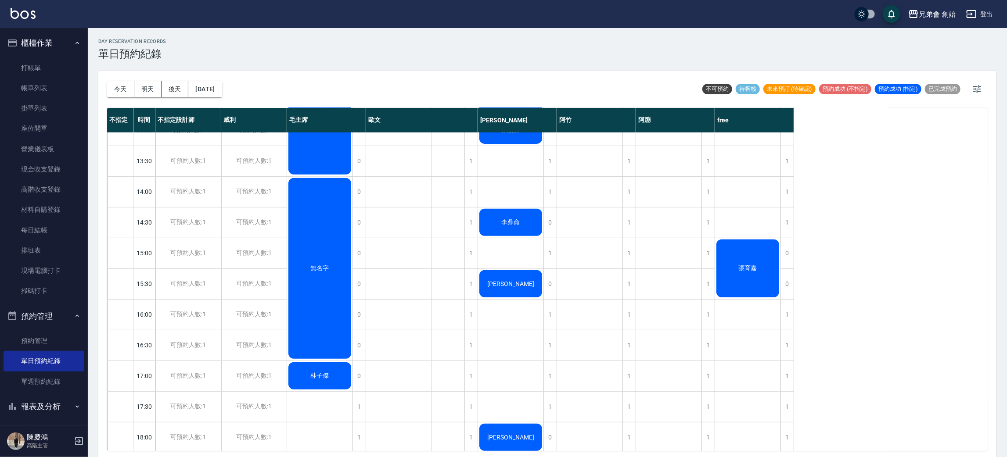
scroll to position [461, 0]
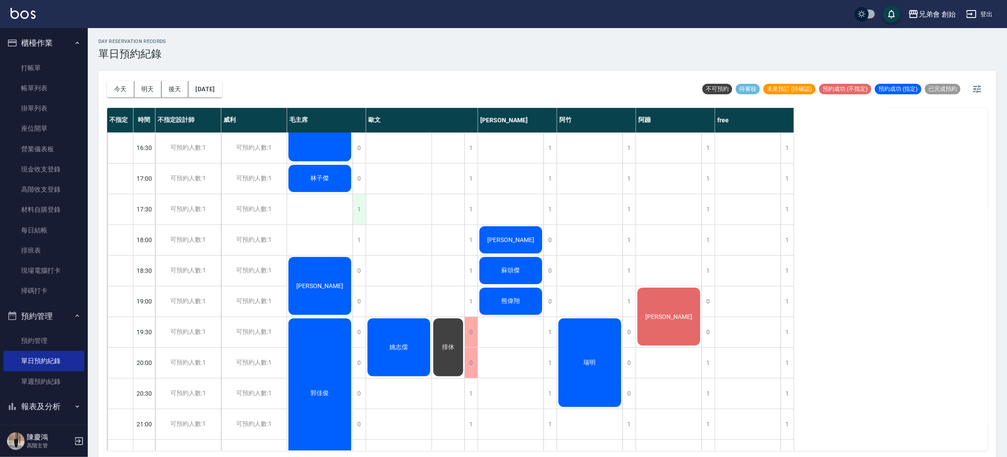
click at [366, 208] on div "姚志儒" at bounding box center [399, 117] width 66 height 891
click at [357, 212] on div "1" at bounding box center [359, 209] width 13 height 30
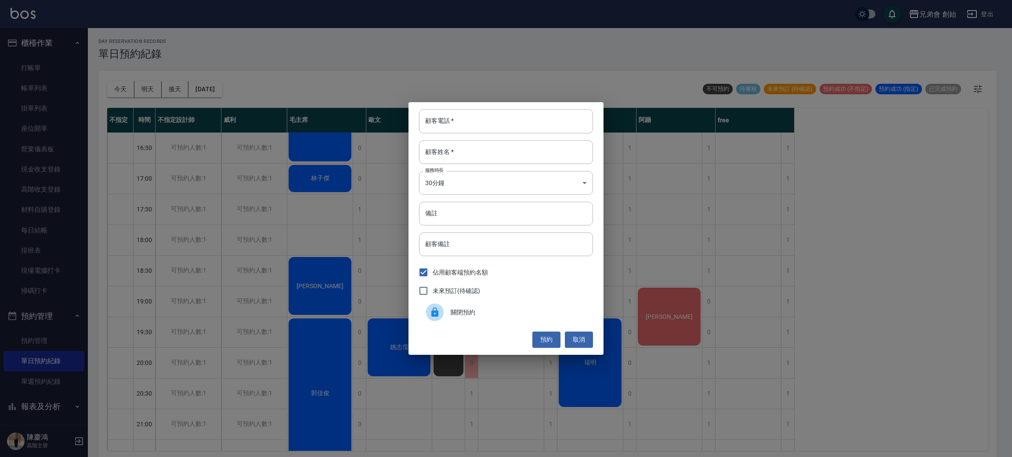
click at [479, 314] on span "關閉預約" at bounding box center [517, 312] width 135 height 9
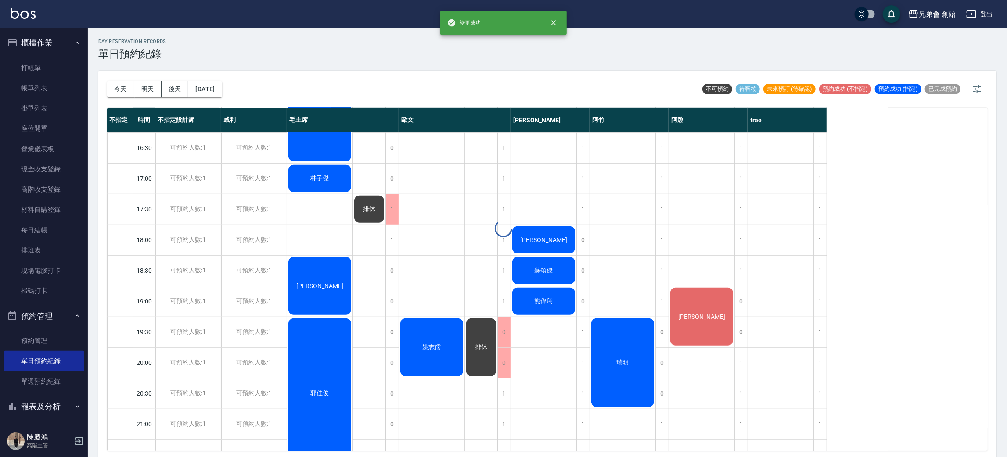
click at [360, 235] on div at bounding box center [503, 228] width 1007 height 457
click at [393, 237] on div "1" at bounding box center [391, 240] width 13 height 30
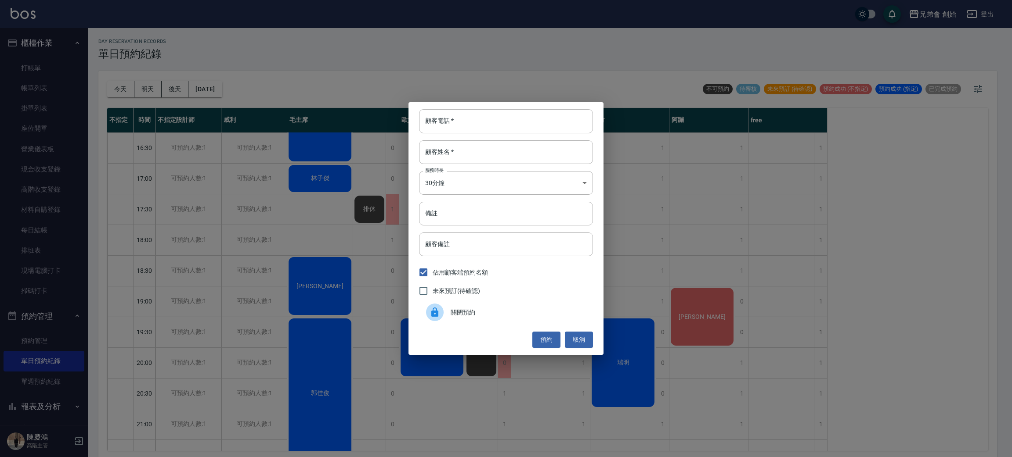
click at [431, 302] on div "關閉預約" at bounding box center [506, 312] width 174 height 25
